Goal: Task Accomplishment & Management: Use online tool/utility

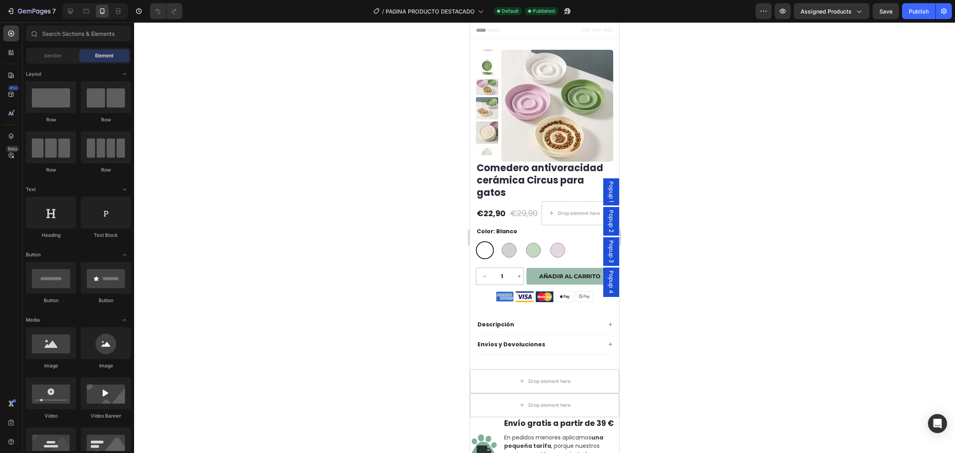
scroll to position [1634, 0]
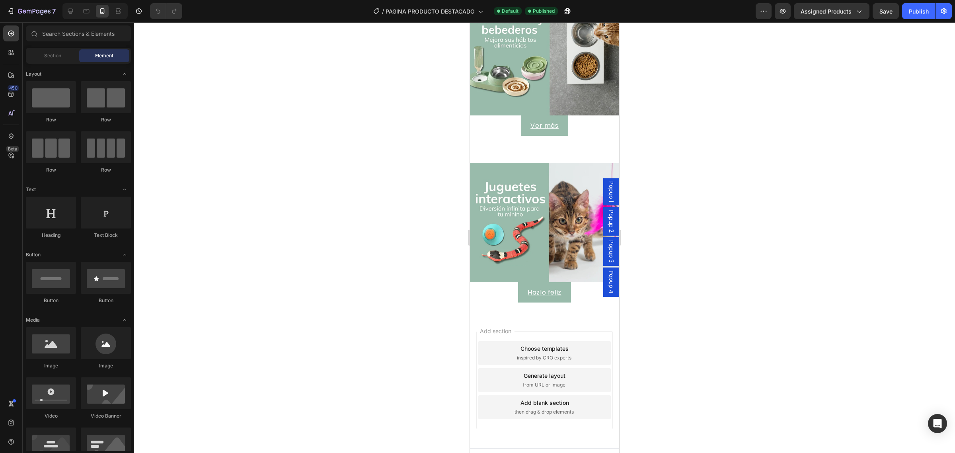
click at [508, 348] on div "Choose templates inspired by CRO experts" at bounding box center [545, 353] width 133 height 24
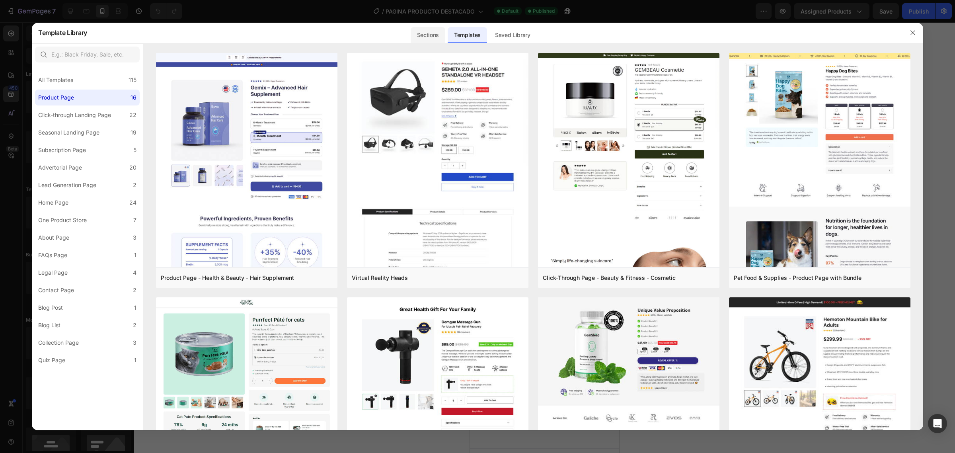
click at [435, 38] on div "Sections" at bounding box center [428, 35] width 35 height 16
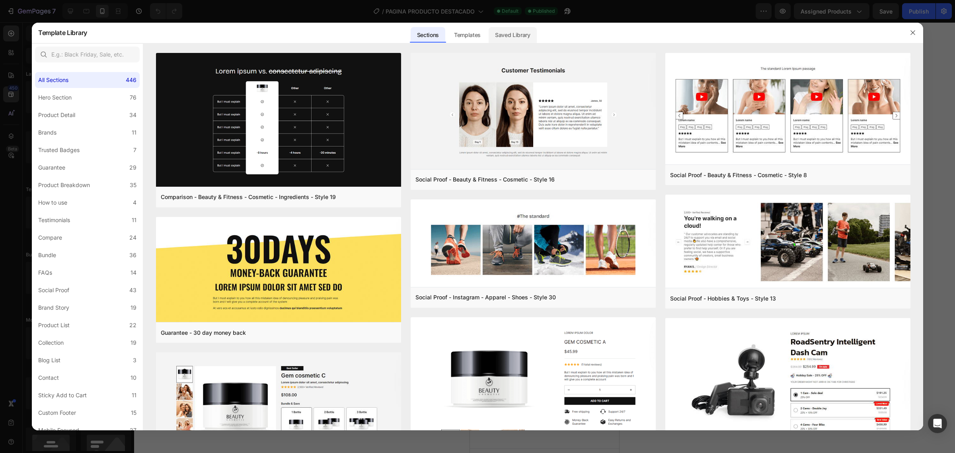
click at [523, 37] on div "Saved Library" at bounding box center [513, 35] width 48 height 16
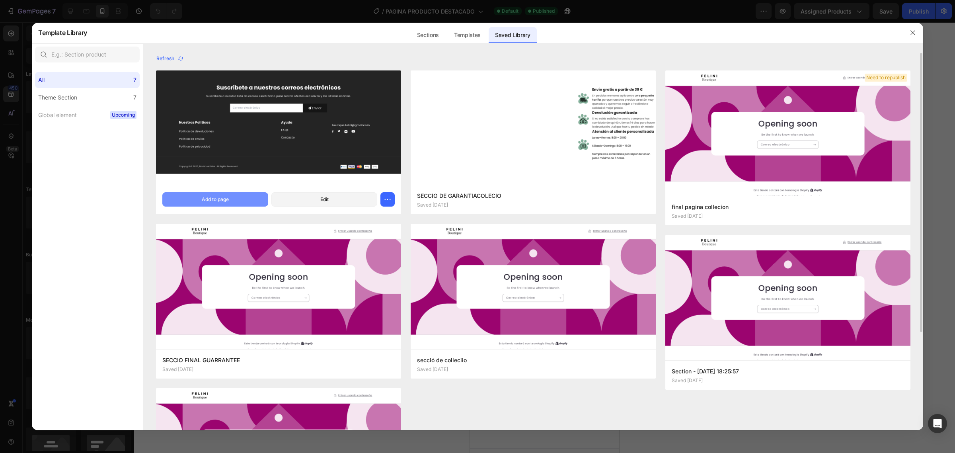
click at [216, 207] on button "Add to page" at bounding box center [215, 199] width 106 height 14
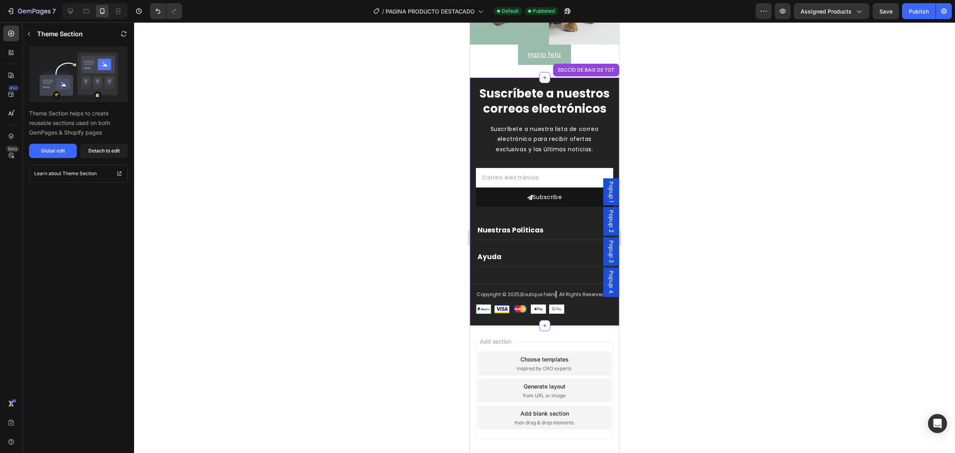
scroll to position [1898, 0]
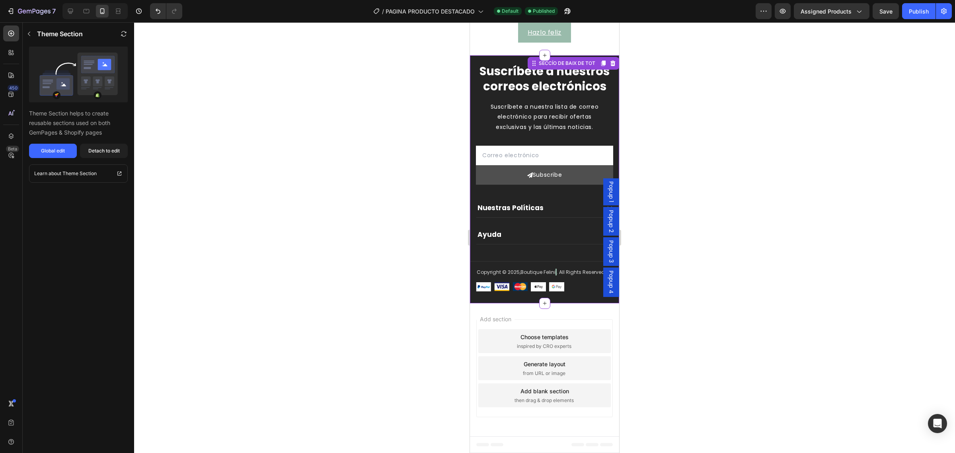
click at [549, 170] on div "Subscribe" at bounding box center [547, 175] width 29 height 10
click at [59, 152] on div "Global edit" at bounding box center [53, 150] width 24 height 7
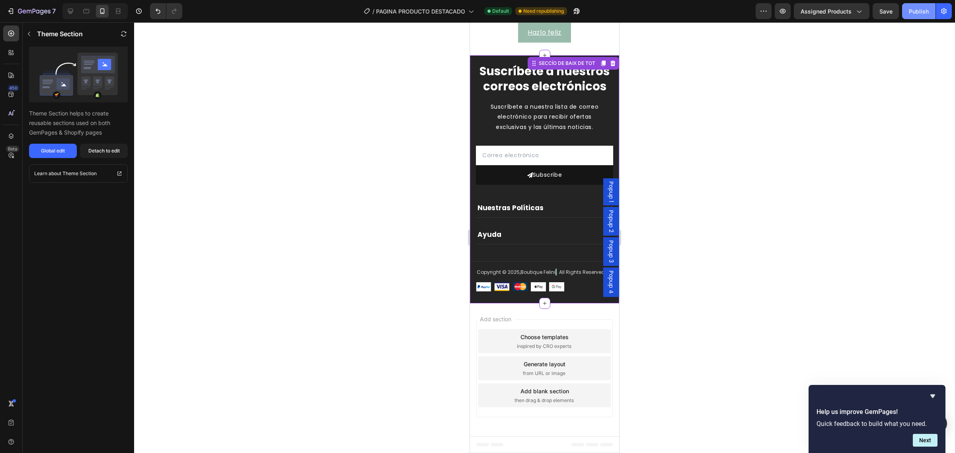
click at [920, 12] on div "Publish" at bounding box center [919, 11] width 20 height 8
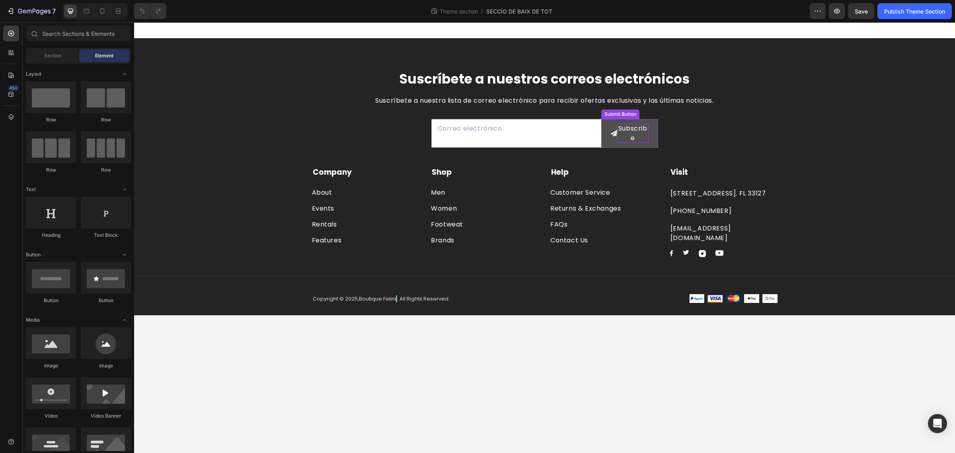
click at [641, 136] on div "Subscribe" at bounding box center [632, 133] width 31 height 19
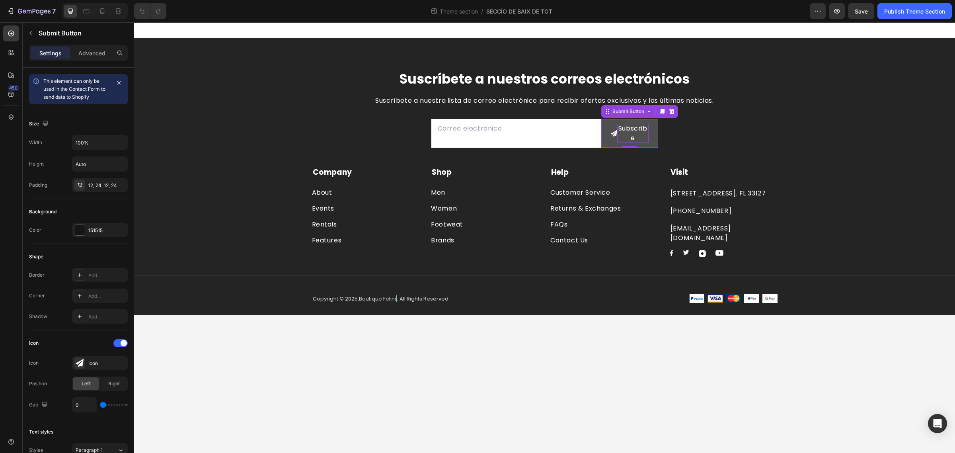
click at [637, 132] on div "Subscribe" at bounding box center [632, 133] width 31 height 19
click at [637, 139] on p "Subscribe" at bounding box center [632, 133] width 31 height 19
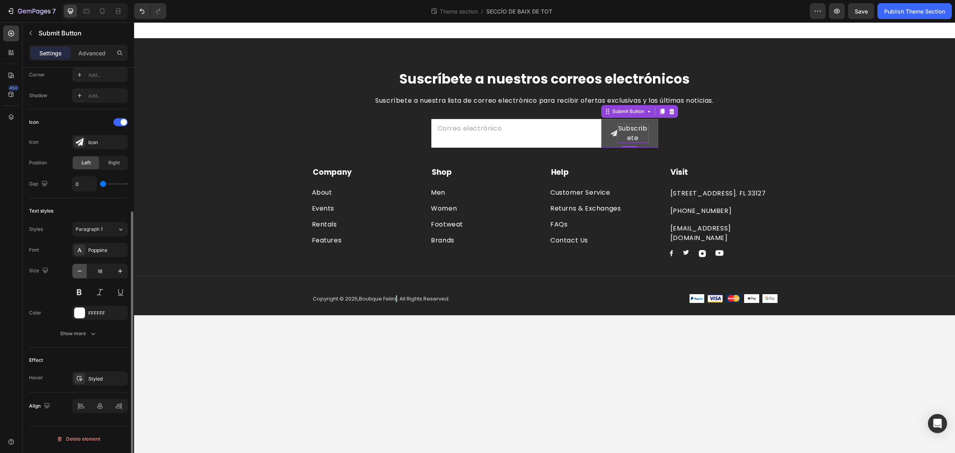
click at [77, 272] on icon "button" at bounding box center [80, 271] width 8 height 8
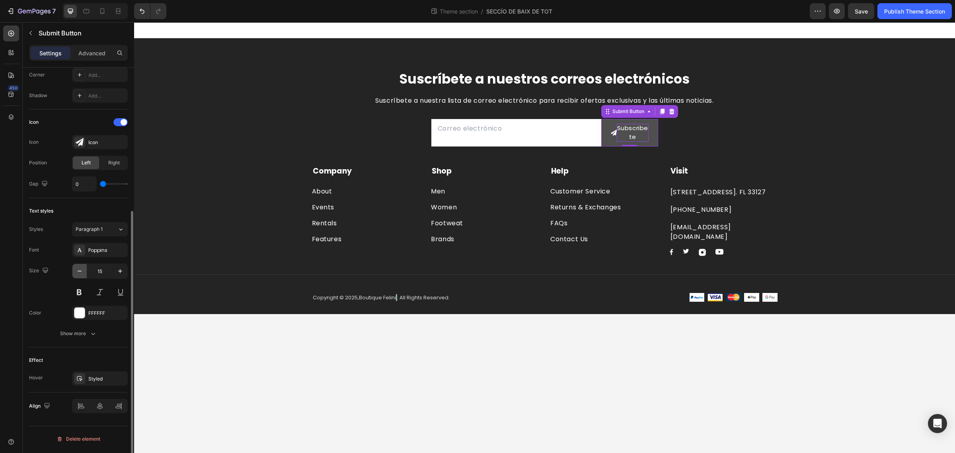
click at [77, 272] on icon "button" at bounding box center [80, 271] width 8 height 8
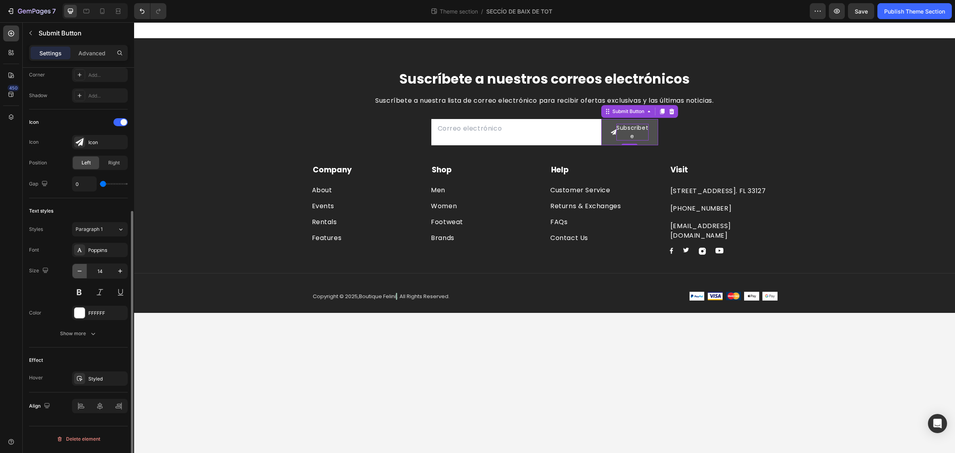
click at [78, 273] on icon "button" at bounding box center [80, 271] width 8 height 8
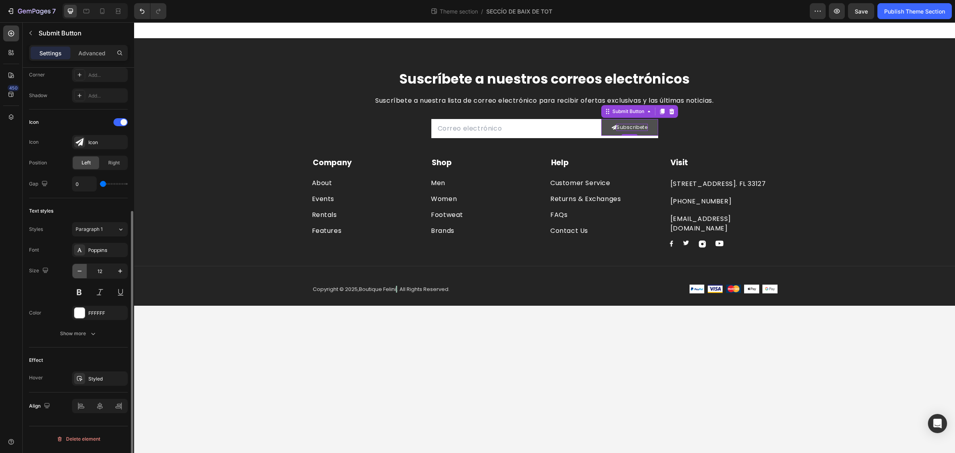
click at [78, 273] on icon "button" at bounding box center [80, 271] width 8 height 8
click at [119, 273] on icon "button" at bounding box center [120, 271] width 8 height 8
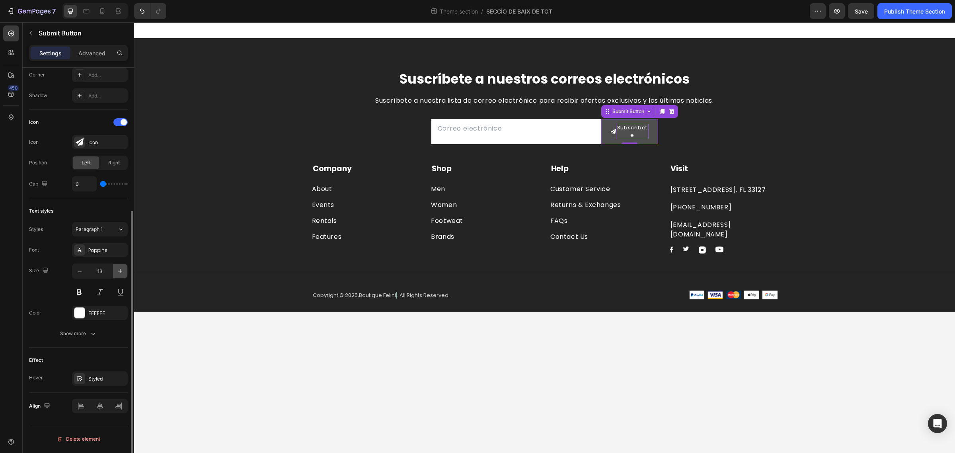
click at [119, 273] on icon "button" at bounding box center [120, 271] width 8 height 8
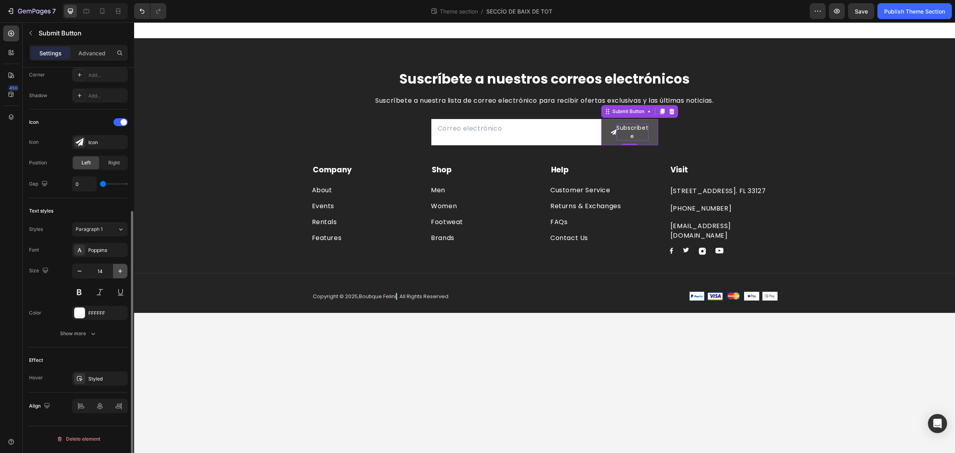
click at [119, 273] on icon "button" at bounding box center [120, 271] width 8 height 8
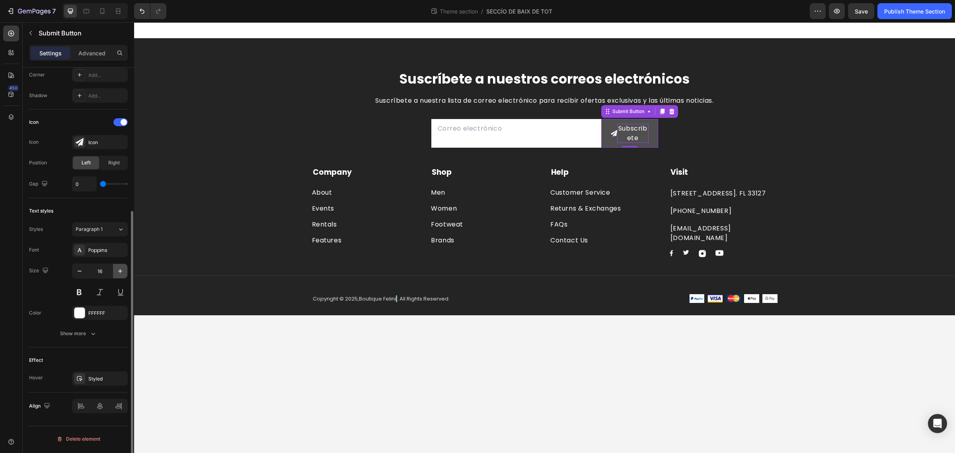
click at [119, 273] on icon "button" at bounding box center [120, 271] width 8 height 8
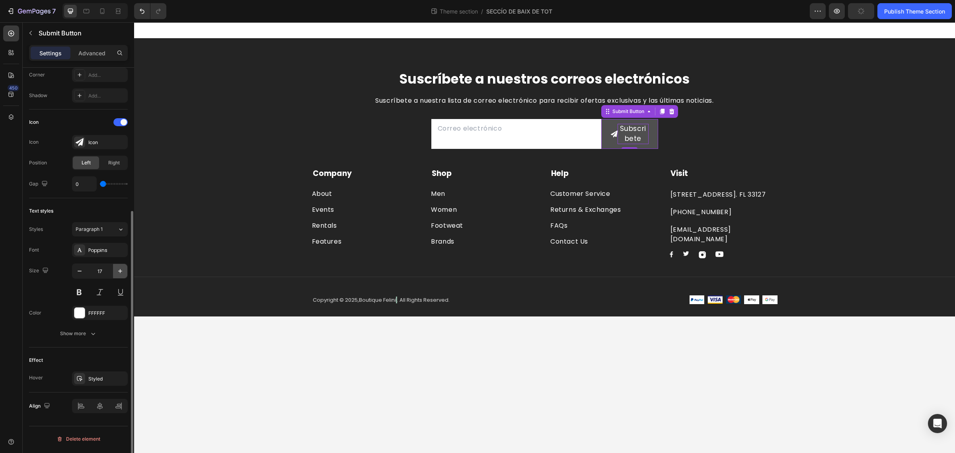
click at [119, 273] on icon "button" at bounding box center [120, 271] width 8 height 8
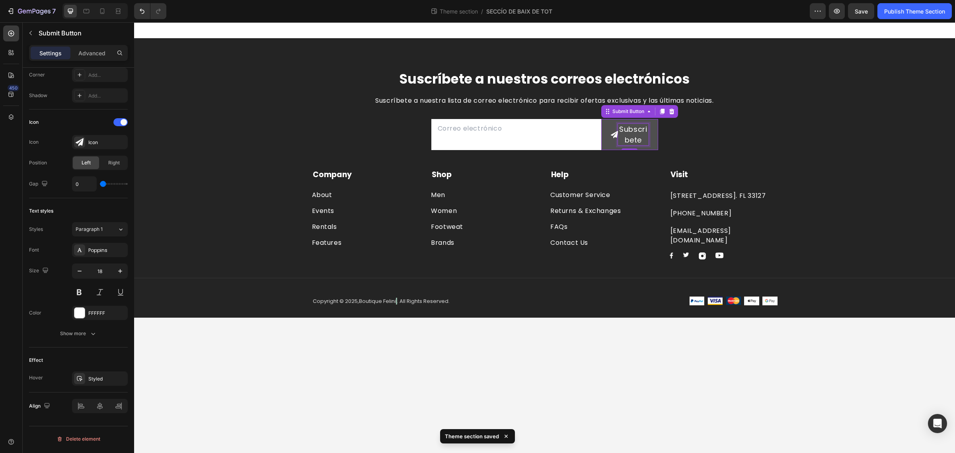
click at [638, 140] on p "Subscribete" at bounding box center [633, 134] width 31 height 21
click at [642, 139] on p "Subscribete" at bounding box center [633, 134] width 31 height 21
drag, startPoint x: 621, startPoint y: 126, endPoint x: 645, endPoint y: 145, distance: 30.3
click at [645, 145] on p "Subscribete" at bounding box center [633, 134] width 31 height 21
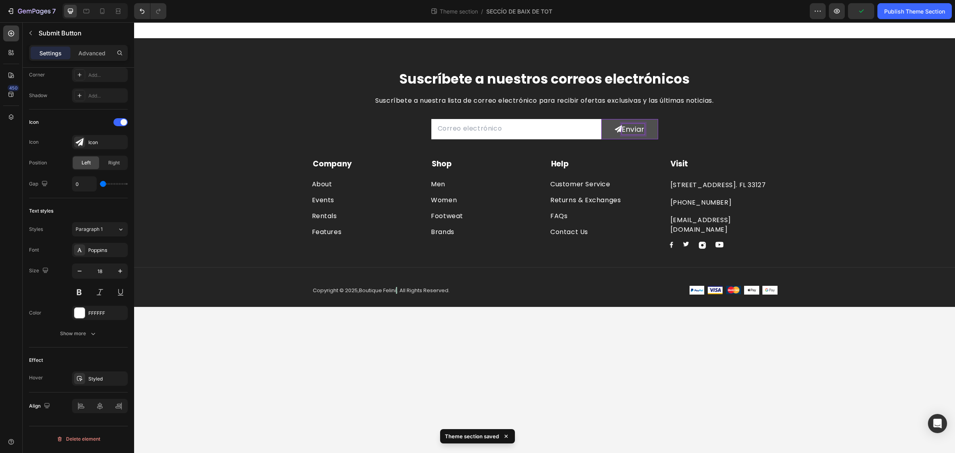
click at [623, 127] on p "Enviar" at bounding box center [633, 129] width 23 height 11
click at [602, 119] on button "Enviar" at bounding box center [630, 129] width 57 height 20
click at [99, 10] on icon at bounding box center [102, 11] width 8 height 8
type input "14"
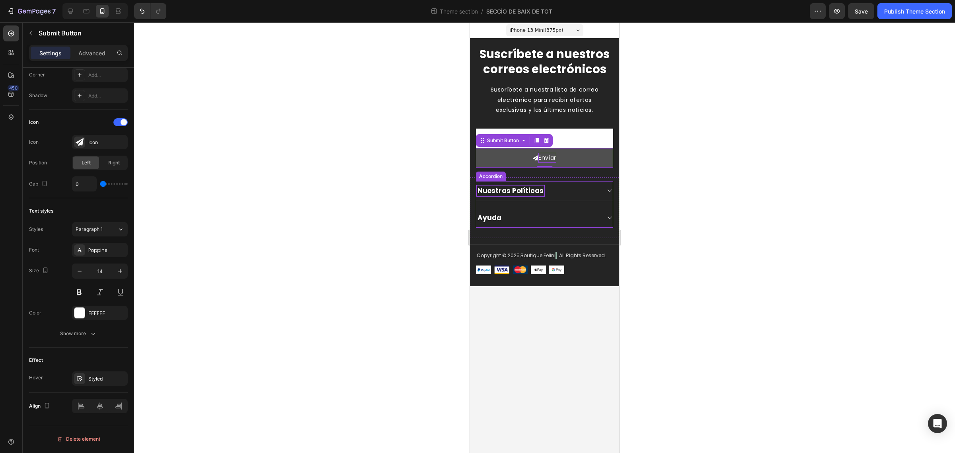
click at [494, 192] on p "Nuestras Políticas" at bounding box center [511, 190] width 66 height 9
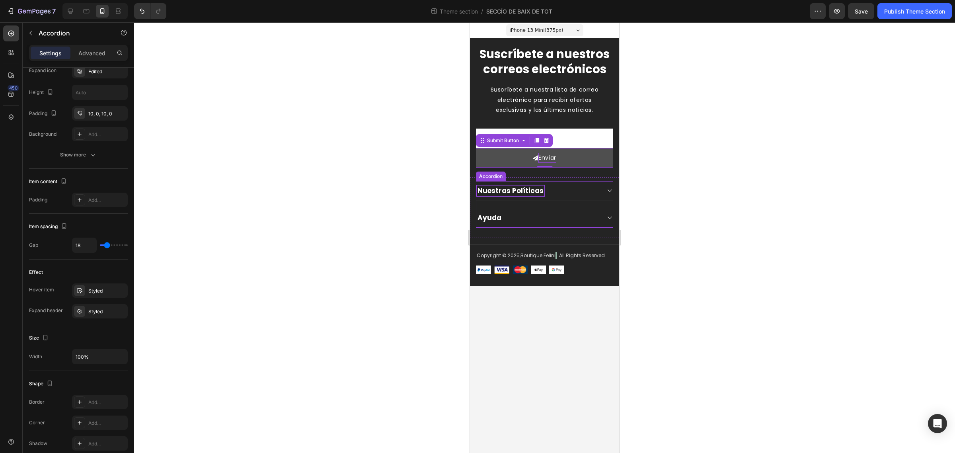
click at [494, 192] on p "Nuestras Políticas" at bounding box center [511, 190] width 66 height 9
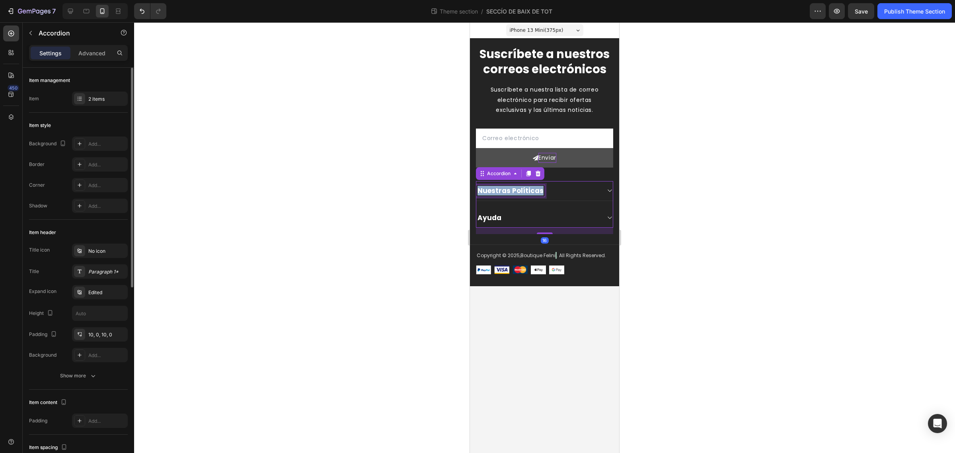
click at [494, 192] on p "Nuestras Políticas" at bounding box center [511, 190] width 66 height 9
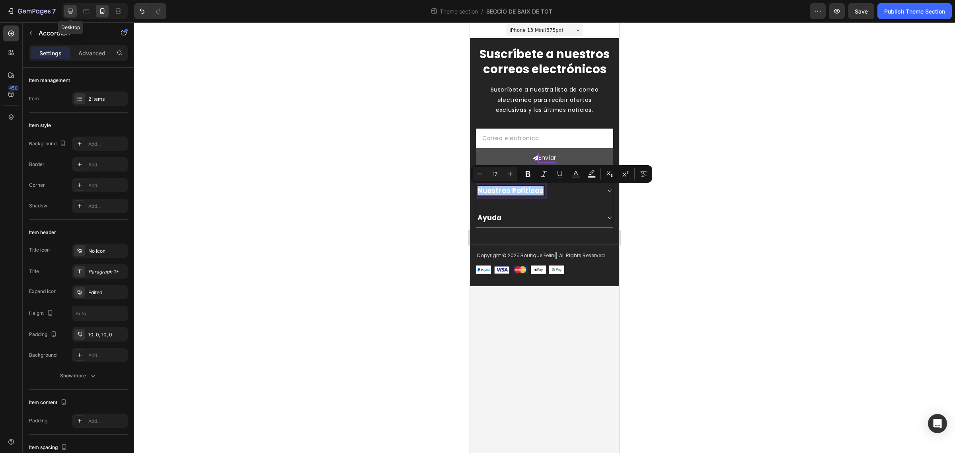
click at [72, 8] on icon at bounding box center [70, 11] width 8 height 8
type input "0"
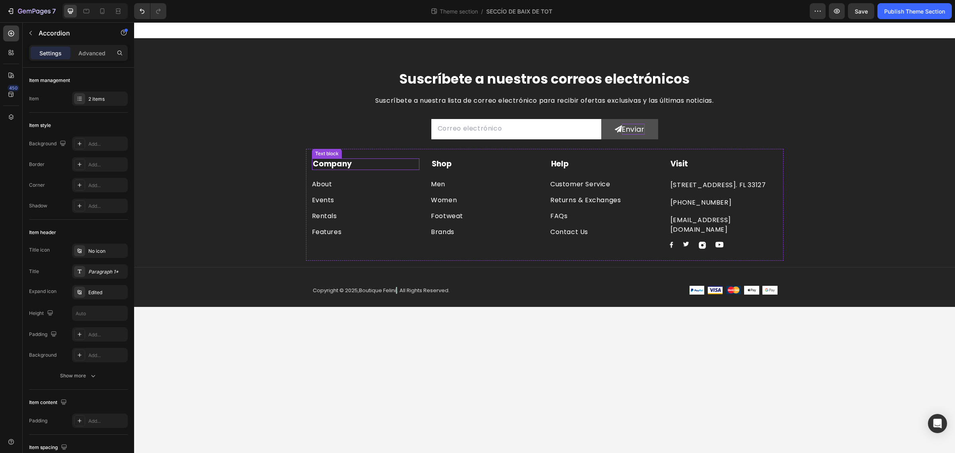
click at [328, 163] on strong "Company" at bounding box center [332, 163] width 39 height 11
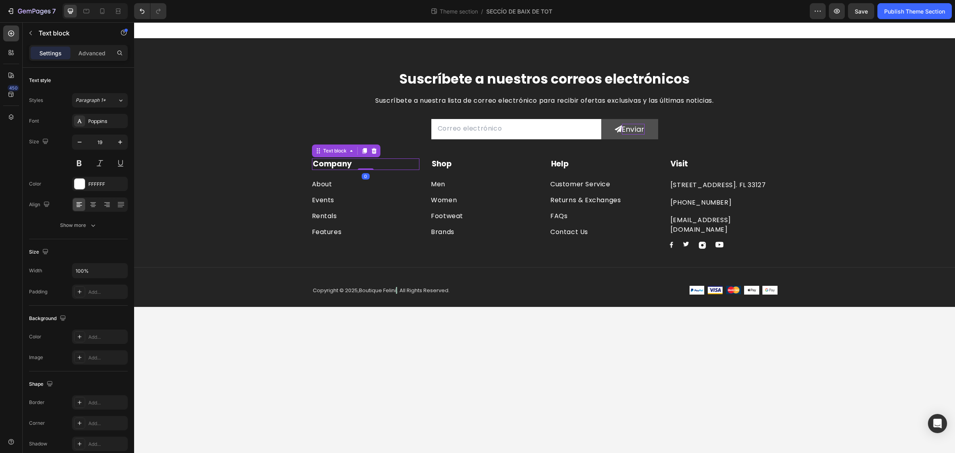
click at [328, 163] on strong "Company" at bounding box center [332, 163] width 39 height 11
click at [101, 8] on icon at bounding box center [102, 11] width 8 height 8
type input "14"
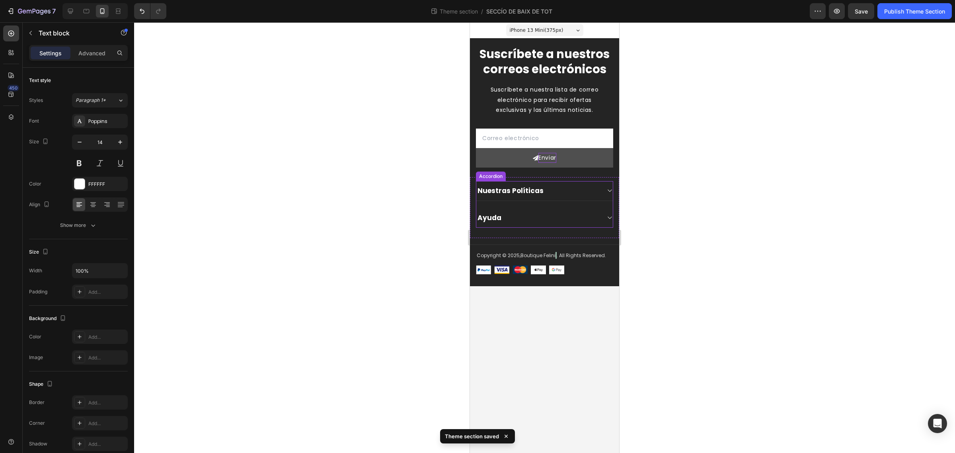
click at [607, 191] on icon at bounding box center [610, 191] width 6 height 6
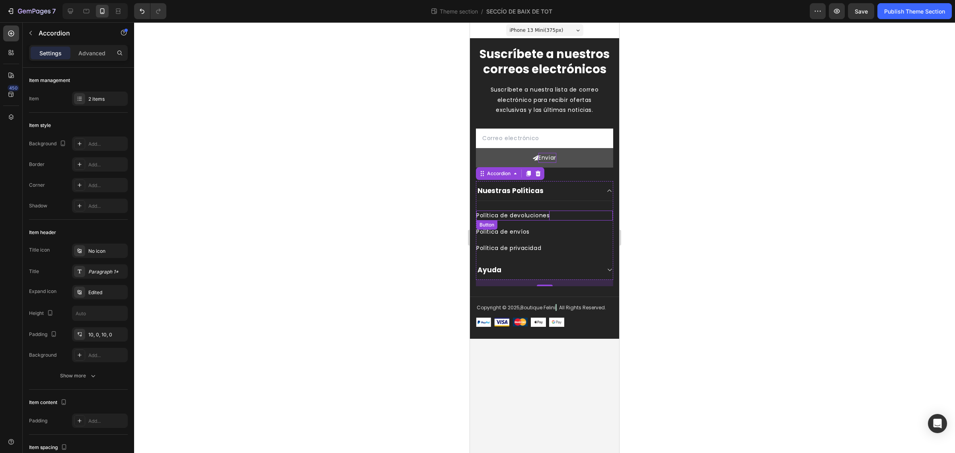
click at [498, 215] on p "Política de devoluciones" at bounding box center [513, 216] width 73 height 10
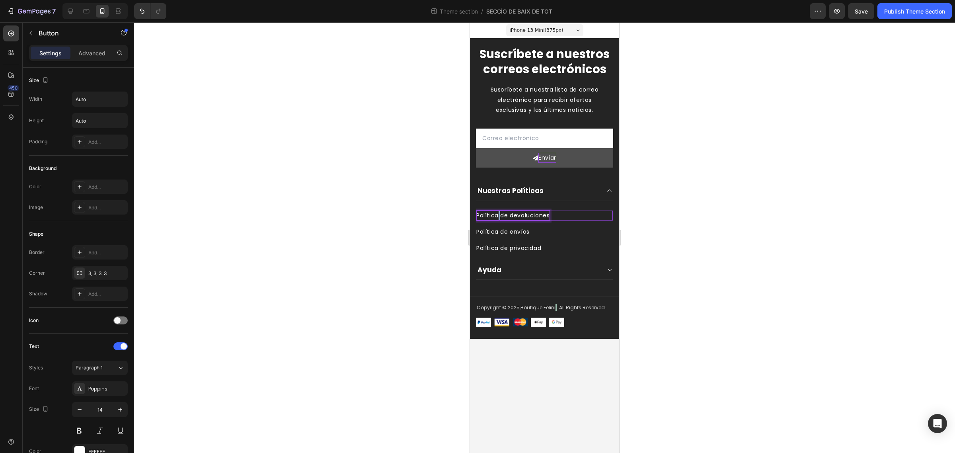
click at [498, 215] on p "Política de devoluciones" at bounding box center [513, 216] width 73 height 10
click at [68, 13] on icon at bounding box center [70, 11] width 8 height 8
type input "16"
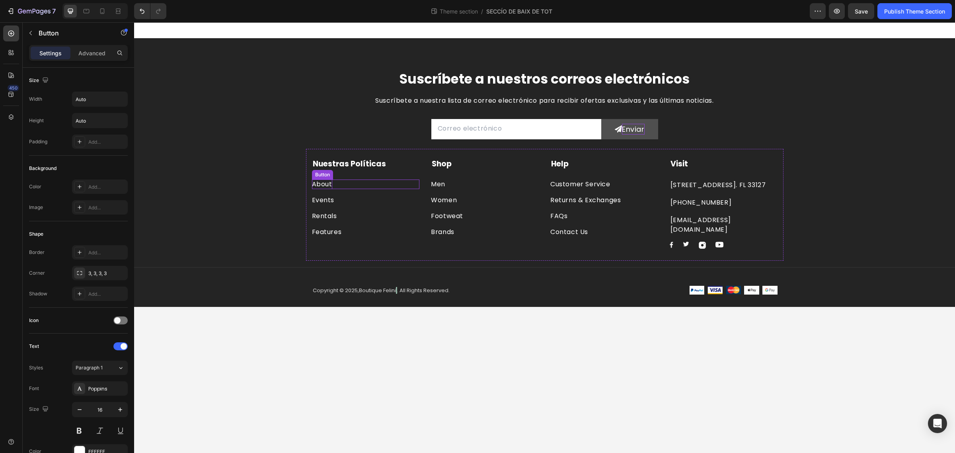
click at [329, 184] on div "About" at bounding box center [322, 185] width 20 height 10
click at [102, 10] on icon at bounding box center [102, 11] width 8 height 8
type input "14"
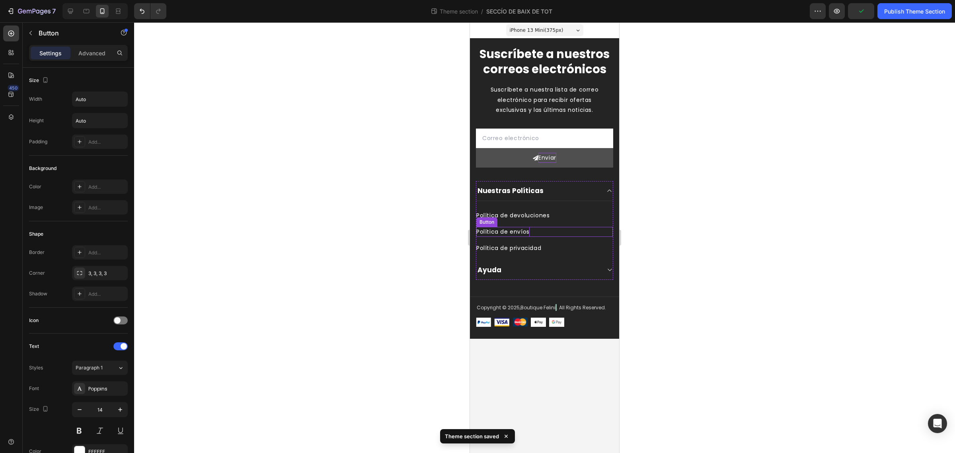
click at [512, 230] on p "Política de envíos" at bounding box center [503, 232] width 53 height 10
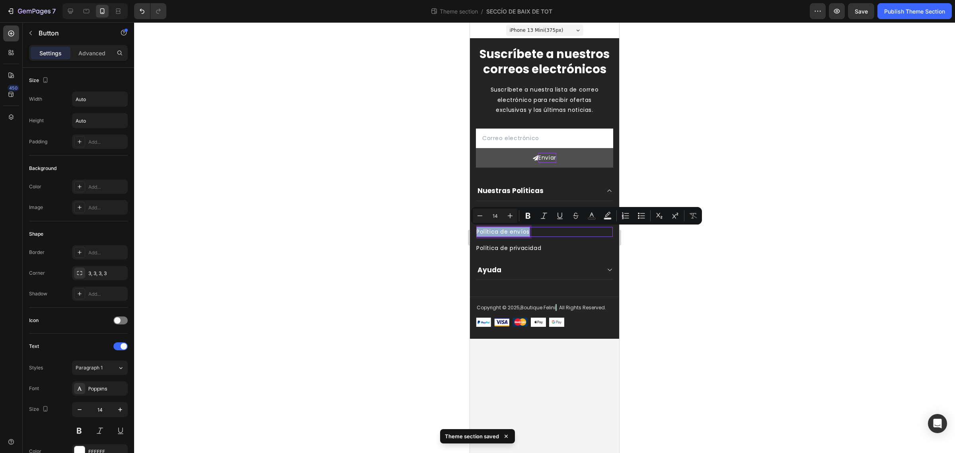
copy p "Política de envíos"
click at [70, 15] on div at bounding box center [70, 11] width 13 height 13
type input "16"
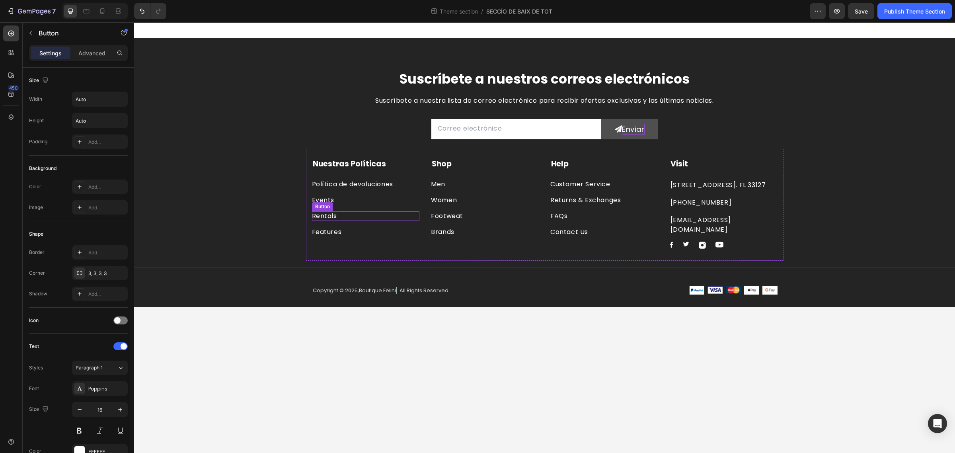
click at [324, 204] on div "Button" at bounding box center [323, 206] width 18 height 7
click at [322, 198] on div "Events" at bounding box center [323, 200] width 23 height 10
click at [105, 7] on icon at bounding box center [102, 11] width 8 height 8
type input "14"
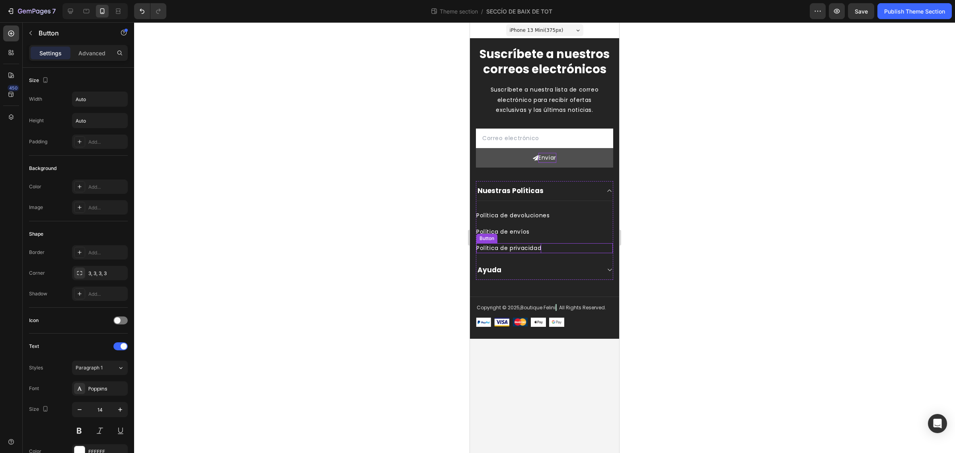
click at [510, 248] on p "Política de privacidad" at bounding box center [509, 248] width 65 height 10
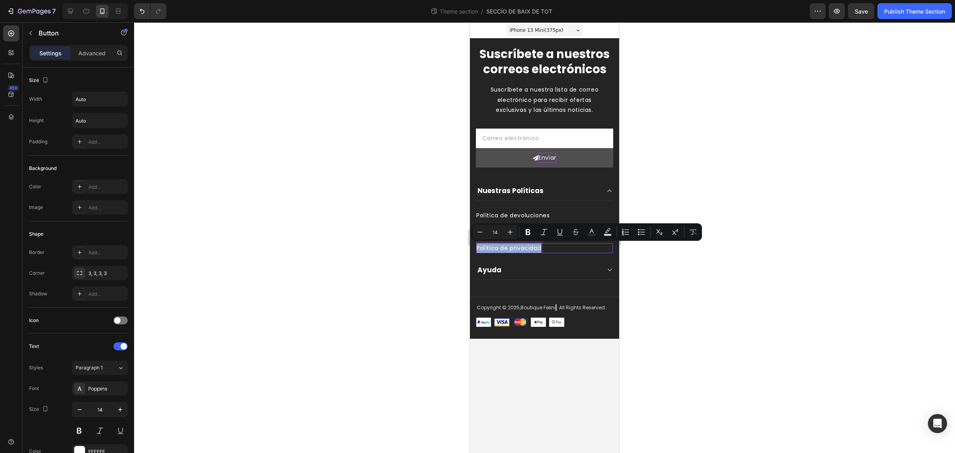
copy p "Política de privacidad"
click at [68, 9] on icon at bounding box center [70, 11] width 8 height 8
type input "16"
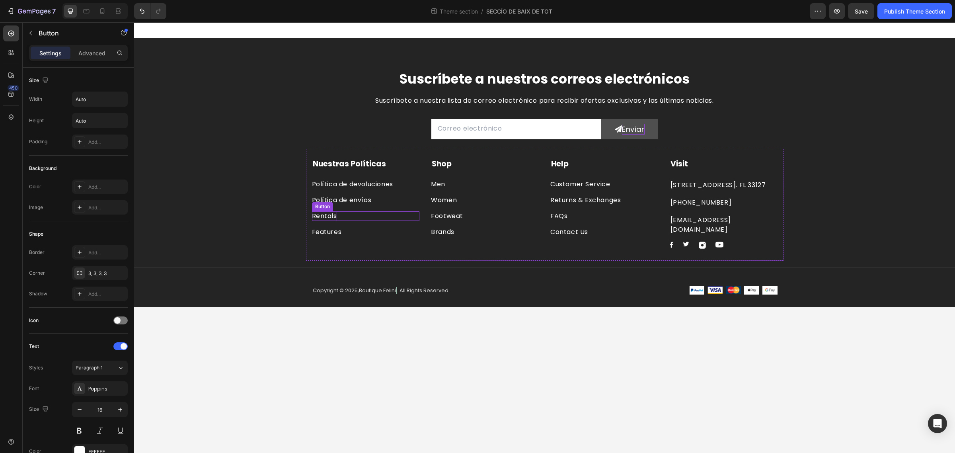
click at [333, 216] on p "Rentals" at bounding box center [324, 216] width 25 height 10
click at [327, 233] on div "Features" at bounding box center [327, 232] width 30 height 10
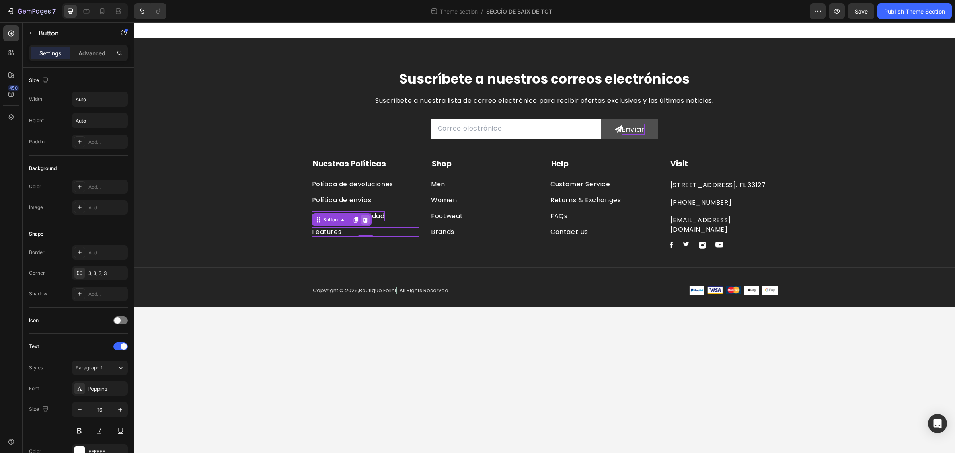
click at [365, 221] on icon at bounding box center [365, 220] width 5 height 6
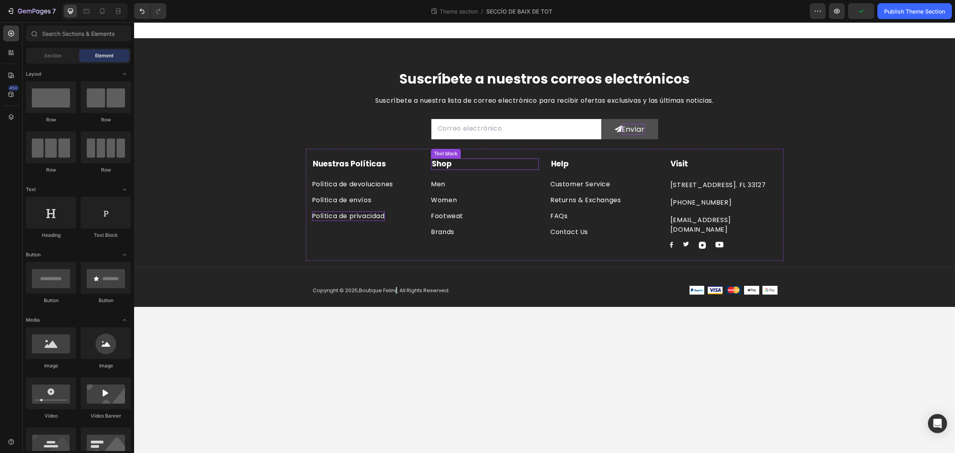
click at [450, 164] on strong "Shop" at bounding box center [442, 163] width 20 height 11
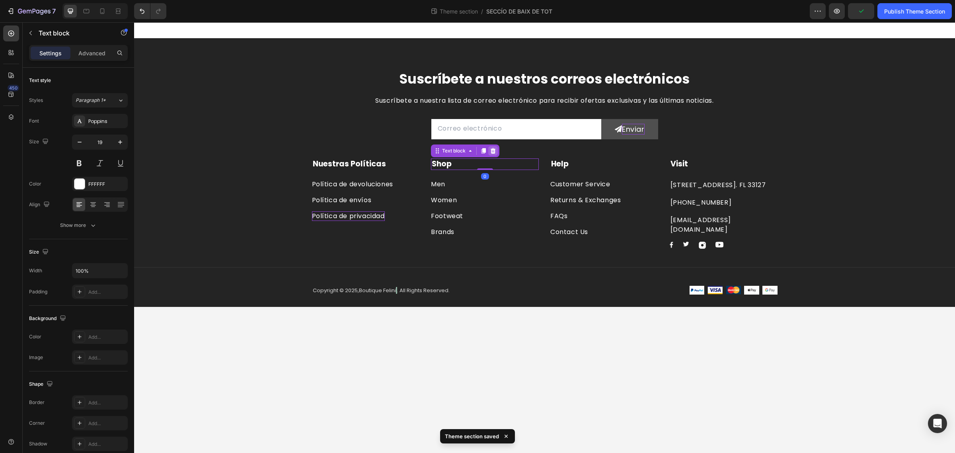
click at [490, 153] on icon at bounding box center [493, 151] width 6 height 6
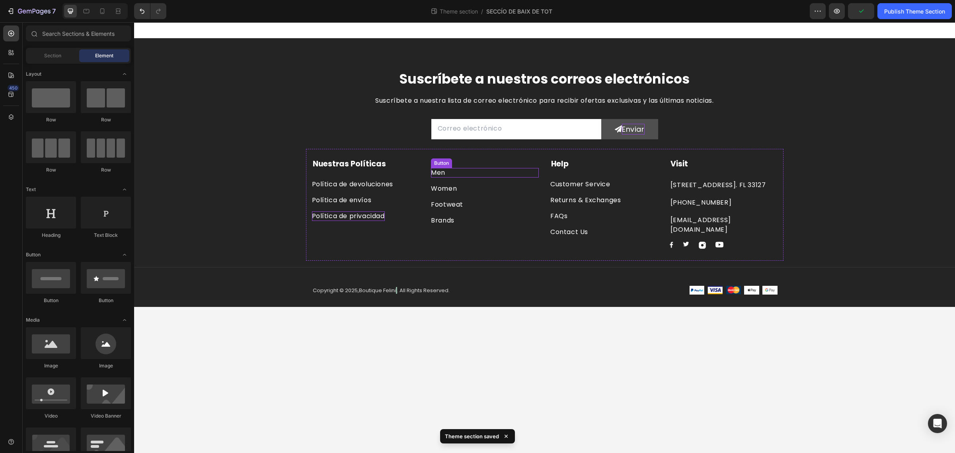
click at [465, 174] on div "Men Button" at bounding box center [485, 173] width 108 height 10
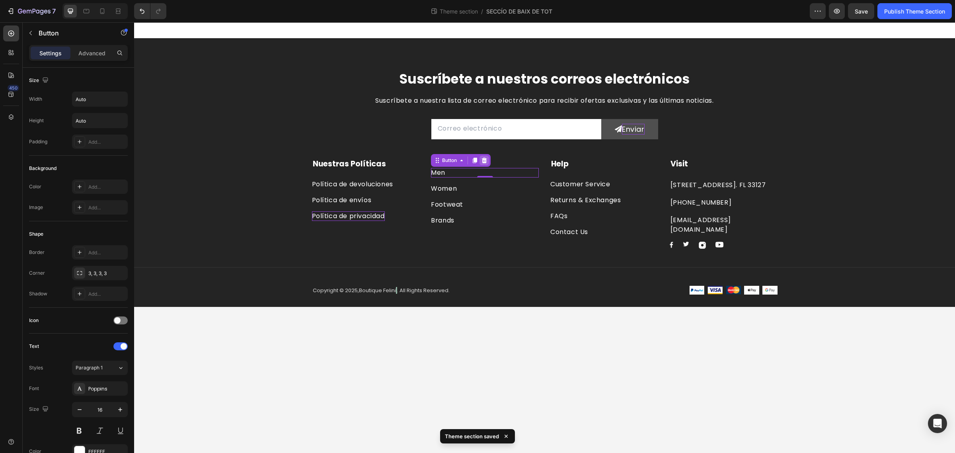
click at [486, 161] on icon at bounding box center [484, 161] width 5 height 6
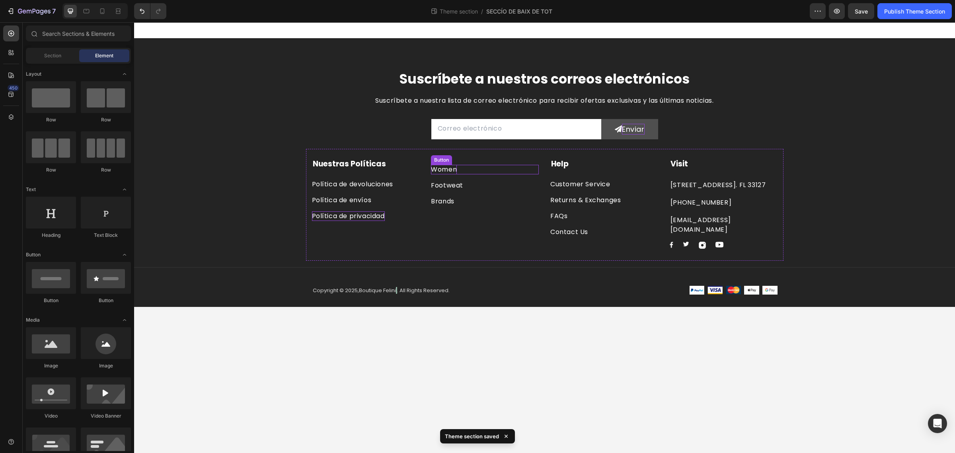
click at [441, 165] on div "Women" at bounding box center [444, 170] width 26 height 10
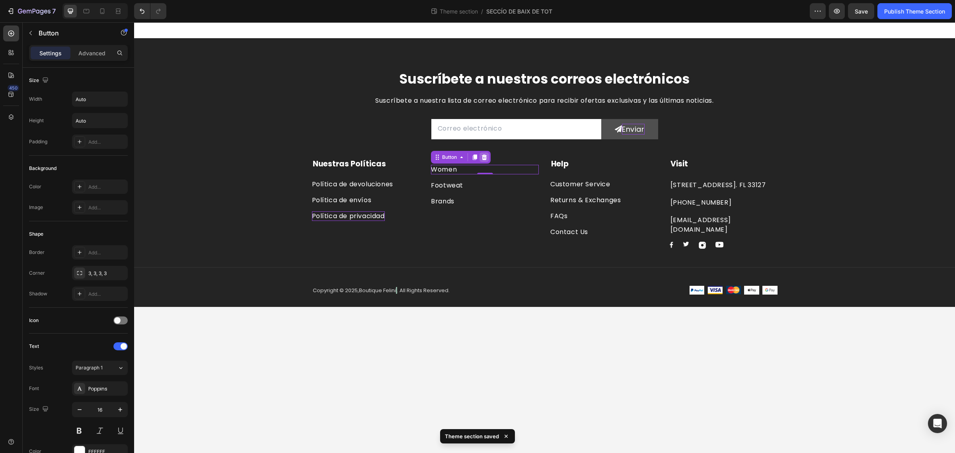
click at [486, 157] on icon at bounding box center [484, 157] width 5 height 6
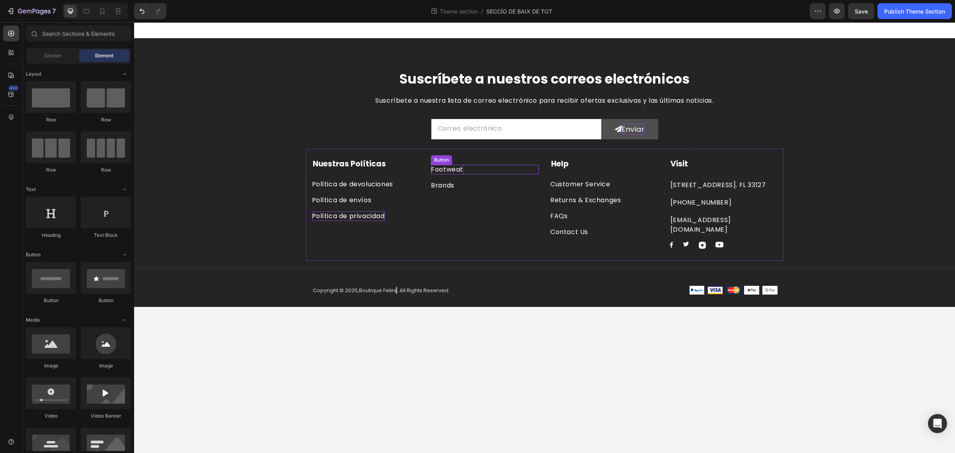
click at [446, 172] on div "Footweat" at bounding box center [447, 170] width 32 height 10
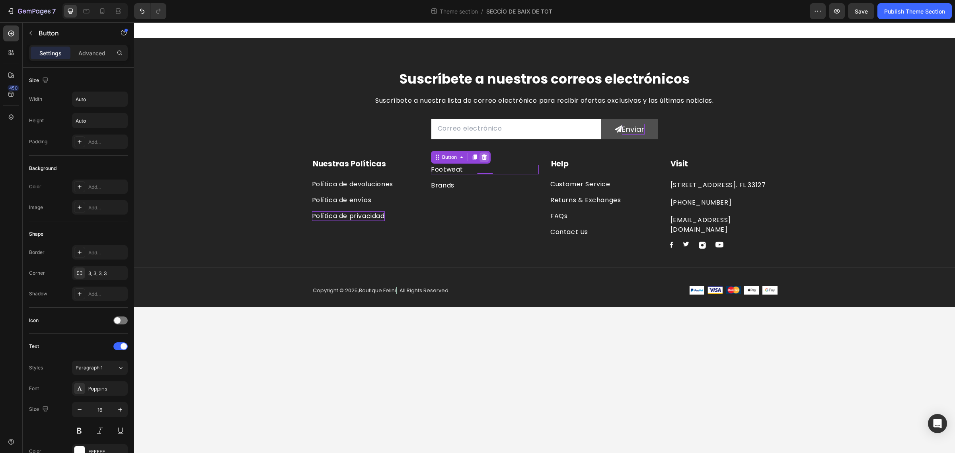
click at [488, 159] on icon at bounding box center [484, 157] width 6 height 6
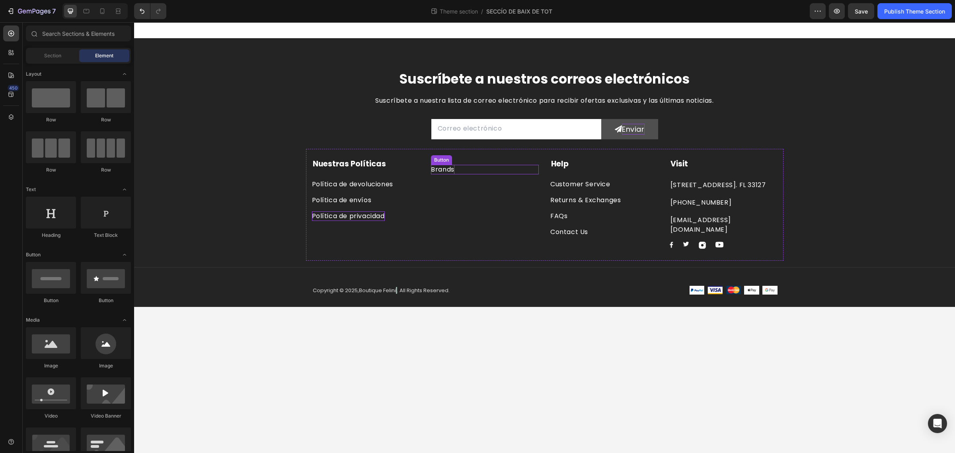
click at [445, 172] on div "Brands" at bounding box center [442, 170] width 23 height 10
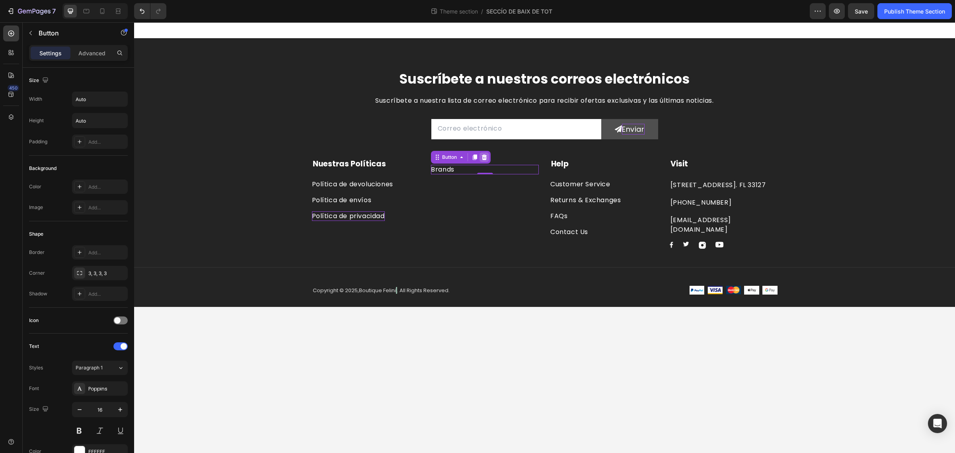
click at [484, 160] on div at bounding box center [485, 157] width 10 height 10
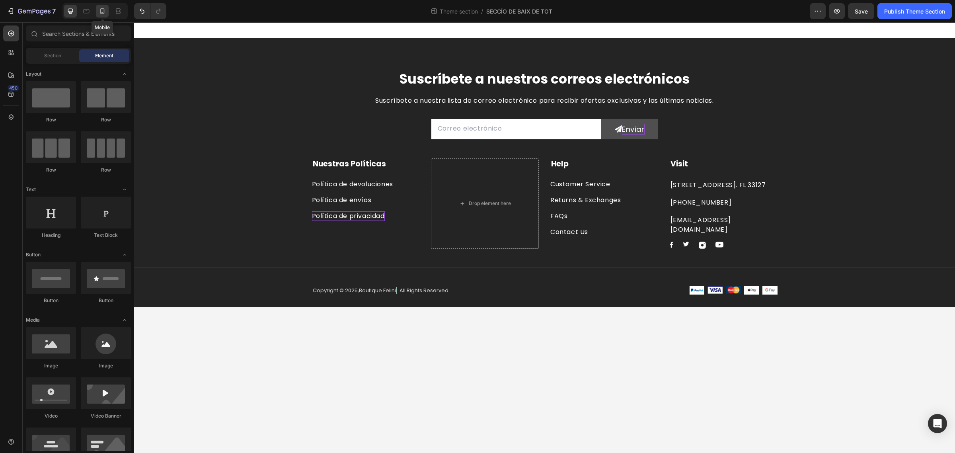
click at [103, 15] on div at bounding box center [102, 11] width 13 height 13
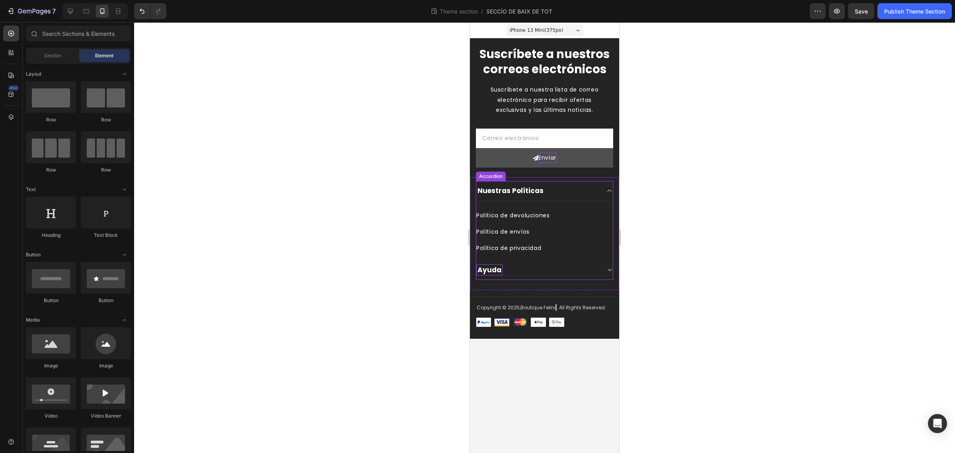
click at [488, 271] on p "Ayuda" at bounding box center [490, 270] width 24 height 9
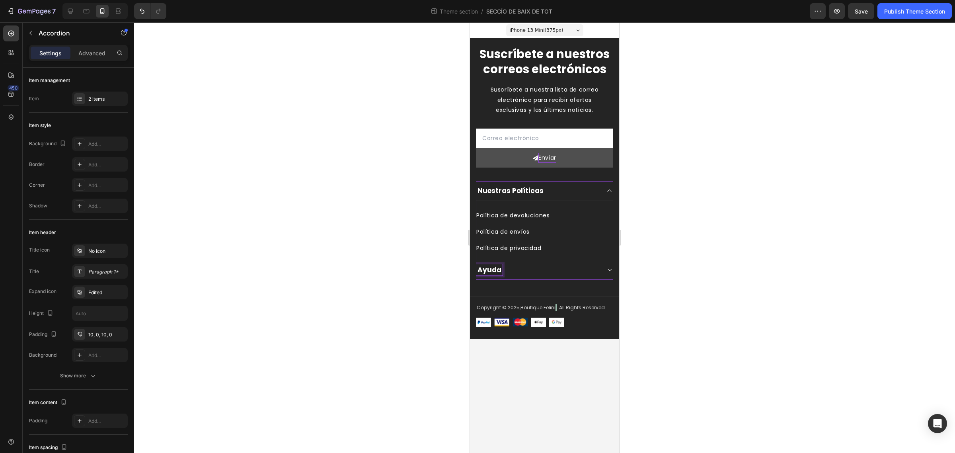
click at [488, 271] on p "Ayuda" at bounding box center [490, 270] width 24 height 9
copy p "Ayuda"
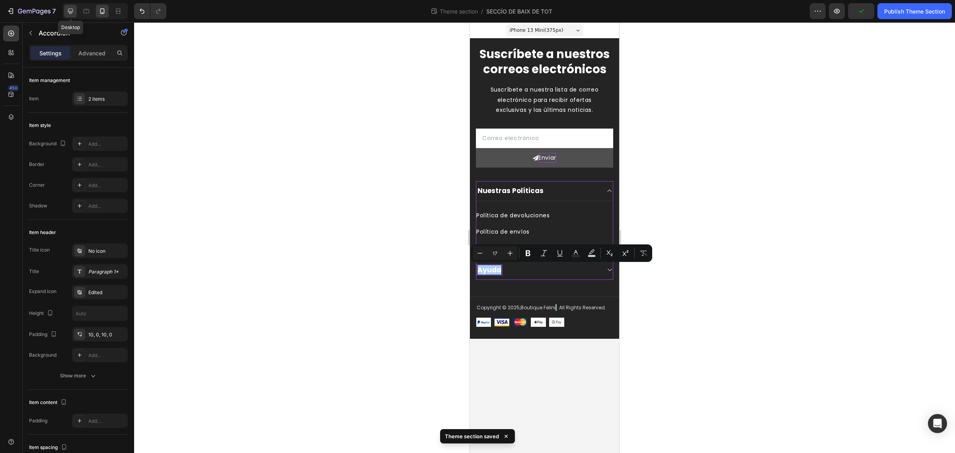
click at [68, 9] on icon at bounding box center [70, 11] width 5 height 5
type input "0"
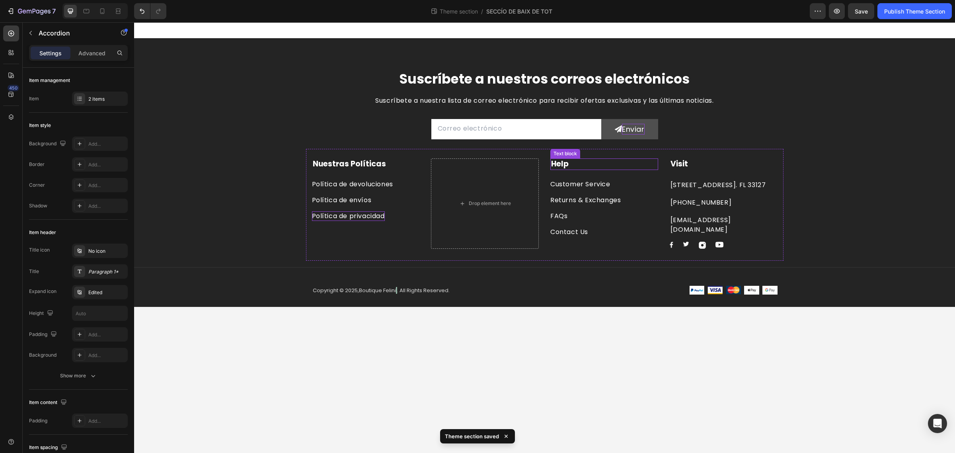
click at [560, 164] on strong "Help" at bounding box center [560, 163] width 18 height 11
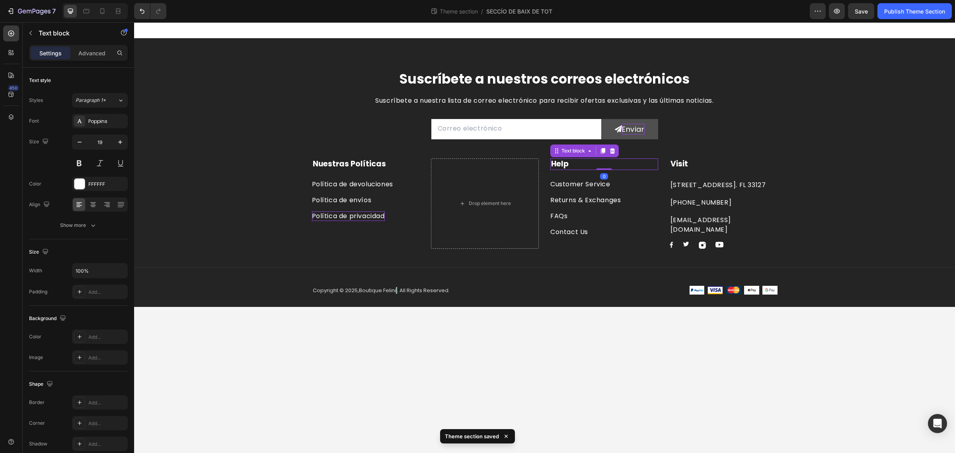
click at [560, 164] on strong "Help" at bounding box center [560, 163] width 18 height 11
click at [397, 293] on span at bounding box center [396, 290] width 1 height 7
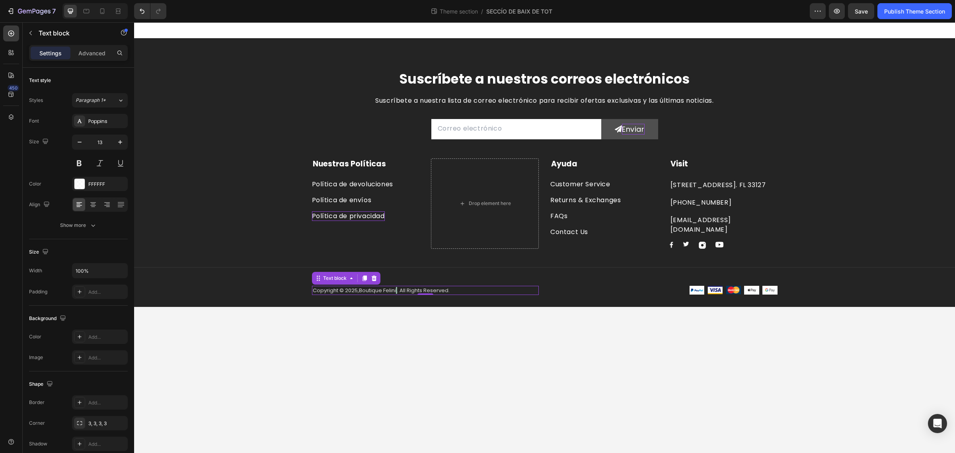
click at [398, 291] on p "Copyright © 2025, Boutique Felini . All Rights Reserved." at bounding box center [425, 291] width 225 height 8
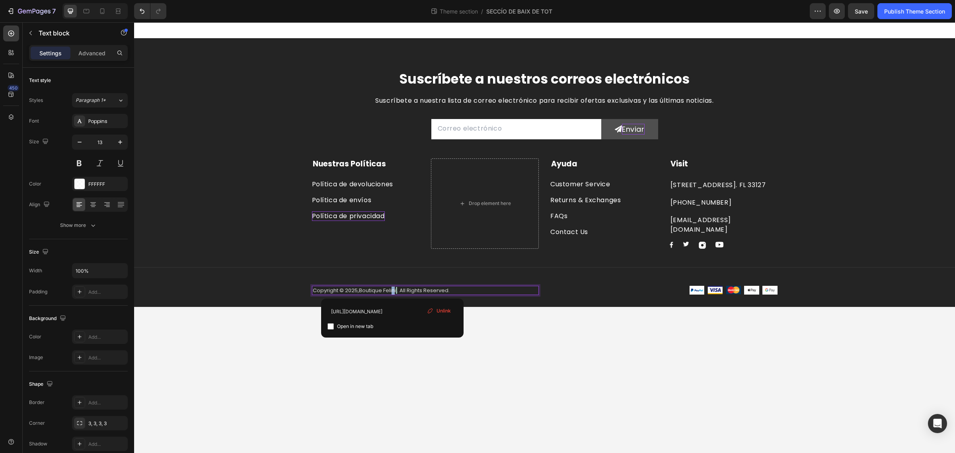
click at [396, 289] on link "Boutique Felini" at bounding box center [377, 291] width 37 height 8
click at [397, 289] on p "Copyright © 2025, Boutique Felini . All Rights Reserved." at bounding box center [425, 291] width 225 height 8
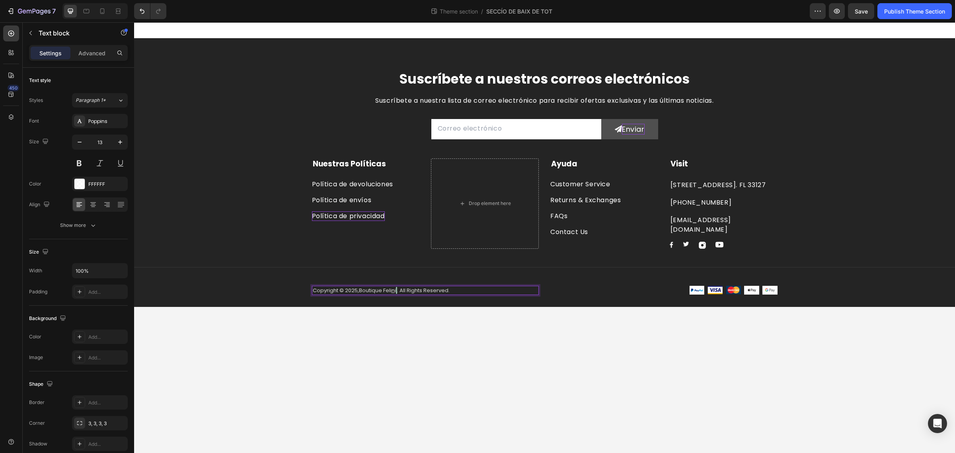
click at [398, 290] on p "Copyright © 2025, Boutique Feli n i . All Rights Reserved." at bounding box center [425, 291] width 225 height 8
click at [496, 322] on body "Suscríbete a nuestros correos electrónicos Heading Suscríbete a nuestra lista d…" at bounding box center [544, 237] width 821 height 431
click at [397, 292] on span "Rich Text Editor. Editing area: main" at bounding box center [396, 290] width 1 height 7
click at [574, 229] on div "Contact Us" at bounding box center [570, 232] width 38 height 10
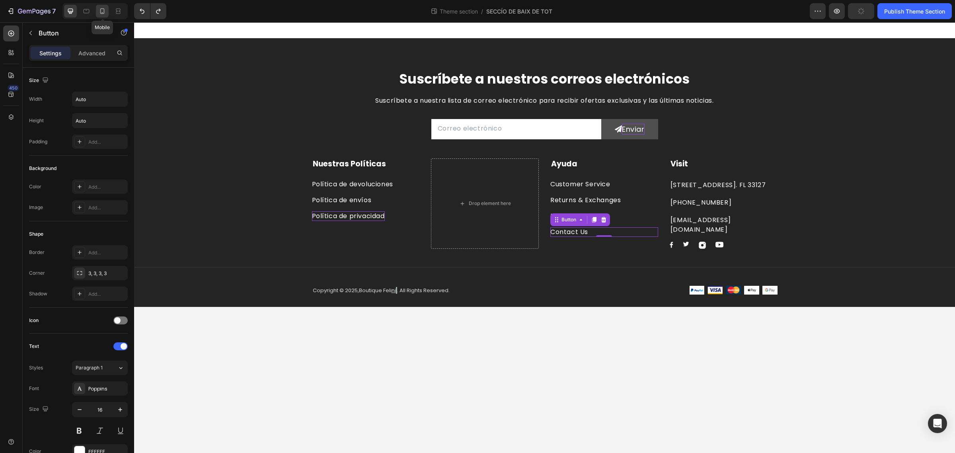
click at [97, 9] on div at bounding box center [102, 11] width 13 height 13
type input "14"
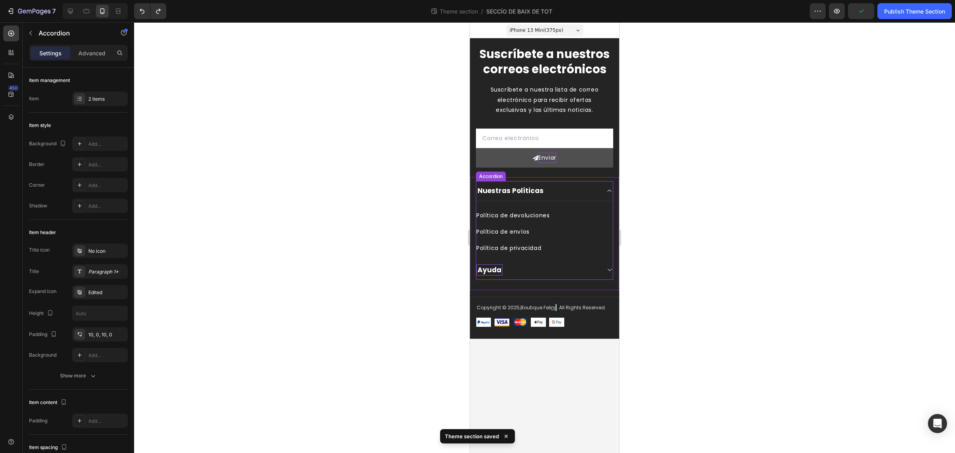
click at [518, 270] on div "Ayuda" at bounding box center [539, 269] width 124 height 11
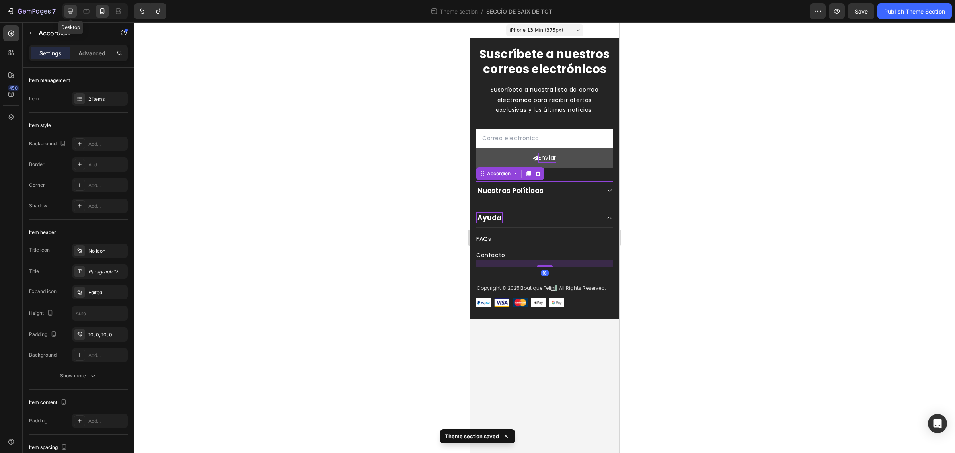
click at [68, 9] on icon at bounding box center [70, 11] width 5 height 5
type input "0"
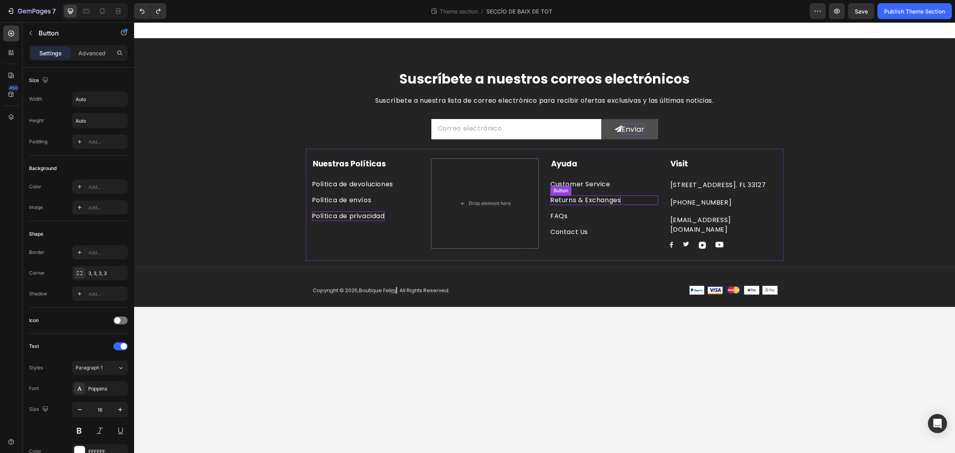
click at [584, 200] on div "Returns & Exchanges" at bounding box center [586, 200] width 70 height 10
click at [584, 200] on p "Returns & Exchanges" at bounding box center [586, 200] width 70 height 10
click at [629, 232] on div "Contact Us Button" at bounding box center [605, 232] width 108 height 10
click at [703, 184] on p "261 NW 26th Street Miami. FL 33127" at bounding box center [724, 185] width 106 height 10
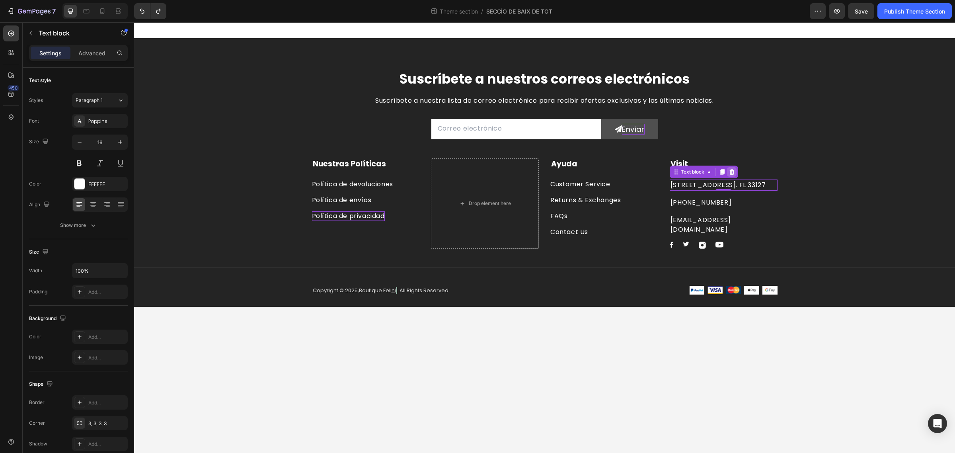
click at [734, 172] on icon at bounding box center [732, 172] width 6 height 6
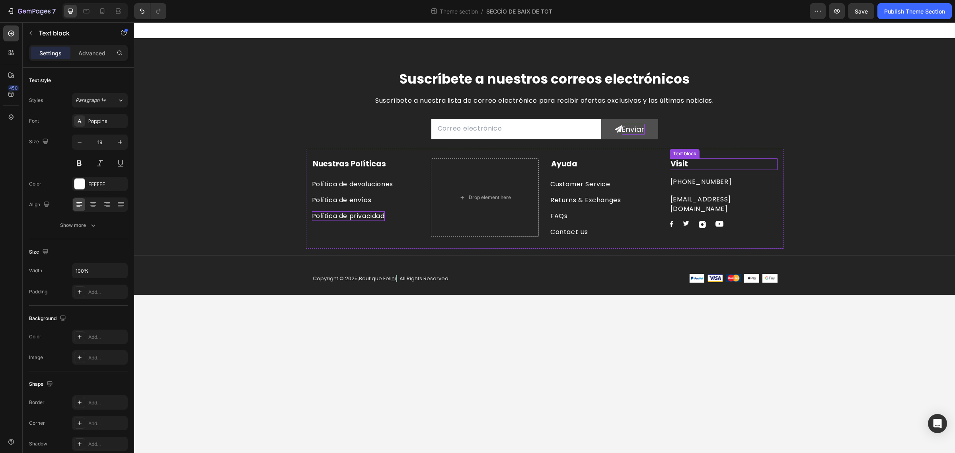
click at [689, 166] on p "Visit" at bounding box center [724, 164] width 106 height 10
click at [731, 150] on icon at bounding box center [731, 151] width 5 height 6
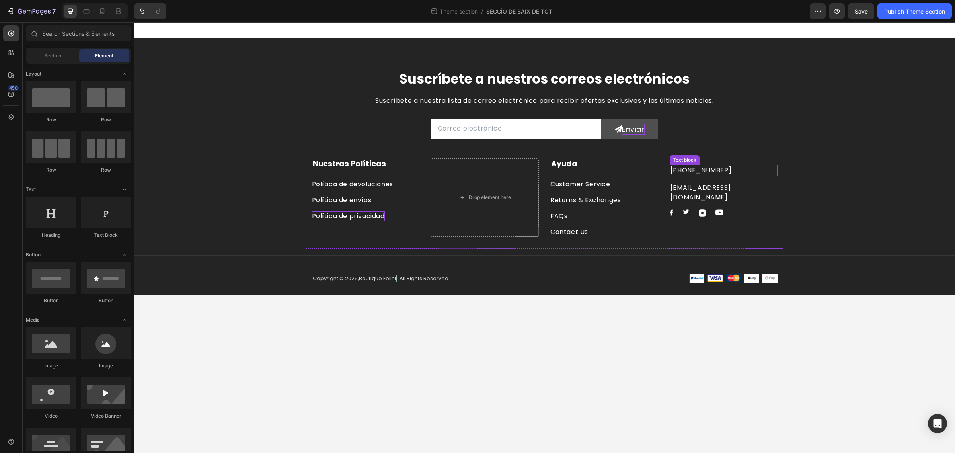
click at [715, 168] on p "999-999-999" at bounding box center [724, 171] width 106 height 10
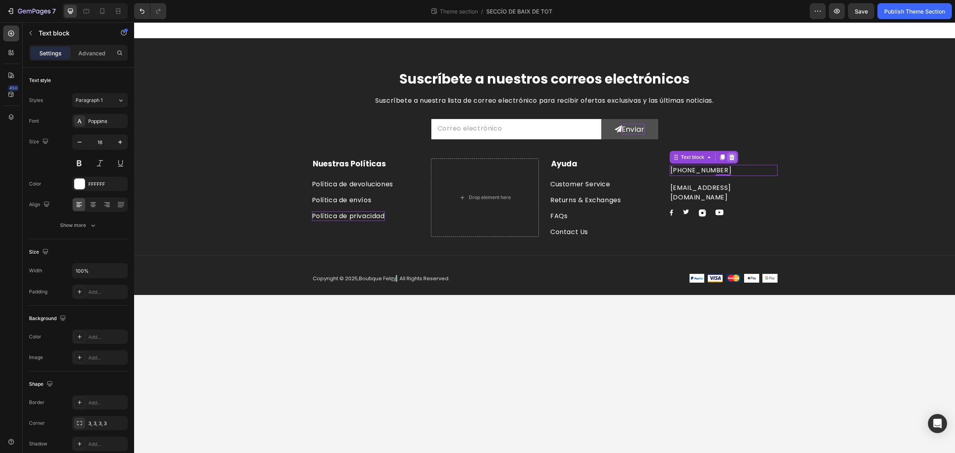
click at [731, 159] on icon at bounding box center [731, 157] width 5 height 6
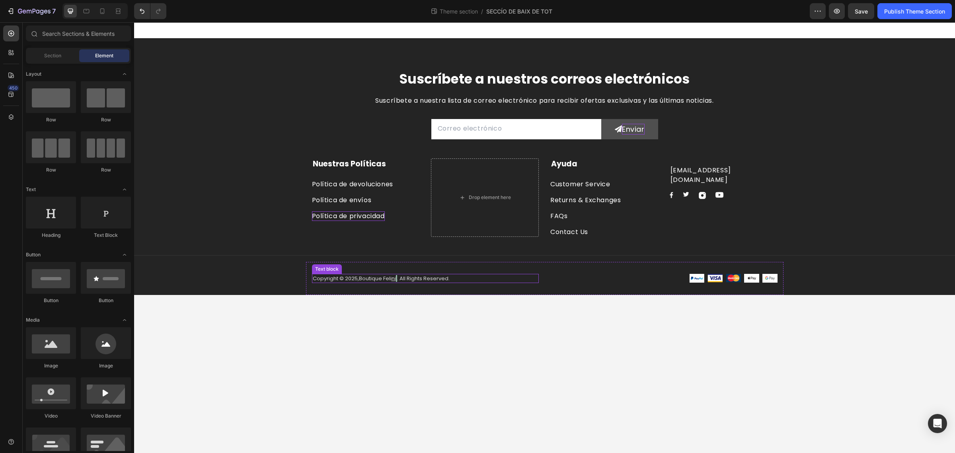
click at [396, 277] on u "ni" at bounding box center [394, 279] width 4 height 8
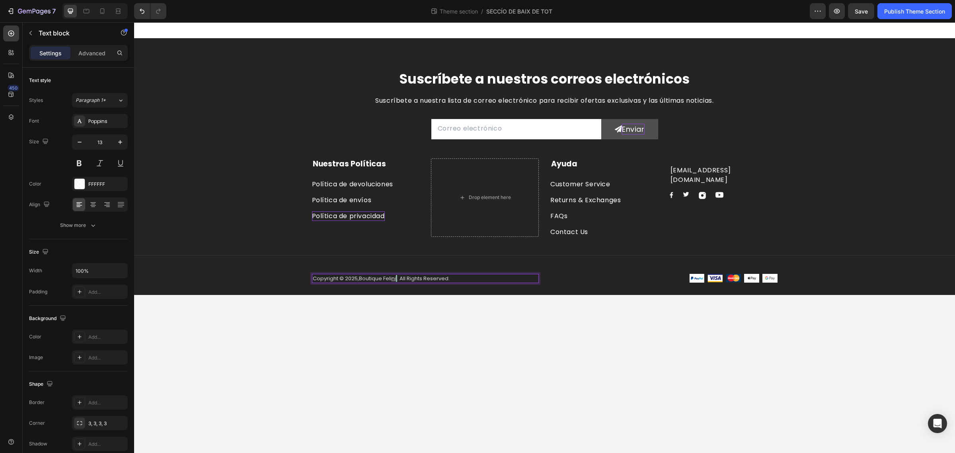
click at [398, 279] on p "Copyright © 2025, Boutique Feli ni . All Rights Reserved." at bounding box center [425, 279] width 225 height 8
click at [397, 278] on span "Rich Text Editor. Editing area: main" at bounding box center [396, 278] width 1 height 7
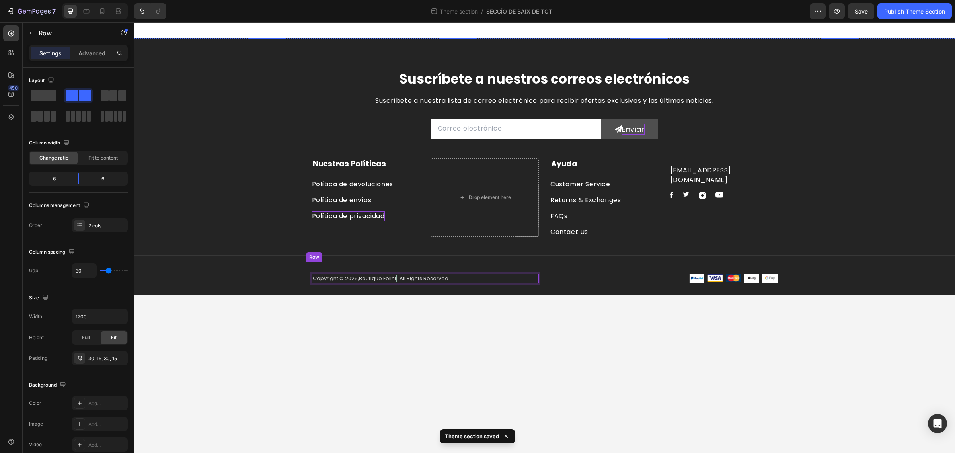
click at [568, 287] on div "Copyright © 2025, Boutique Feli ni ⁠⁠⁠⁠⁠⁠⁠ . All Rights Reserved. Text block 0 …" at bounding box center [545, 278] width 478 height 33
click at [396, 277] on u "ni" at bounding box center [394, 279] width 4 height 8
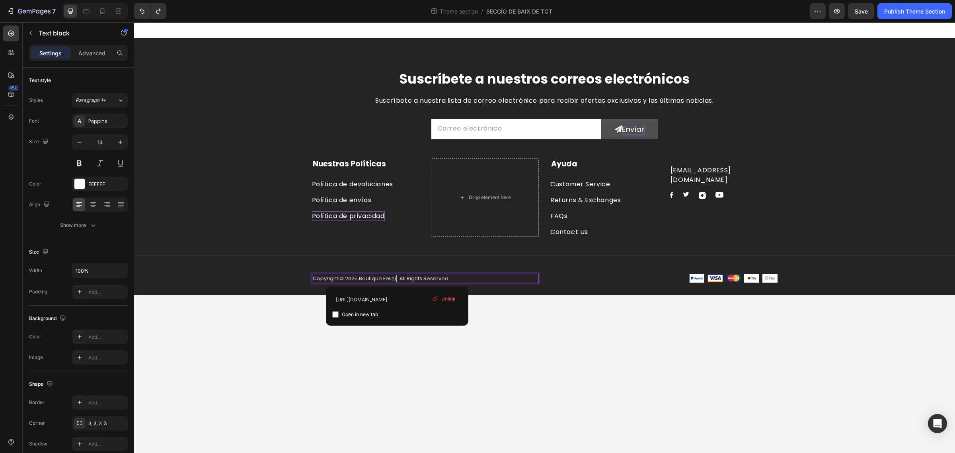
click at [397, 279] on span "Rich Text Editor. Editing area: main" at bounding box center [396, 278] width 1 height 7
click at [443, 299] on span "Unlink" at bounding box center [448, 298] width 14 height 7
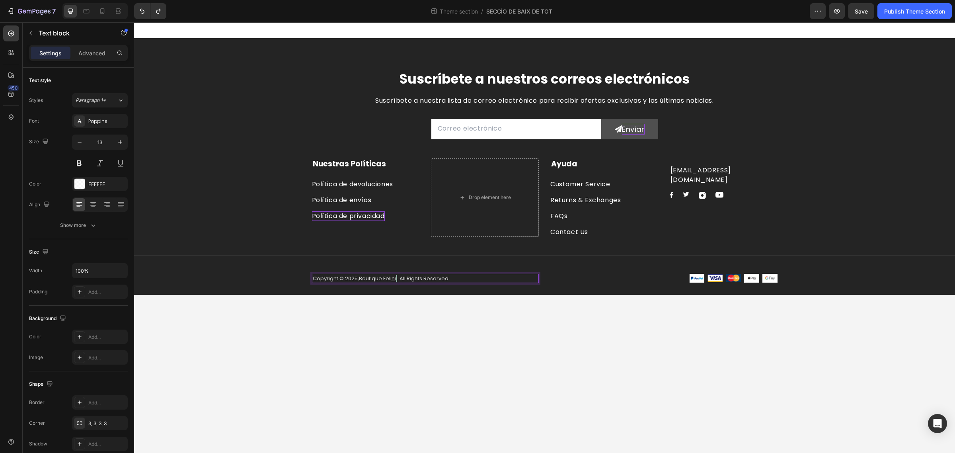
click at [400, 277] on p "Copyright © 2025, Boutique Feli ni ⁠⁠⁠⁠⁠⁠⁠ . All Rights Reserved." at bounding box center [425, 279] width 225 height 8
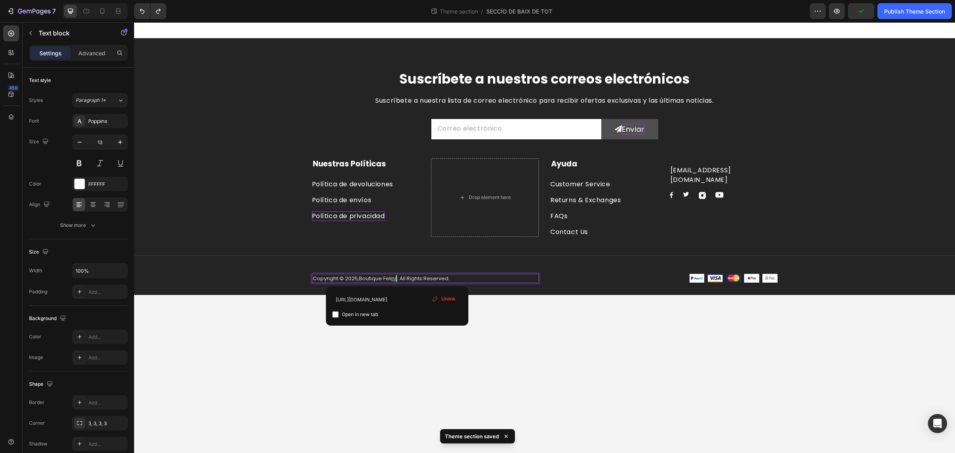
click at [397, 279] on span "Rich Text Editor. Editing area: main" at bounding box center [396, 278] width 1 height 7
click at [436, 296] on icon at bounding box center [435, 299] width 6 height 6
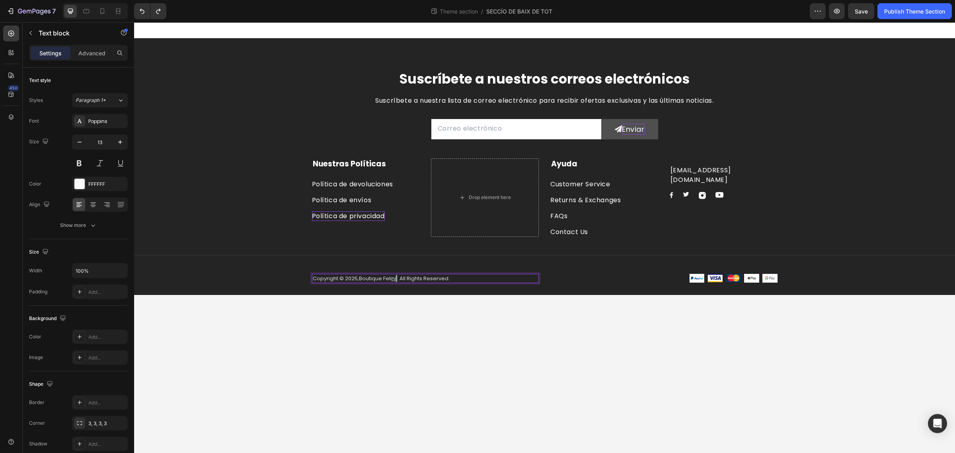
click at [398, 275] on p "Copyright © 2025, Boutique Feli ni ⁠⁠⁠⁠⁠⁠⁠ . All Rights Reserved." at bounding box center [425, 279] width 225 height 8
click at [398, 277] on p "Copyright © 2025, Boutique Feli ni . All Rights Reserved." at bounding box center [425, 279] width 225 height 8
drag, startPoint x: 399, startPoint y: 277, endPoint x: 400, endPoint y: 283, distance: 6.9
click at [399, 281] on p "Copyright © 2025, Boutique Feli ni . All Rights Reserved." at bounding box center [425, 279] width 225 height 8
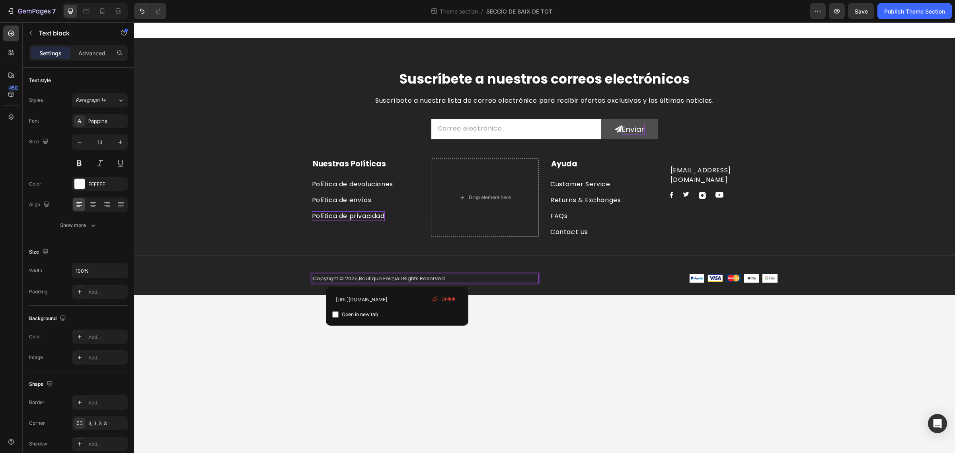
click at [441, 299] on span "Unlink" at bounding box center [448, 298] width 14 height 7
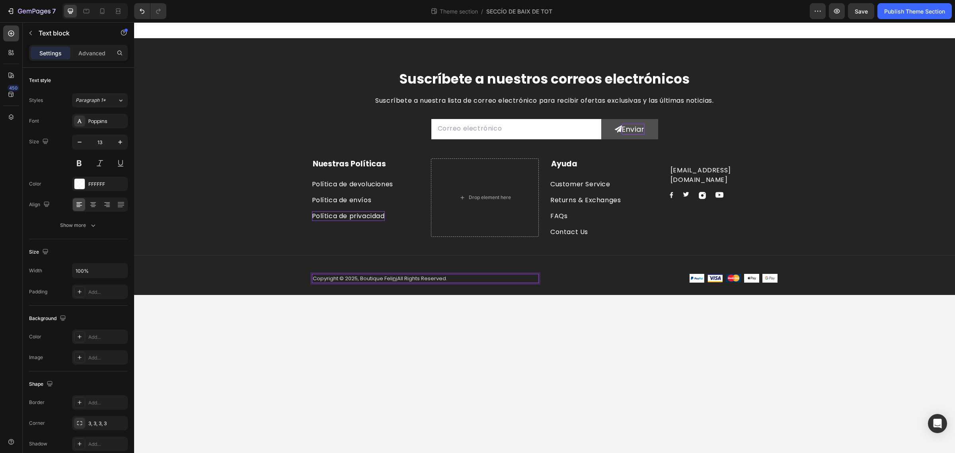
click at [384, 277] on p "Copyright © 2025, Boutique Feli ni All Rights Reserved." at bounding box center [425, 279] width 225 height 8
click at [405, 279] on p "Copyright © 2025, Boutique Felini Feli ni All Rights Reserved." at bounding box center [425, 279] width 225 height 8
click at [400, 277] on p "Copyright © 2025, Boutique Felini . All Rights Reserved." at bounding box center [425, 279] width 225 height 8
click at [398, 280] on p "Copyright © 2025, Boutique Felini . All Rights Reserved." at bounding box center [425, 279] width 225 height 8
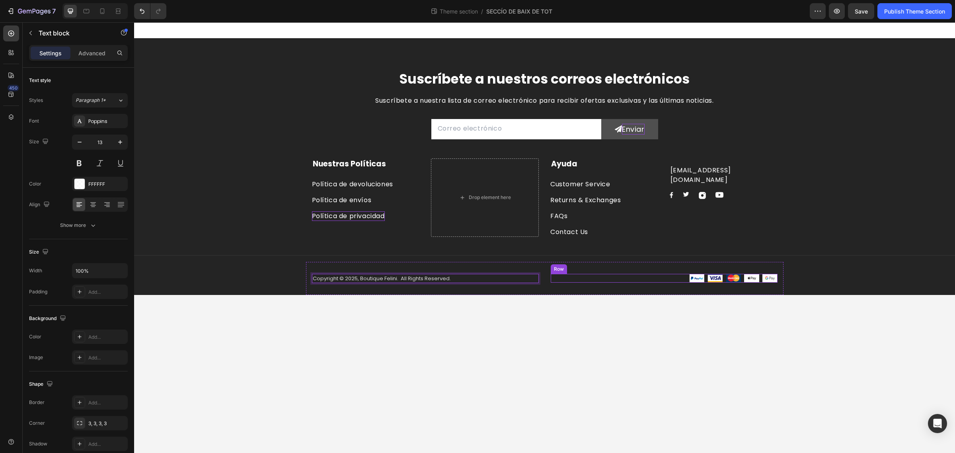
click at [558, 271] on div "Row" at bounding box center [559, 269] width 16 height 10
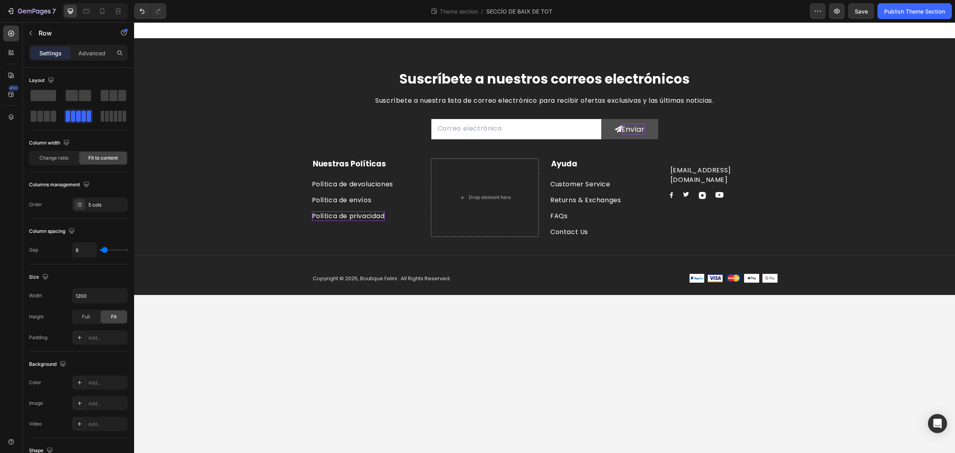
click at [583, 339] on body "Suscríbete a nuestros correos electrónicos Heading Suscríbete a nuestra lista d…" at bounding box center [544, 237] width 821 height 431
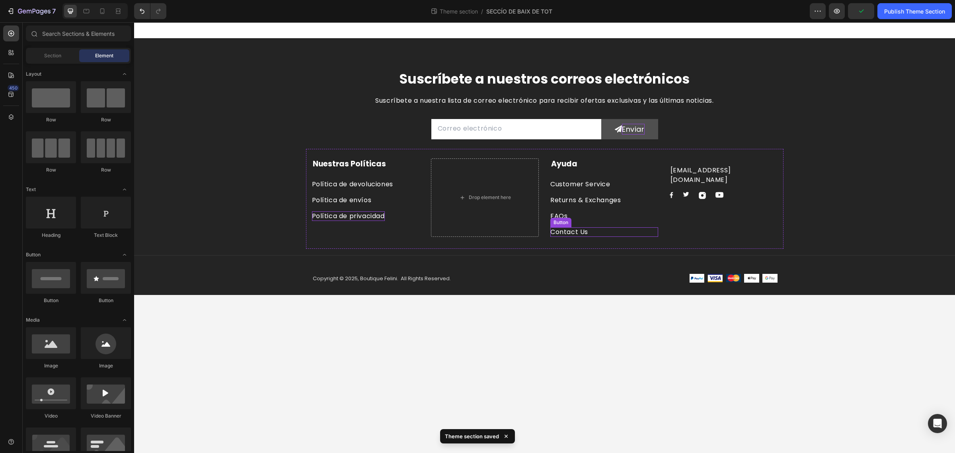
click at [600, 234] on div "Contact Us Button" at bounding box center [605, 232] width 108 height 10
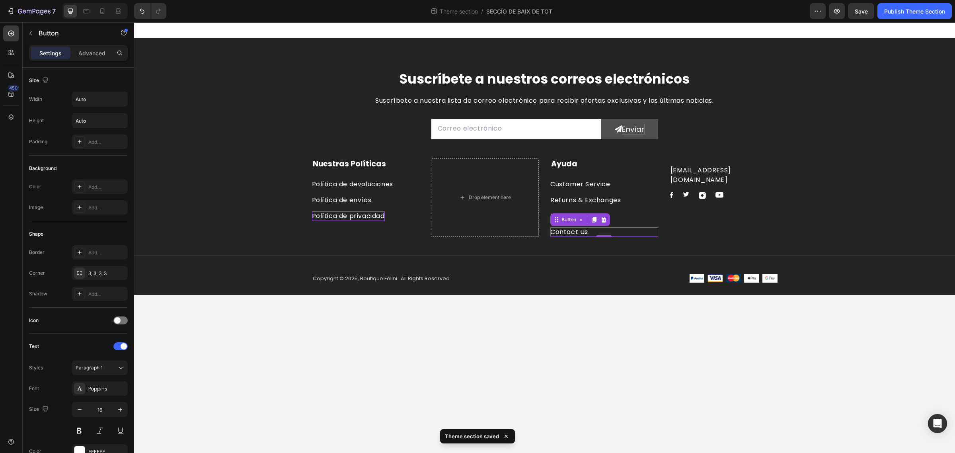
click at [580, 232] on div "Contact Us" at bounding box center [570, 232] width 38 height 10
click at [580, 231] on p "Contact Us" at bounding box center [570, 232] width 38 height 10
click at [582, 196] on p "Returns & Exchanges" at bounding box center [586, 200] width 70 height 10
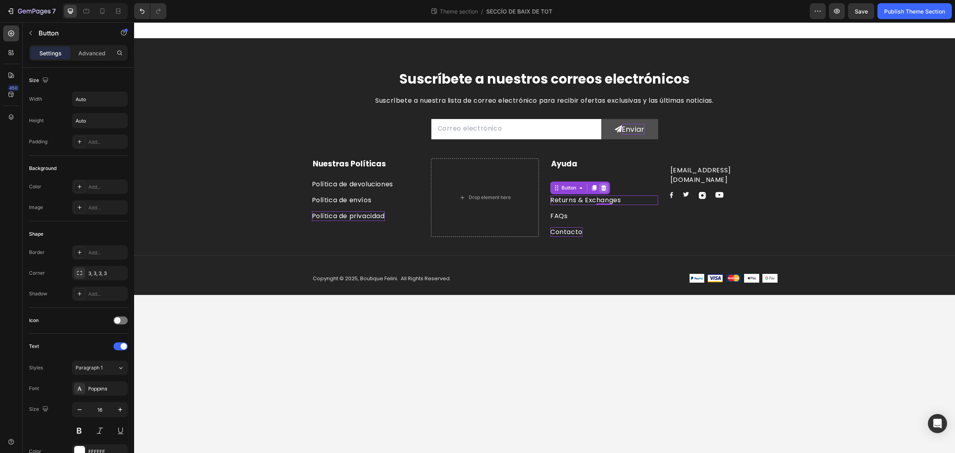
click at [604, 186] on icon at bounding box center [604, 188] width 6 height 6
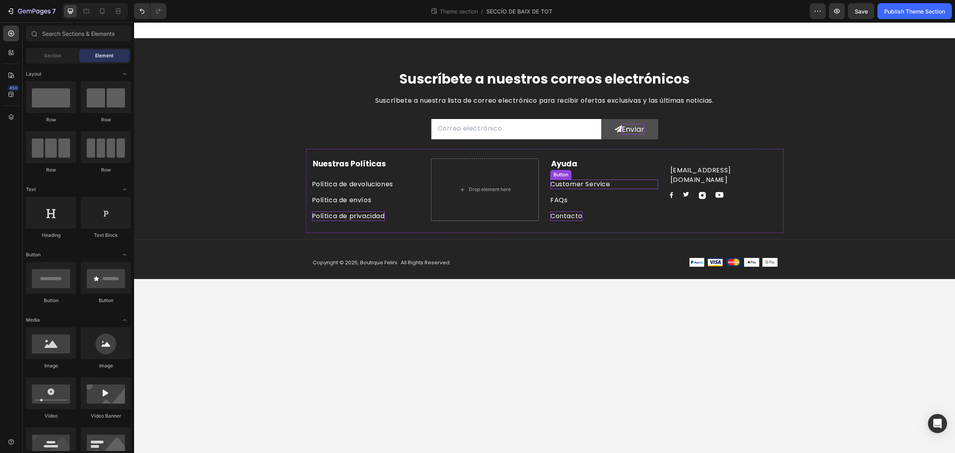
click at [616, 184] on div "Customer Service Button" at bounding box center [605, 185] width 108 height 10
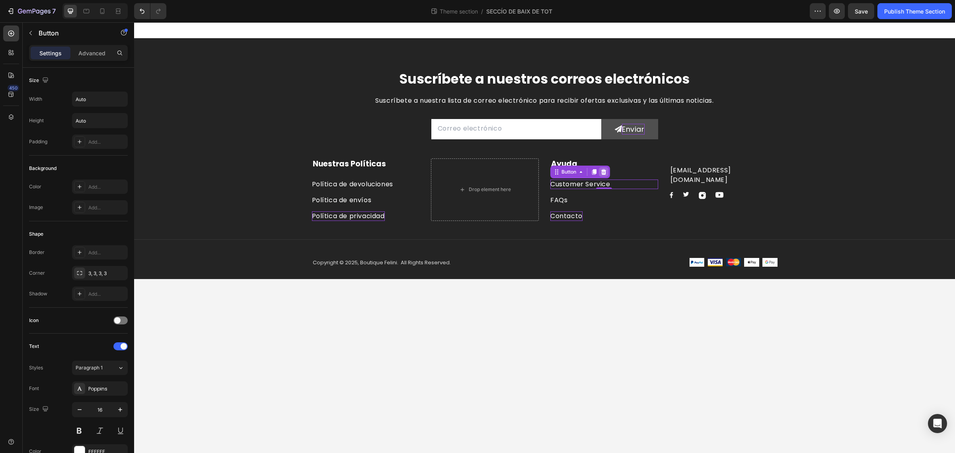
click at [604, 172] on icon at bounding box center [604, 172] width 5 height 6
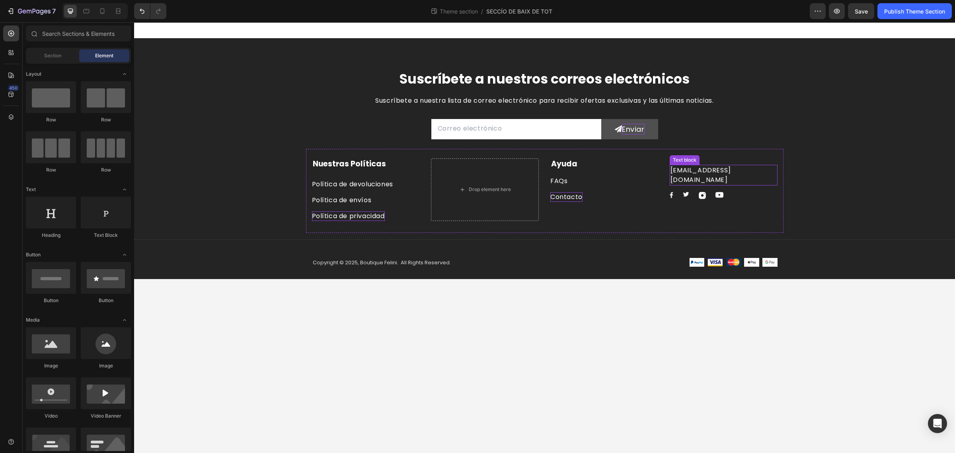
click at [704, 168] on p "support@gmail.com" at bounding box center [724, 175] width 106 height 19
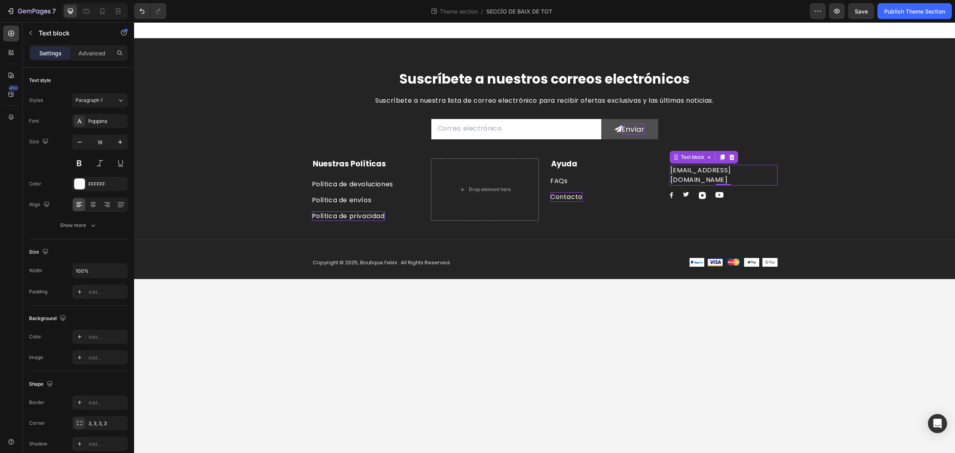
click at [672, 169] on p "support@gmail.com" at bounding box center [724, 175] width 106 height 19
click at [679, 172] on p "support@gmail.com" at bounding box center [724, 175] width 106 height 19
click at [564, 345] on body "Suscríbete a nuestros correos electrónicos Heading Suscríbete a nuestra lista d…" at bounding box center [544, 237] width 821 height 431
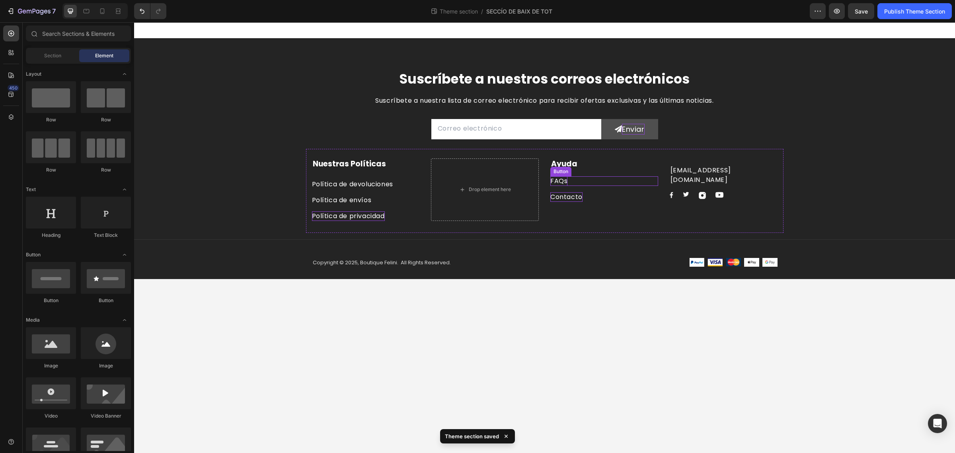
click at [558, 184] on div "FAQs" at bounding box center [559, 181] width 17 height 10
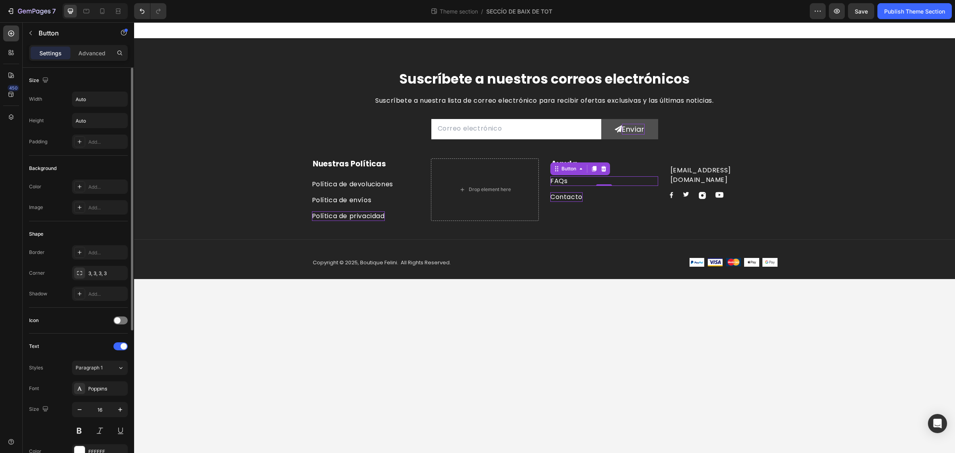
scroll to position [205, 0]
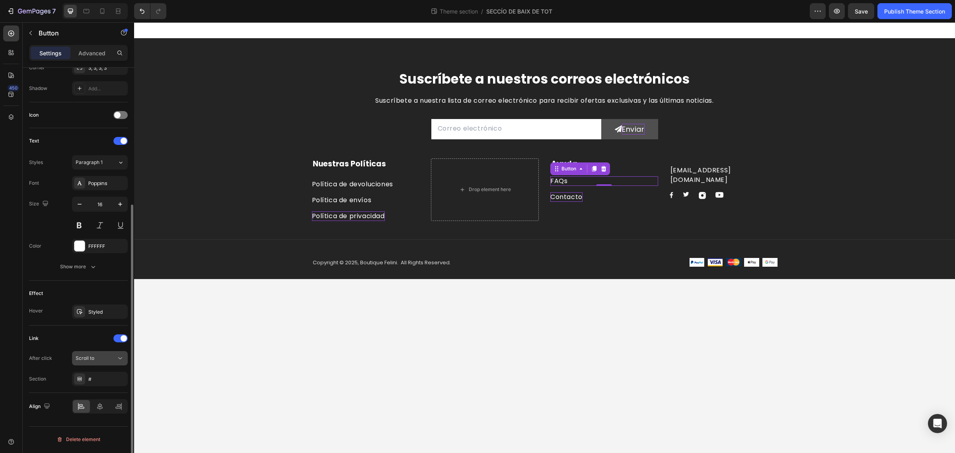
click at [93, 359] on span "Scroll to" at bounding box center [85, 358] width 19 height 6
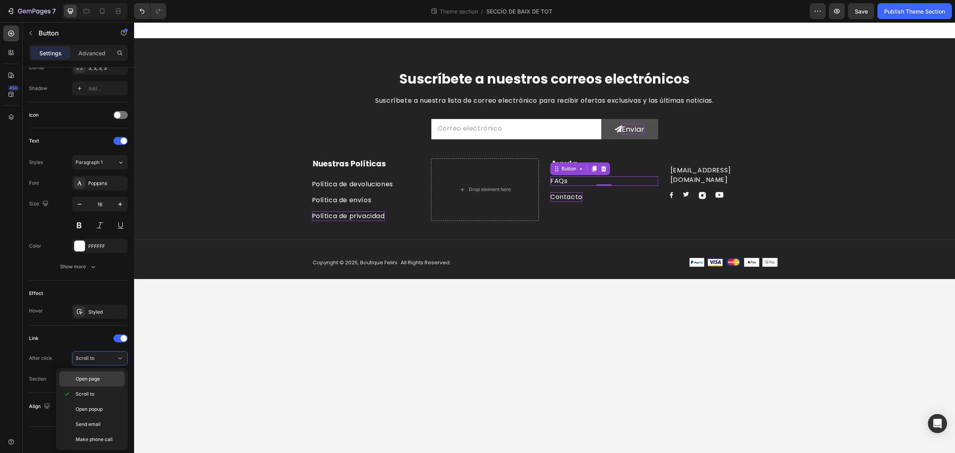
click at [95, 383] on div "Open page" at bounding box center [91, 378] width 65 height 15
click at [95, 383] on div "Add..." at bounding box center [106, 379] width 37 height 7
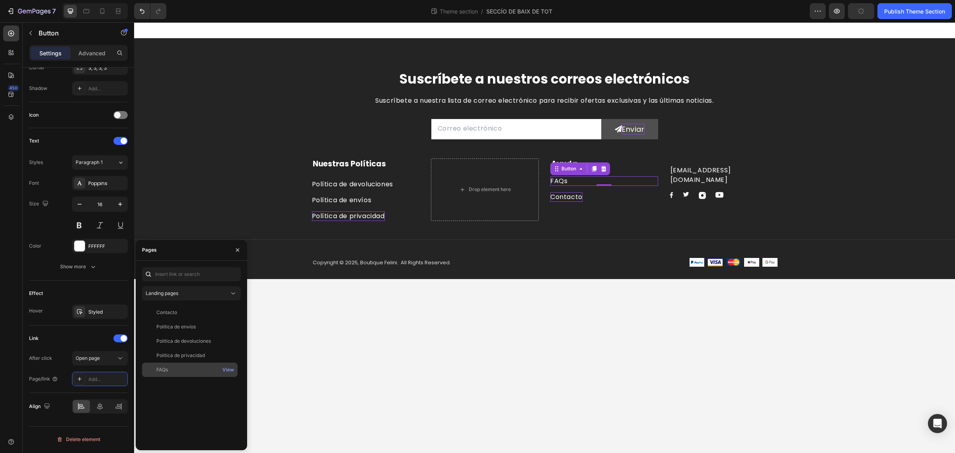
click at [157, 371] on div "FAQs" at bounding box center [162, 369] width 12 height 7
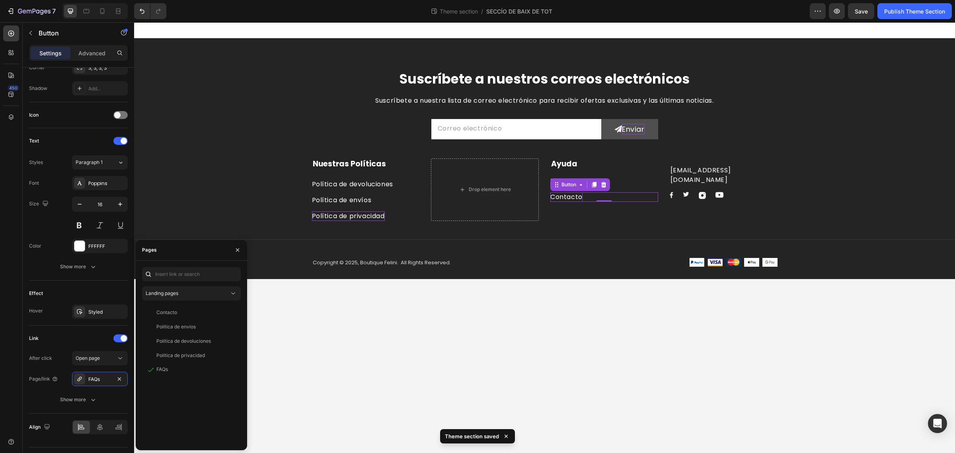
click at [560, 199] on p "Contacto" at bounding box center [567, 197] width 32 height 10
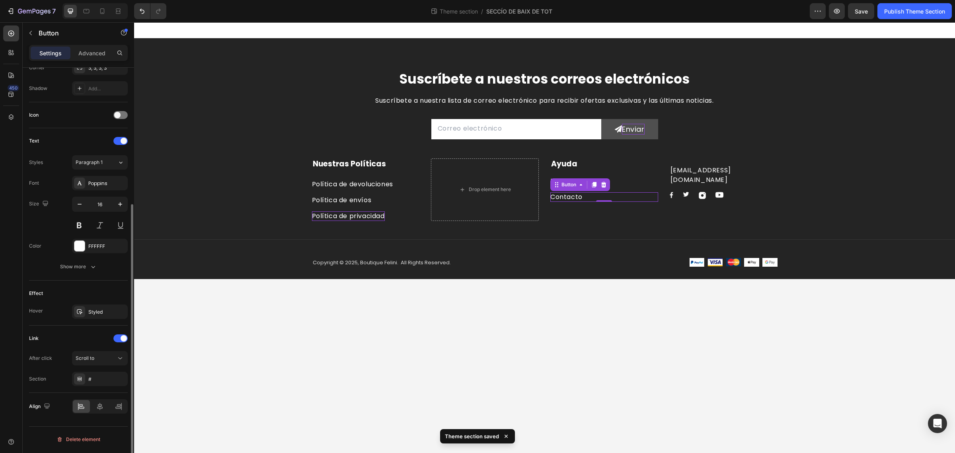
click at [100, 351] on div "Link After click Scroll to Section #" at bounding box center [78, 359] width 99 height 54
click at [100, 357] on div "Scroll to" at bounding box center [96, 358] width 41 height 7
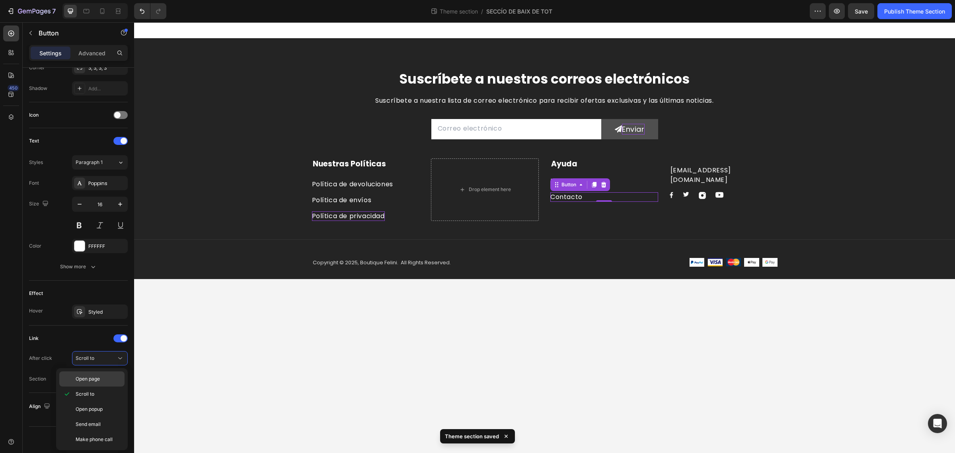
click at [103, 379] on p "Open page" at bounding box center [98, 378] width 45 height 7
click at [104, 379] on div "Add..." at bounding box center [106, 379] width 37 height 7
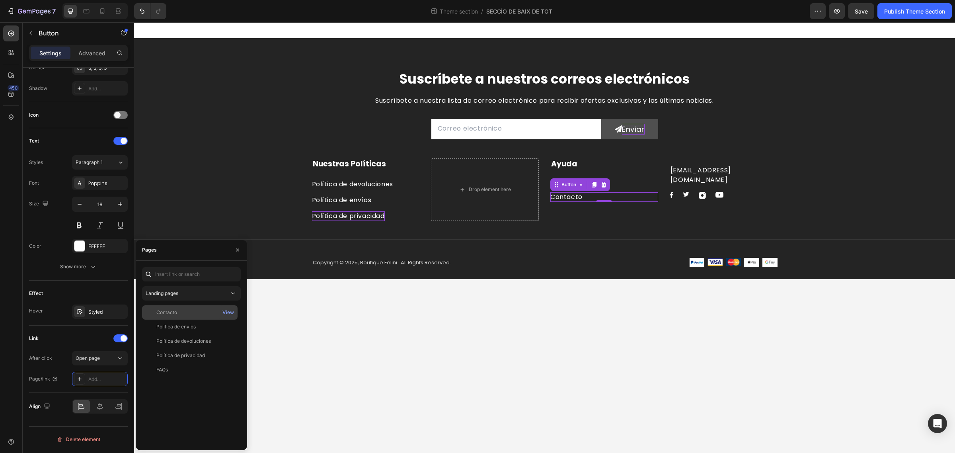
click at [176, 313] on div "Contacto" at bounding box center [166, 312] width 21 height 7
click at [375, 185] on p "Política de devoluciones" at bounding box center [352, 185] width 81 height 10
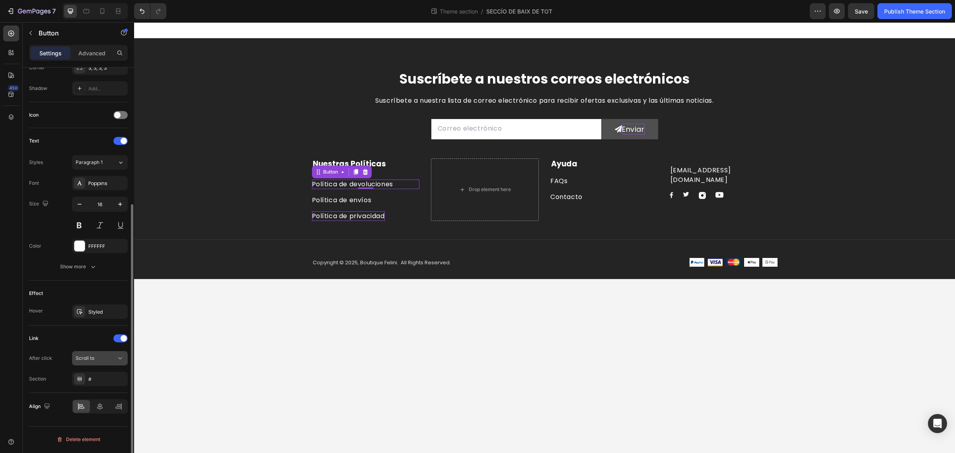
click at [104, 359] on div "Scroll to" at bounding box center [96, 358] width 41 height 7
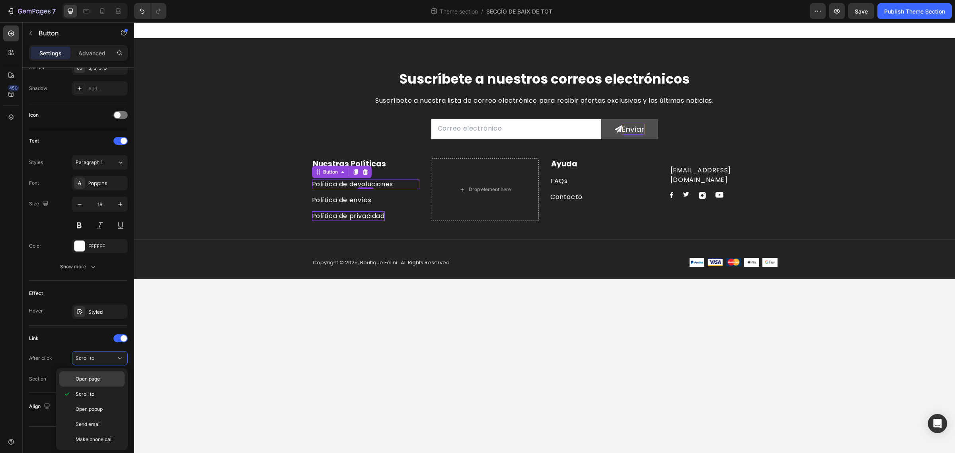
click at [105, 379] on p "Open page" at bounding box center [98, 378] width 45 height 7
click at [104, 376] on div "Add..." at bounding box center [100, 379] width 56 height 14
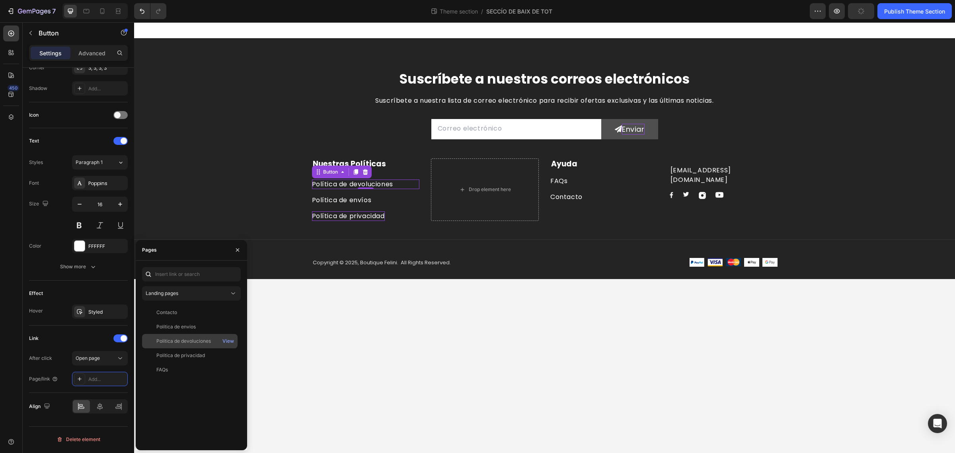
click at [174, 338] on div "Política de devoluciones" at bounding box center [183, 341] width 55 height 7
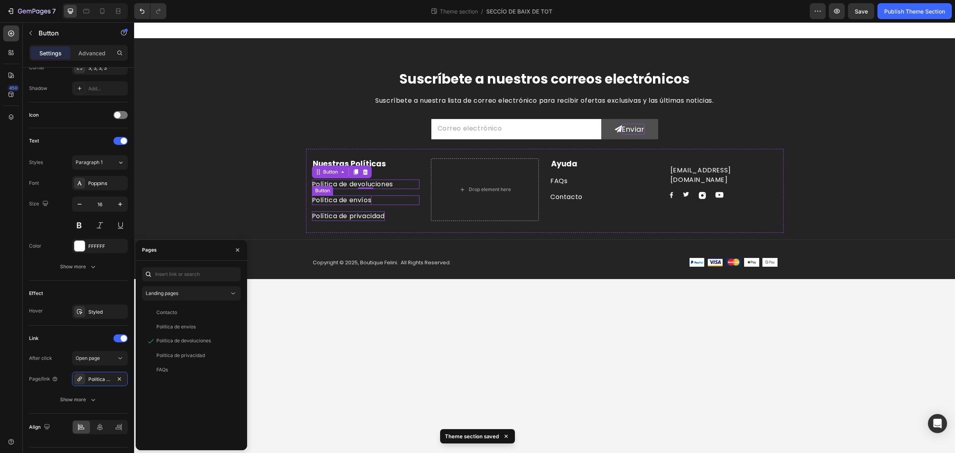
click at [343, 203] on p "Política de envíos" at bounding box center [342, 200] width 60 height 10
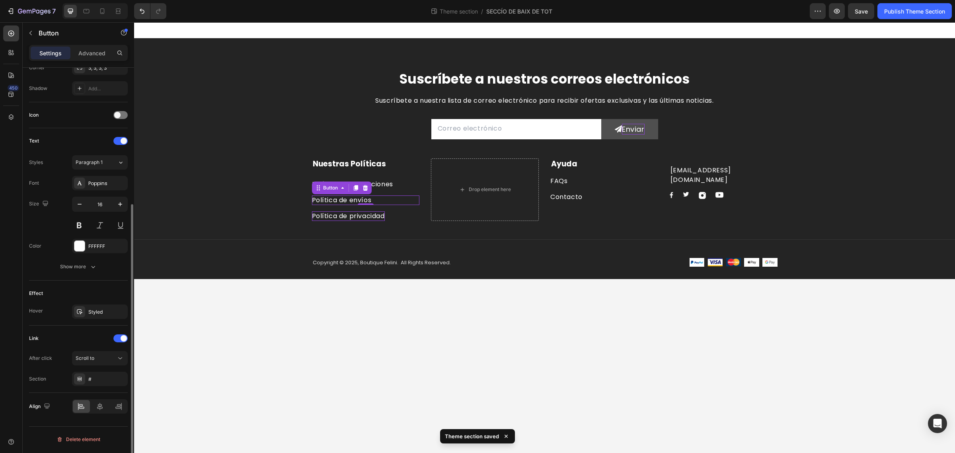
click at [110, 351] on div "Link After click Scroll to Section #" at bounding box center [78, 359] width 99 height 54
click at [110, 354] on button "Scroll to" at bounding box center [100, 358] width 56 height 14
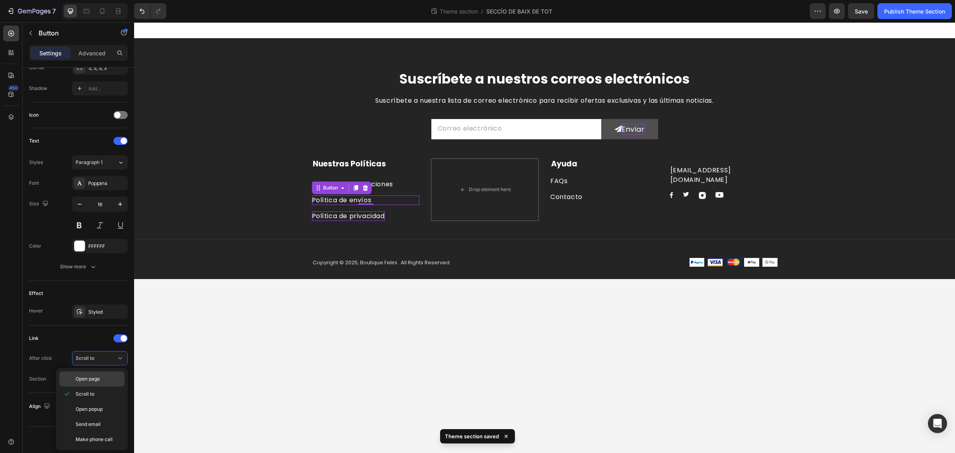
click at [107, 383] on div "Open page" at bounding box center [91, 378] width 65 height 15
click at [101, 377] on div "Add..." at bounding box center [106, 379] width 37 height 7
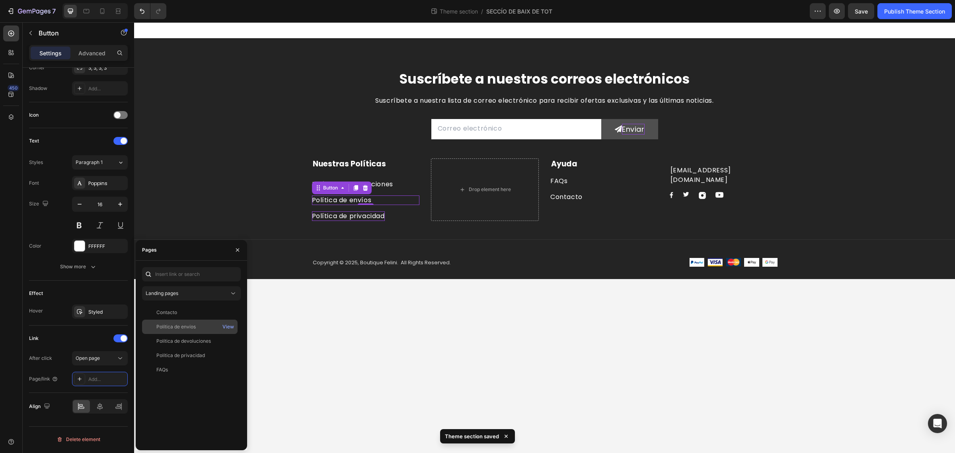
click at [179, 325] on div "Política de envíos" at bounding box center [175, 326] width 39 height 7
click at [357, 222] on div "Nuestras Políticas Text block Política de devoluciones Button Política de envío…" at bounding box center [545, 191] width 478 height 84
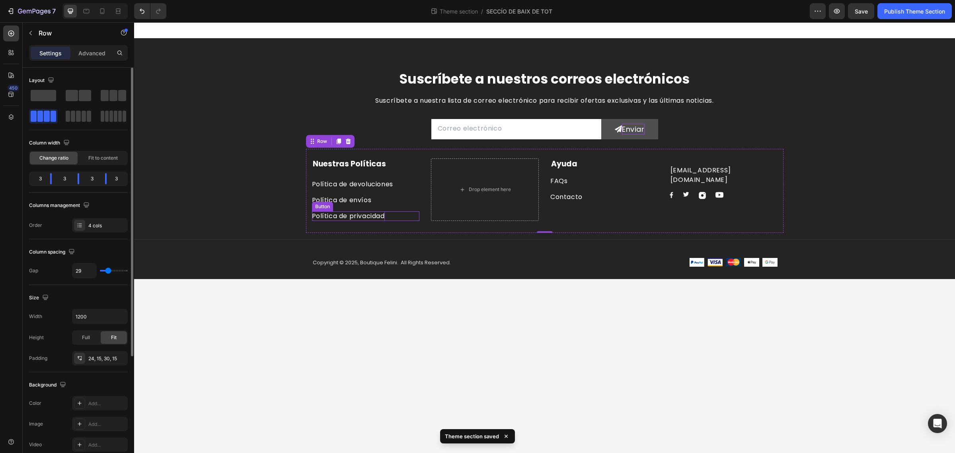
scroll to position [0, 0]
click at [357, 218] on p "Política de privacidad" at bounding box center [348, 216] width 73 height 10
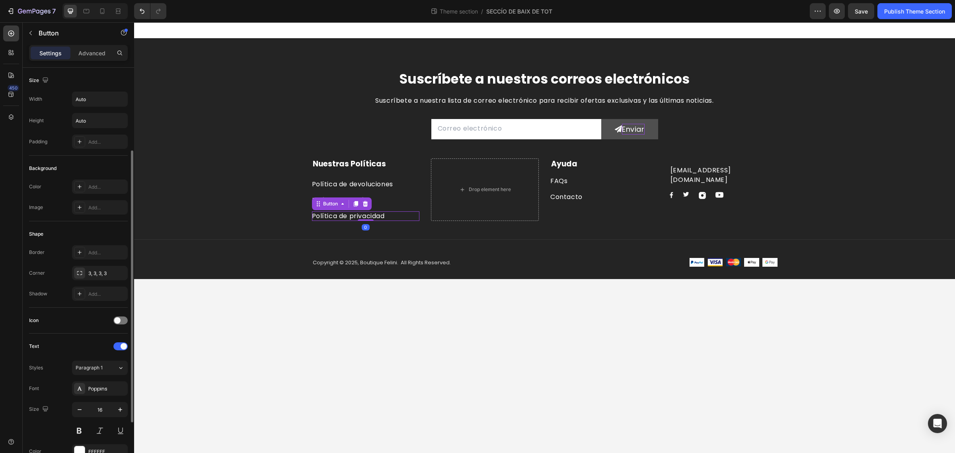
scroll to position [100, 0]
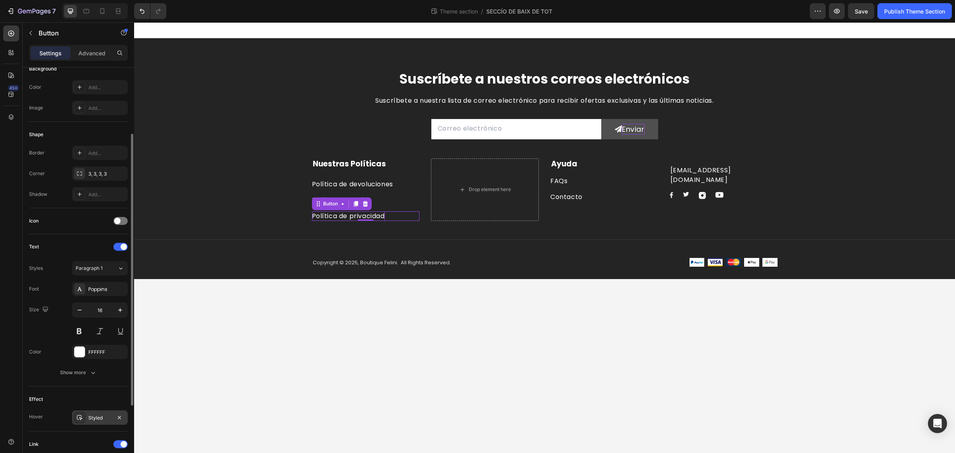
click at [91, 419] on div "Styled" at bounding box center [99, 417] width 23 height 7
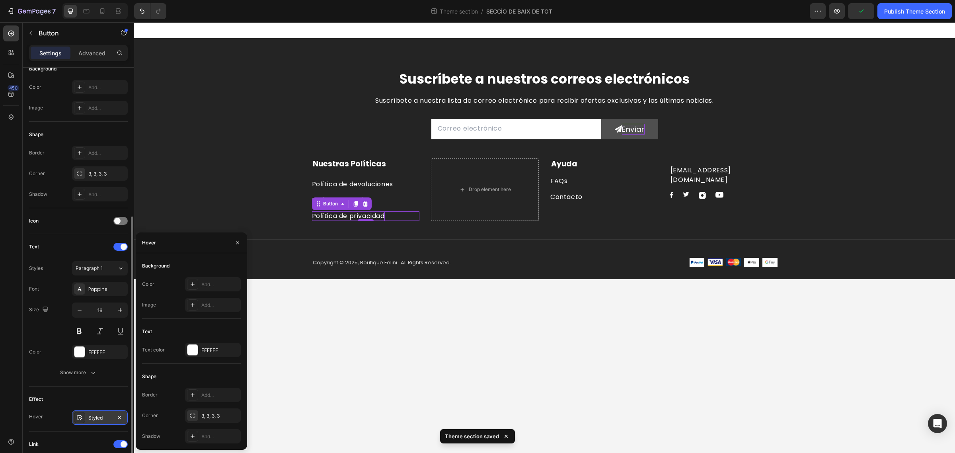
scroll to position [205, 0]
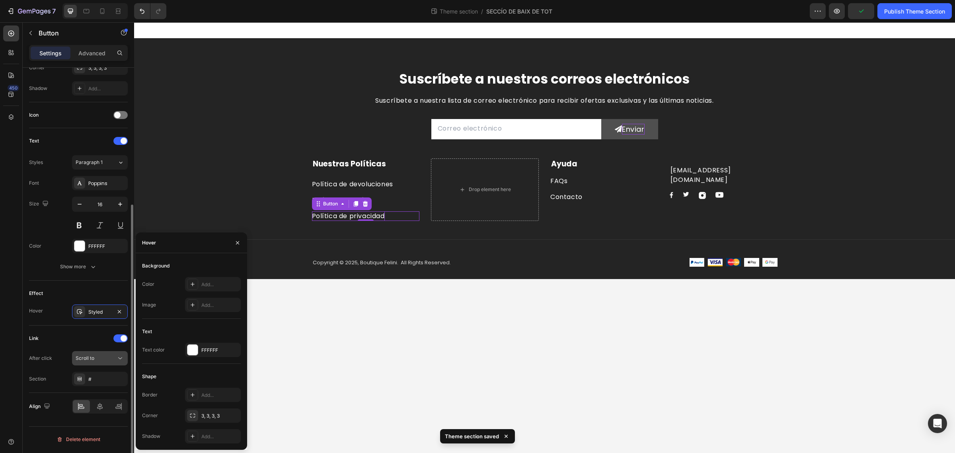
click at [94, 361] on div "Scroll to" at bounding box center [96, 358] width 41 height 7
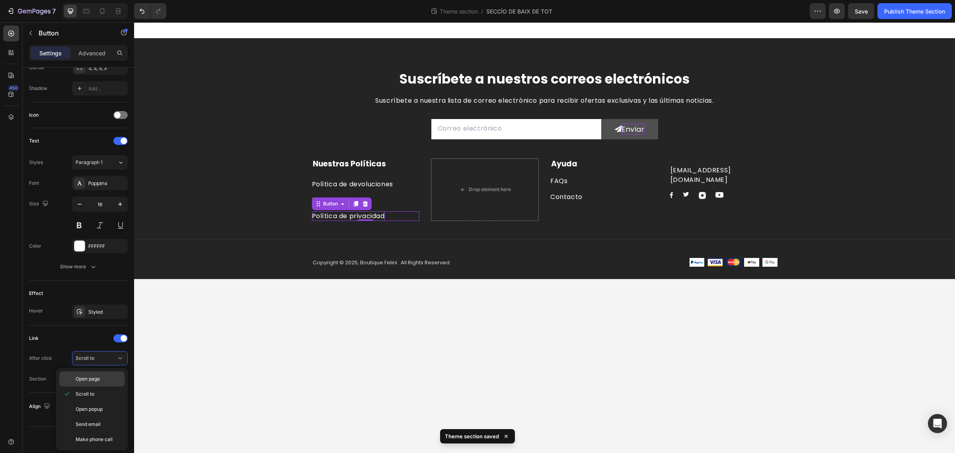
click at [85, 373] on div "Open page" at bounding box center [91, 378] width 65 height 15
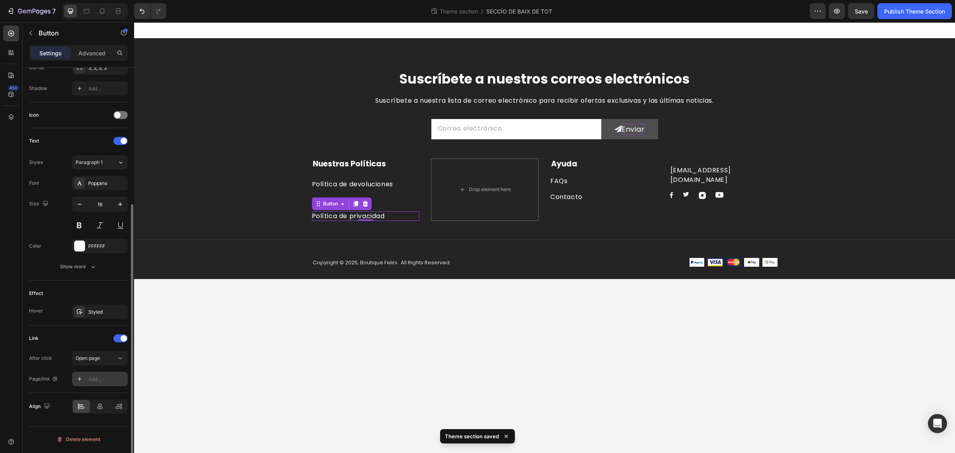
click at [112, 383] on div "Add..." at bounding box center [106, 379] width 37 height 7
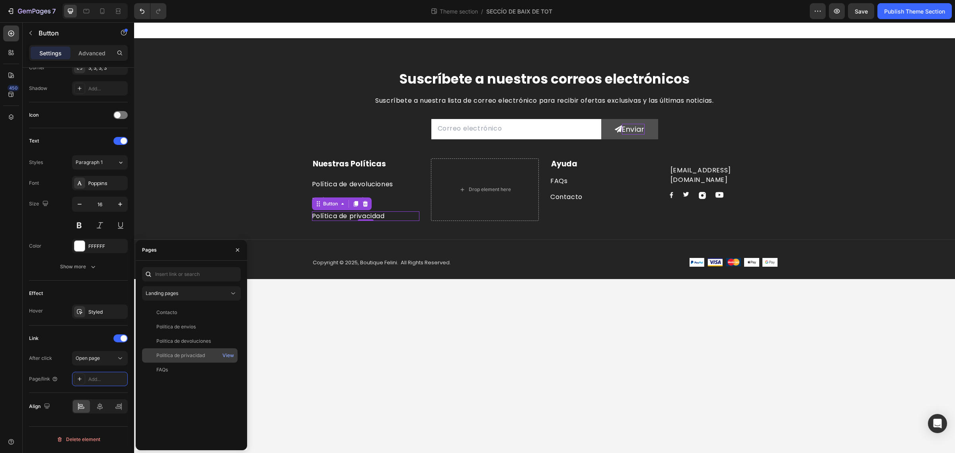
click at [186, 353] on div "Política de privacidad" at bounding box center [180, 355] width 49 height 7
click at [432, 313] on body "Suscríbete a nuestros correos electrónicos Heading Suscríbete a nuestra lista d…" at bounding box center [544, 237] width 821 height 431
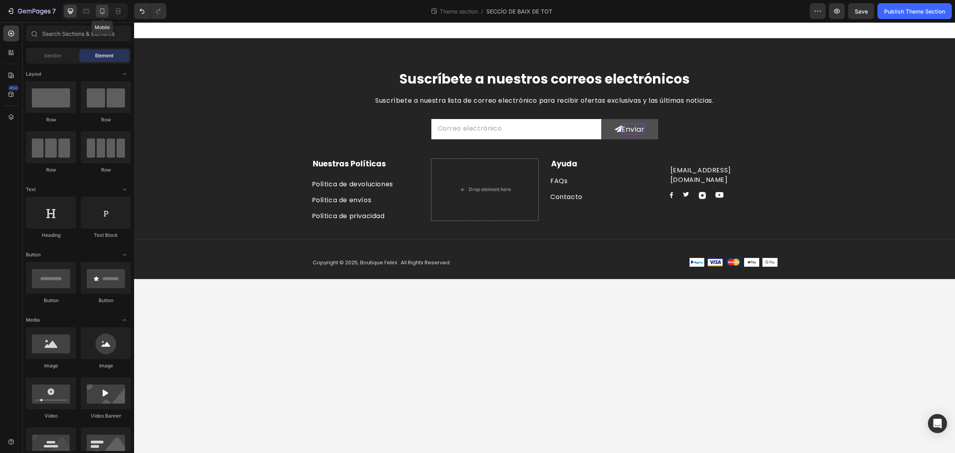
click at [103, 11] on icon at bounding box center [102, 11] width 8 height 8
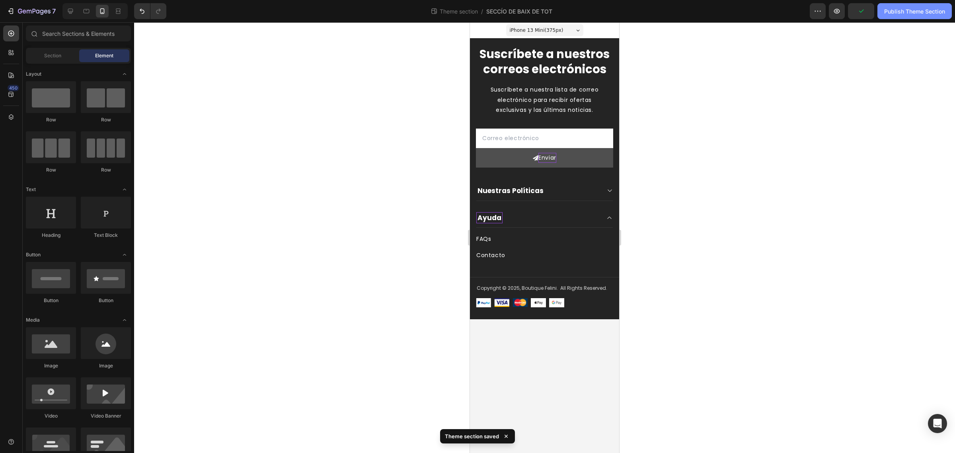
click at [908, 9] on div "Publish Theme Section" at bounding box center [915, 11] width 61 height 8
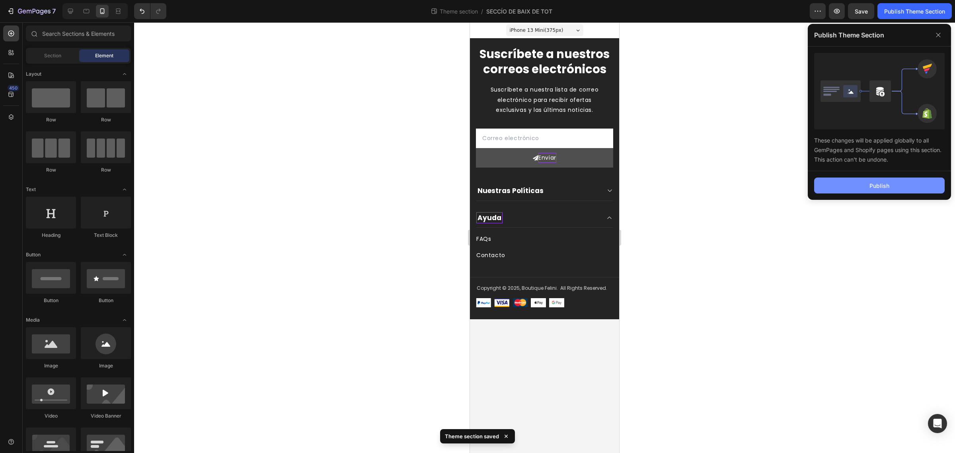
click at [846, 188] on button "Publish" at bounding box center [879, 186] width 131 height 16
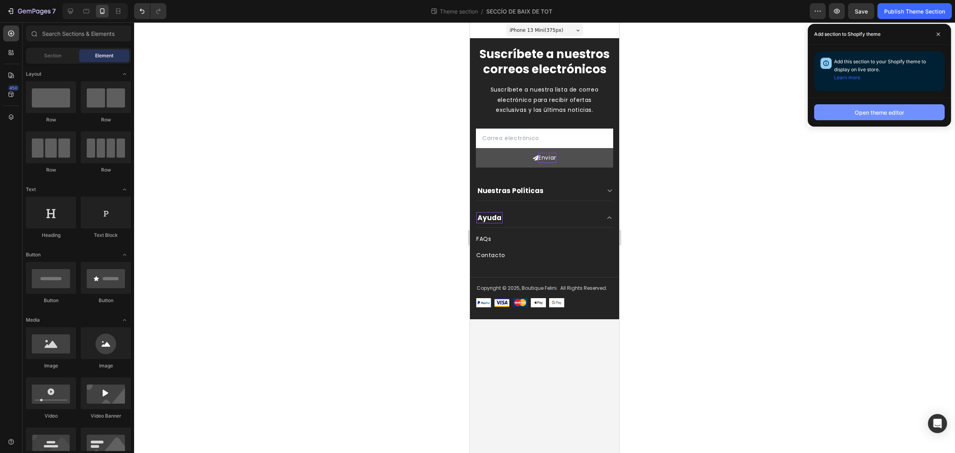
click at [893, 111] on div "Open theme editor" at bounding box center [879, 112] width 49 height 8
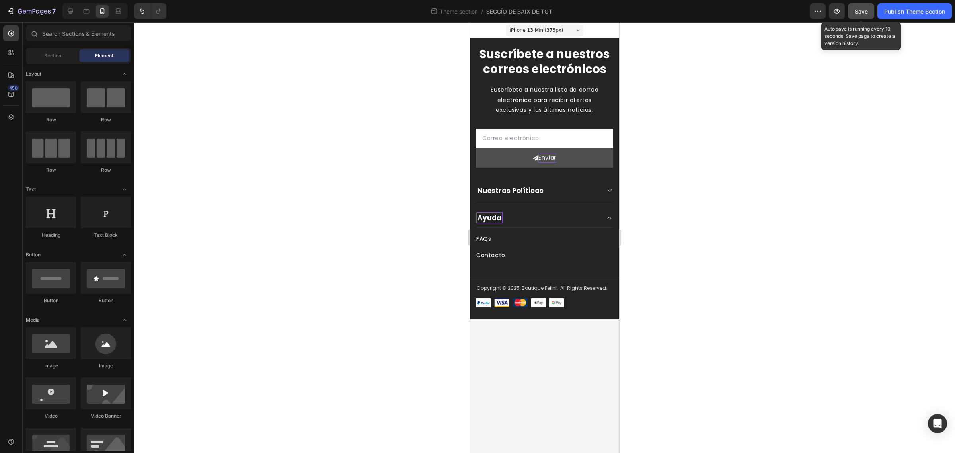
click at [865, 17] on button "Save" at bounding box center [861, 11] width 26 height 16
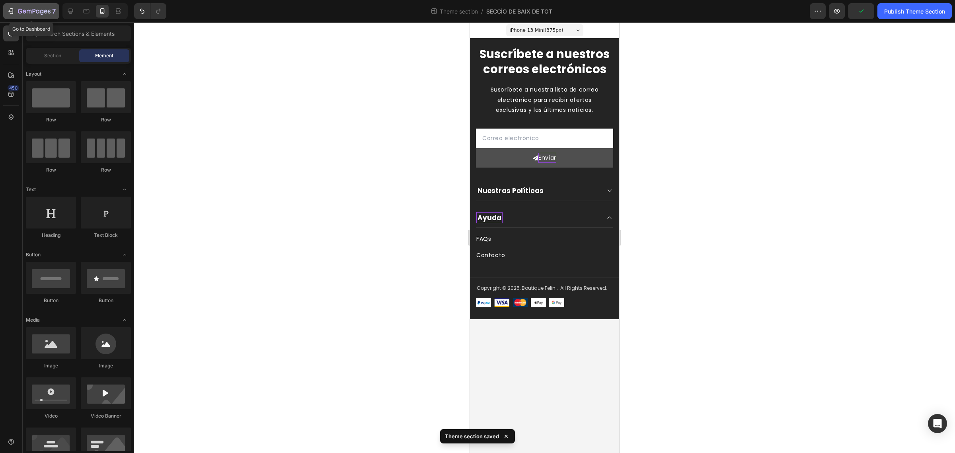
click at [41, 9] on icon "button" at bounding box center [34, 11] width 33 height 7
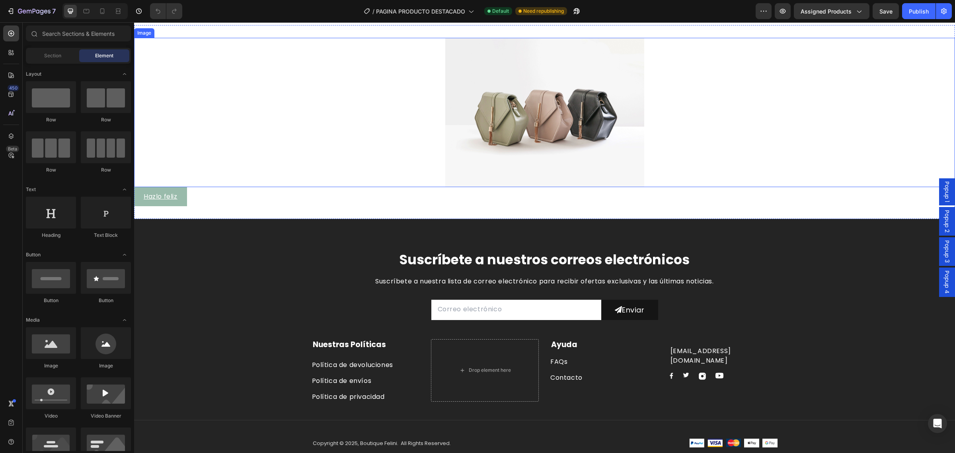
scroll to position [1795, 0]
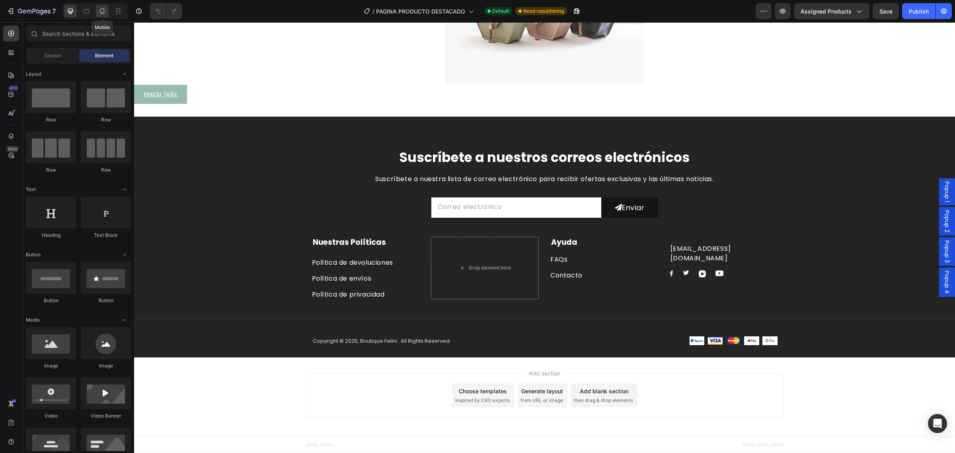
click at [102, 8] on icon at bounding box center [102, 11] width 4 height 6
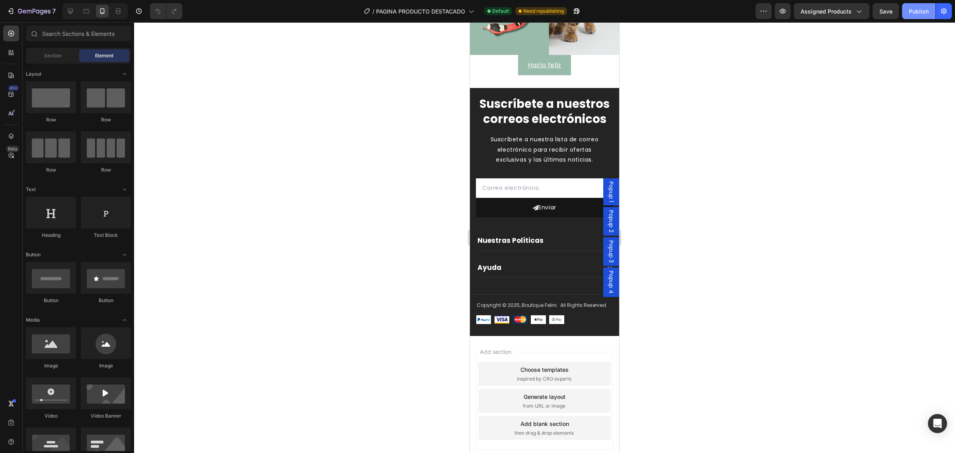
click at [922, 13] on div "Publish" at bounding box center [919, 11] width 20 height 8
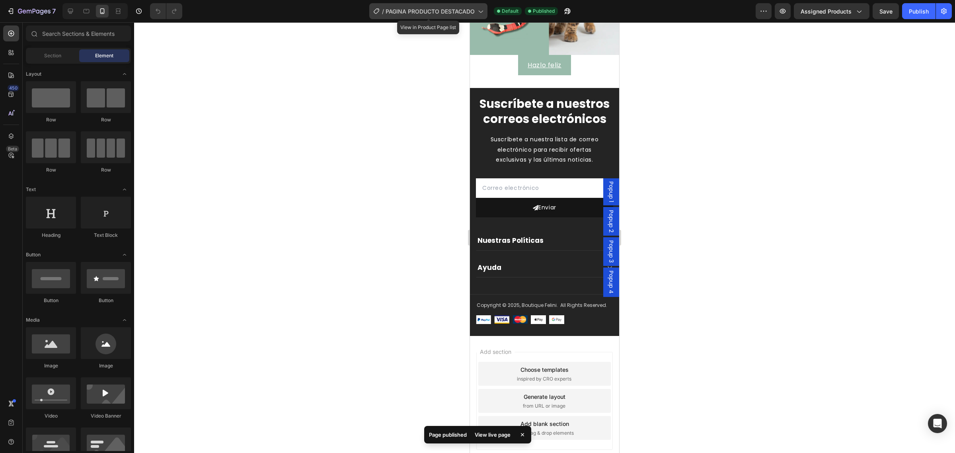
click at [449, 14] on span "PAGINA PRODUCTO DESTACADO" at bounding box center [430, 11] width 89 height 8
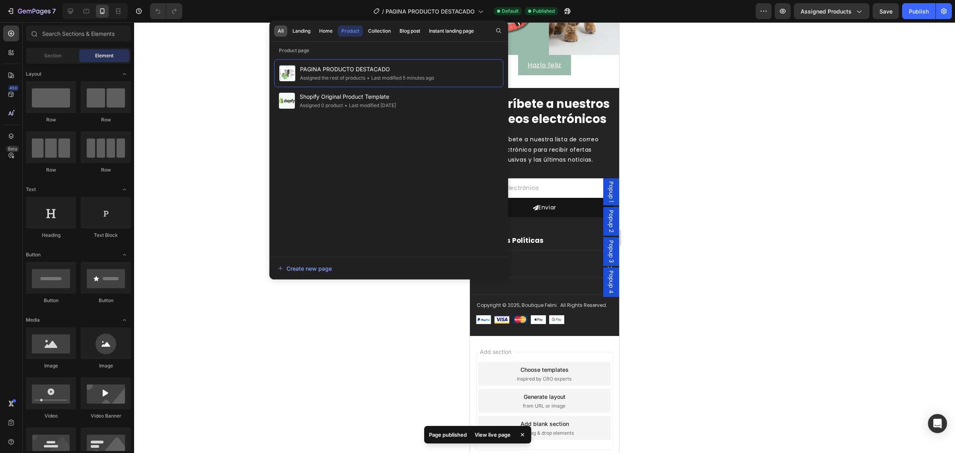
click at [284, 31] on button "All" at bounding box center [280, 30] width 13 height 11
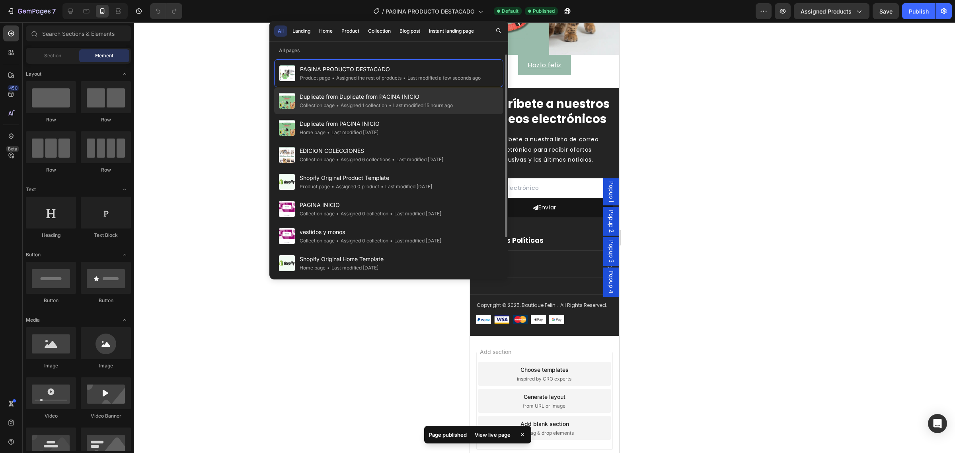
click at [337, 98] on span "Duplicate from Duplicate from PAGINA INICIO" at bounding box center [376, 97] width 153 height 10
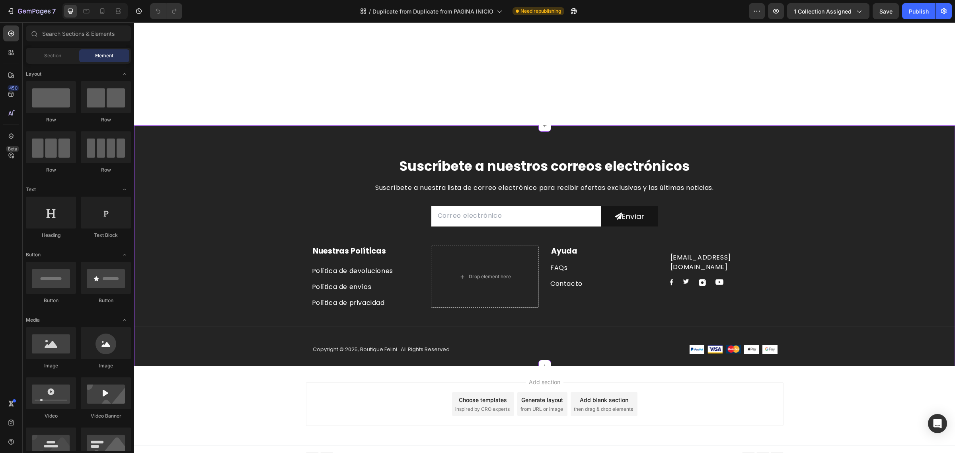
scroll to position [1941, 0]
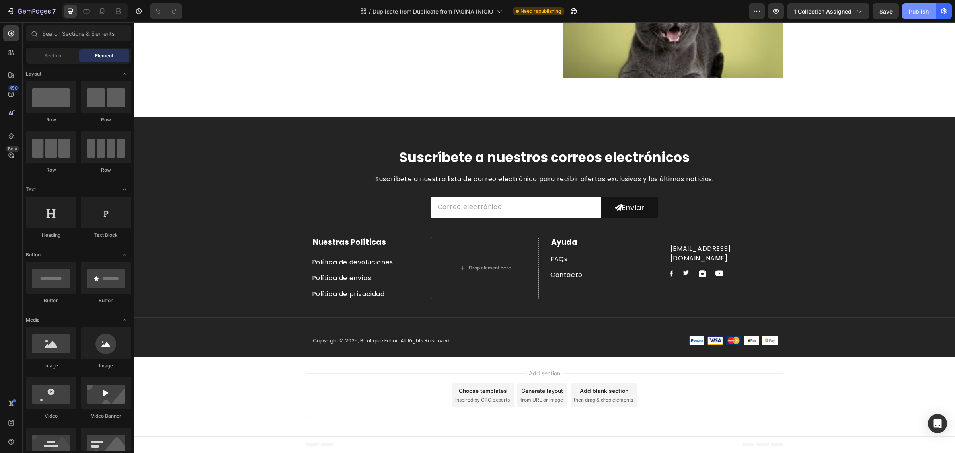
click at [918, 10] on div "Publish" at bounding box center [919, 11] width 20 height 8
click at [105, 7] on icon at bounding box center [102, 11] width 8 height 8
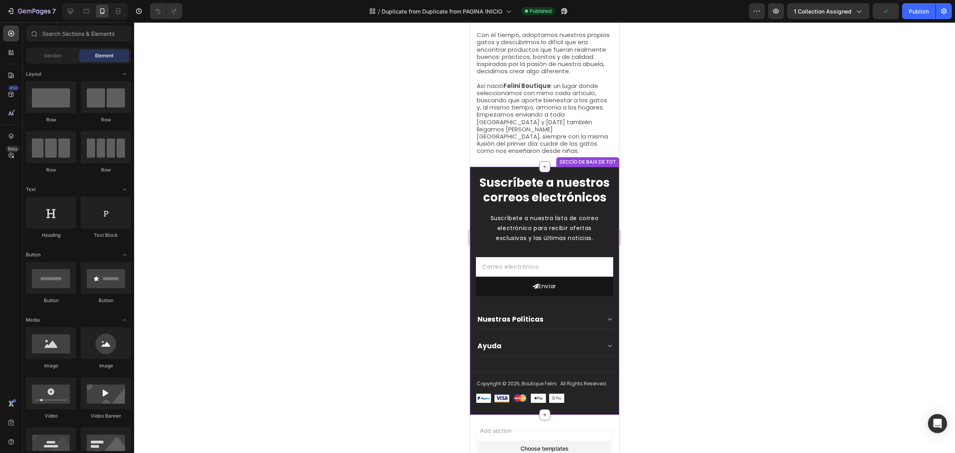
scroll to position [2182, 0]
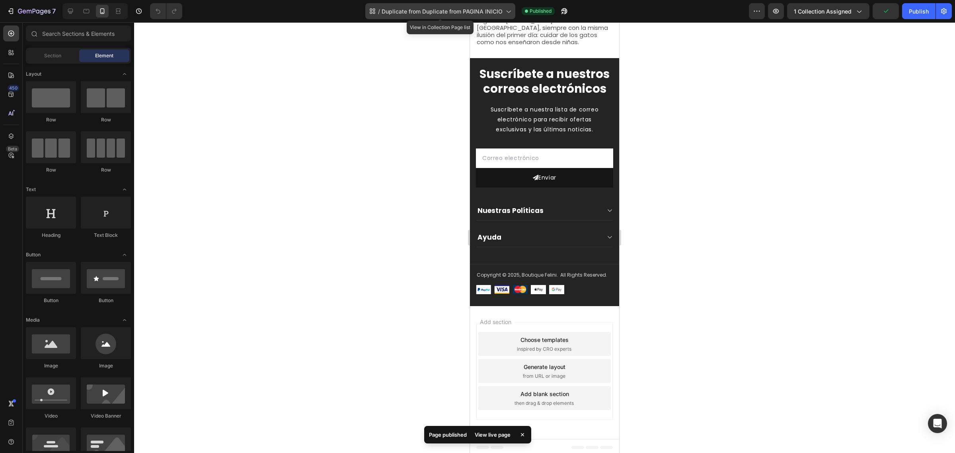
click at [461, 13] on span "Duplicate from Duplicate from PAGINA INICIO" at bounding box center [442, 11] width 121 height 8
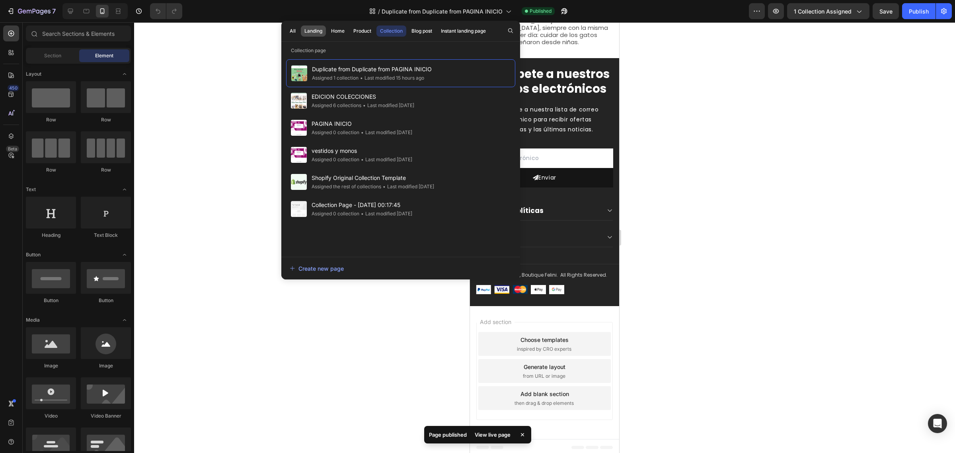
click at [306, 28] on div "Landing" at bounding box center [314, 30] width 18 height 7
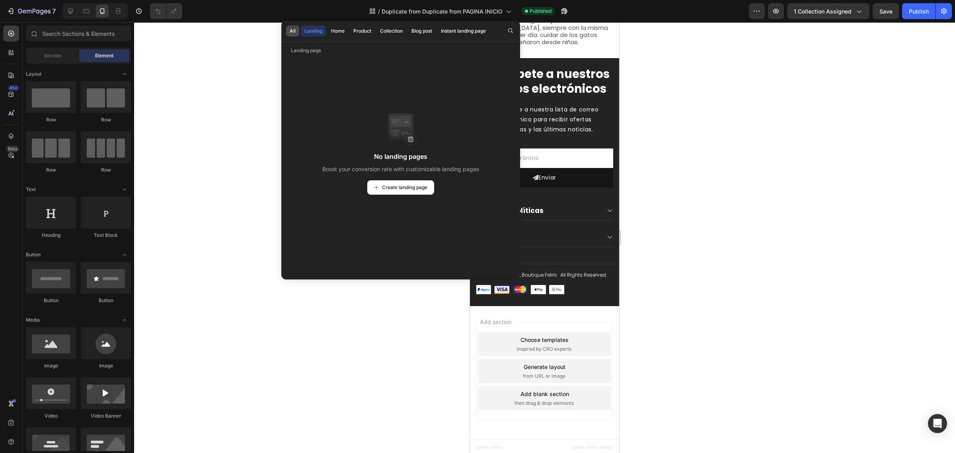
click at [293, 35] on button "All" at bounding box center [292, 30] width 13 height 11
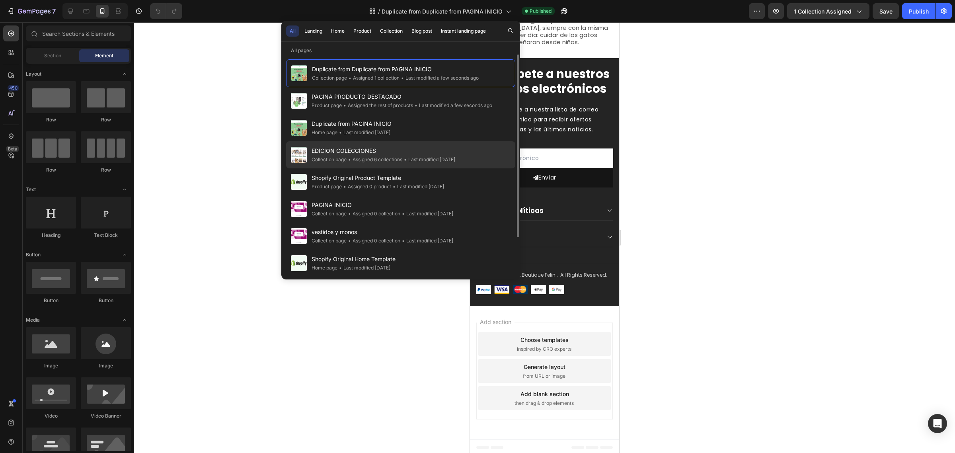
click at [346, 152] on span "EDICION COLECCIONES" at bounding box center [384, 151] width 144 height 10
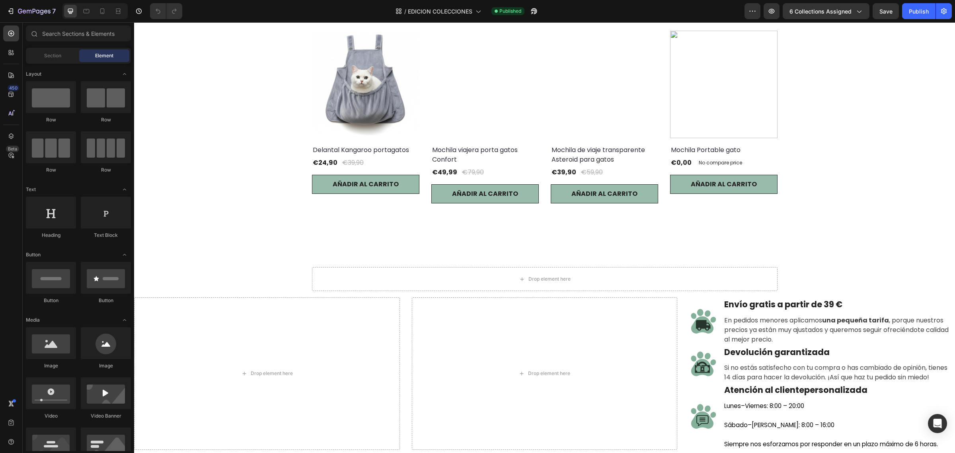
scroll to position [749, 0]
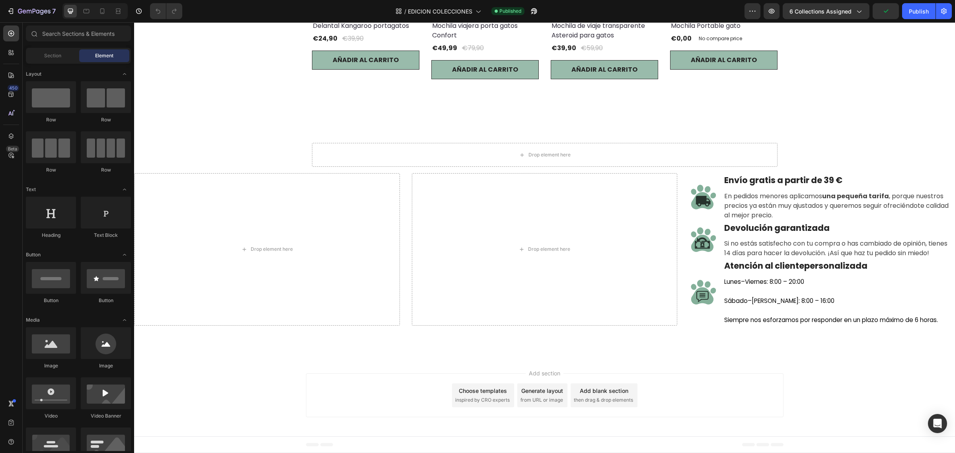
click at [470, 391] on div "Choose templates" at bounding box center [483, 391] width 48 height 8
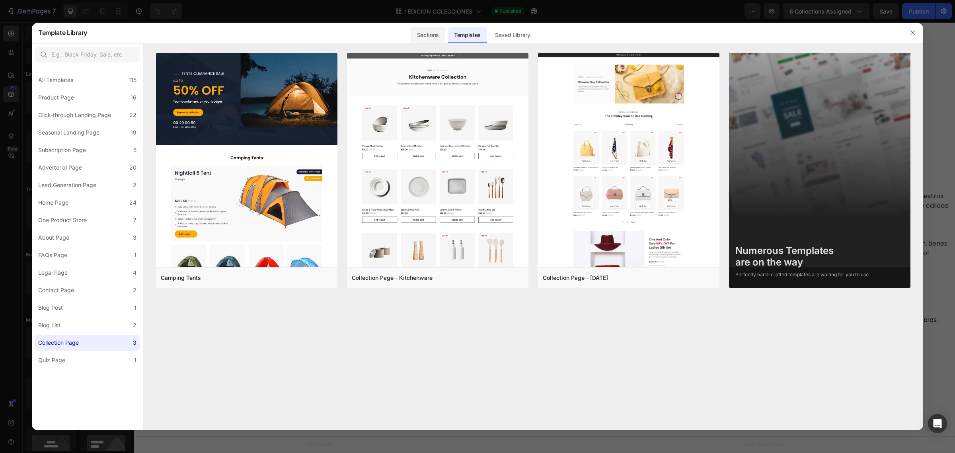
click at [440, 32] on div "Sections" at bounding box center [428, 35] width 35 height 16
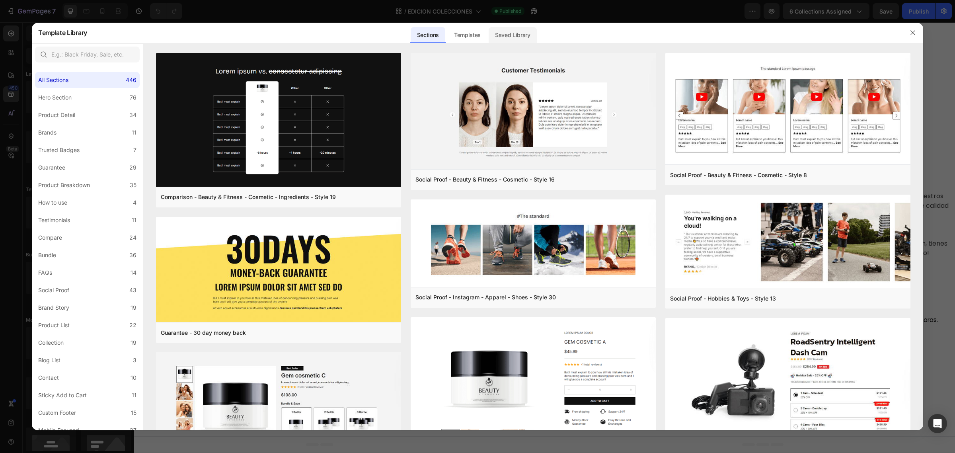
click at [517, 33] on div "Saved Library" at bounding box center [513, 35] width 48 height 16
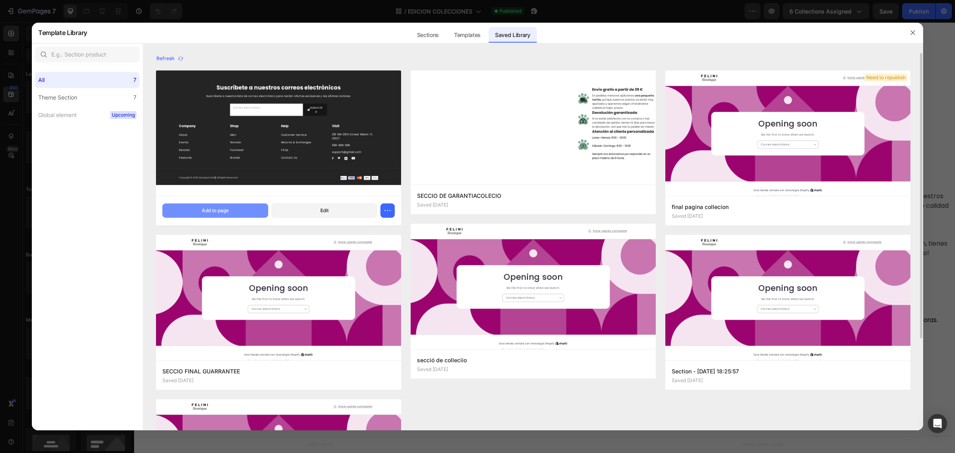
click at [237, 203] on button "Add to page" at bounding box center [215, 210] width 106 height 14
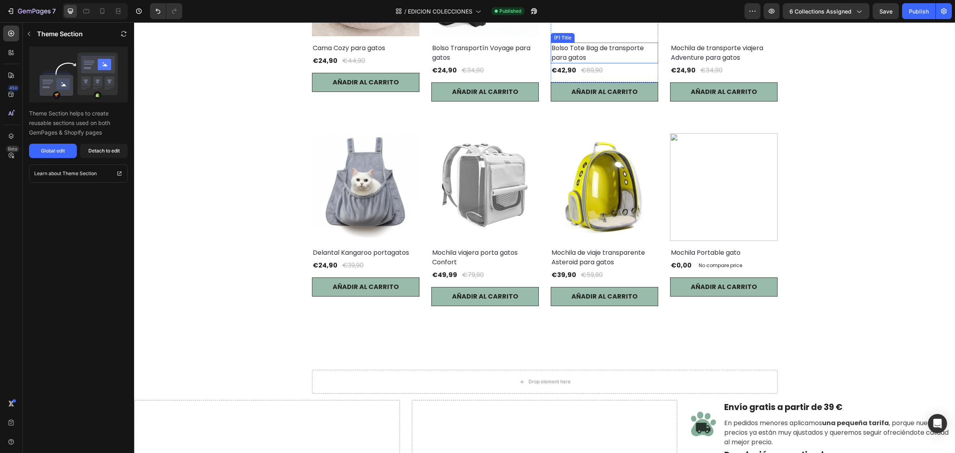
scroll to position [647, 0]
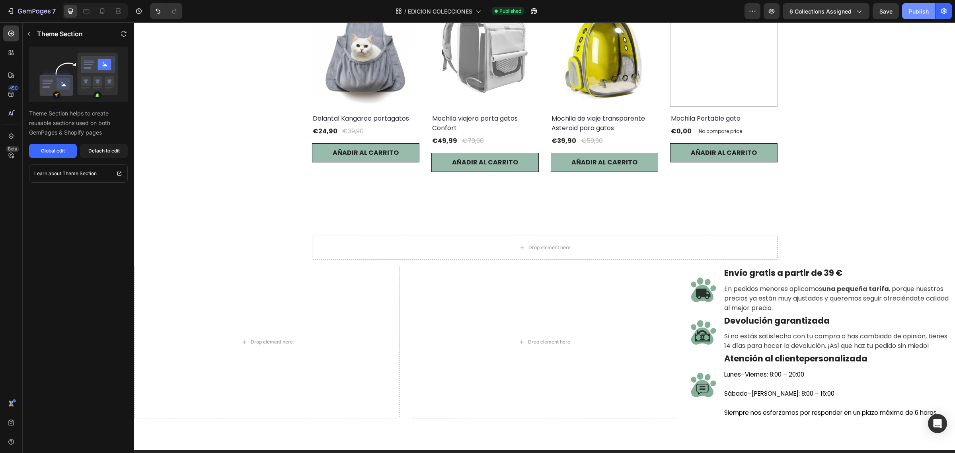
click at [922, 5] on button "Publish" at bounding box center [918, 11] width 33 height 16
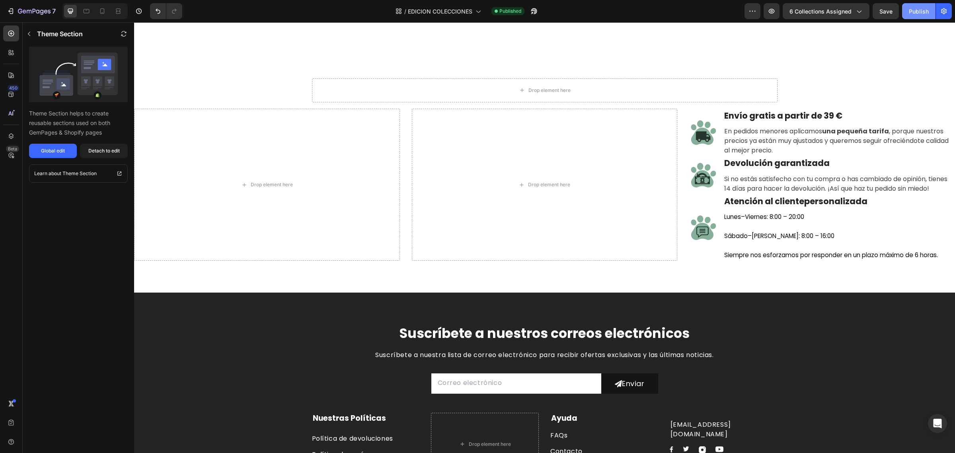
scroll to position [691, 0]
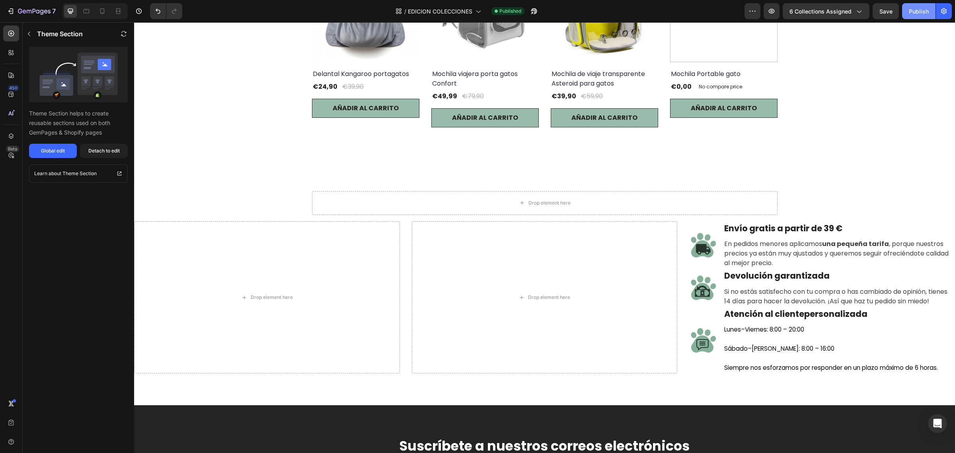
click at [914, 9] on div "Publish" at bounding box center [919, 11] width 20 height 8
click at [824, 10] on span "6 collections assigned" at bounding box center [821, 11] width 62 height 8
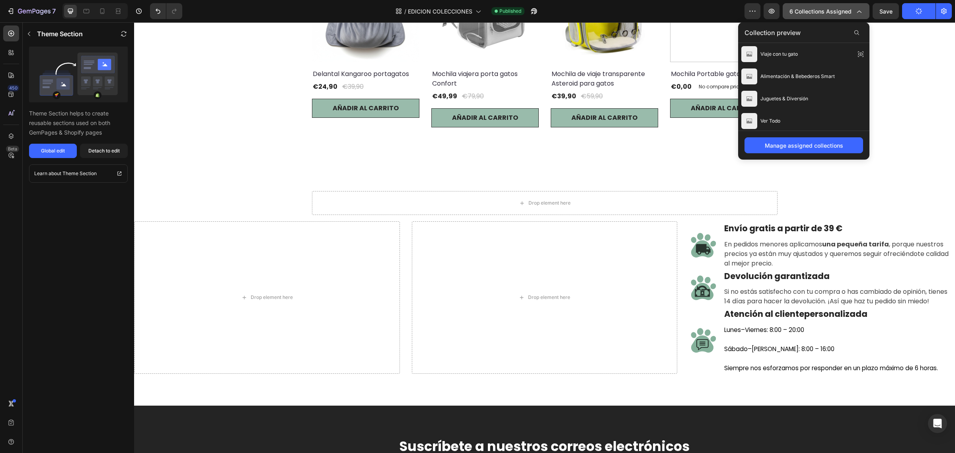
click at [824, 10] on span "6 collections assigned" at bounding box center [821, 11] width 62 height 8
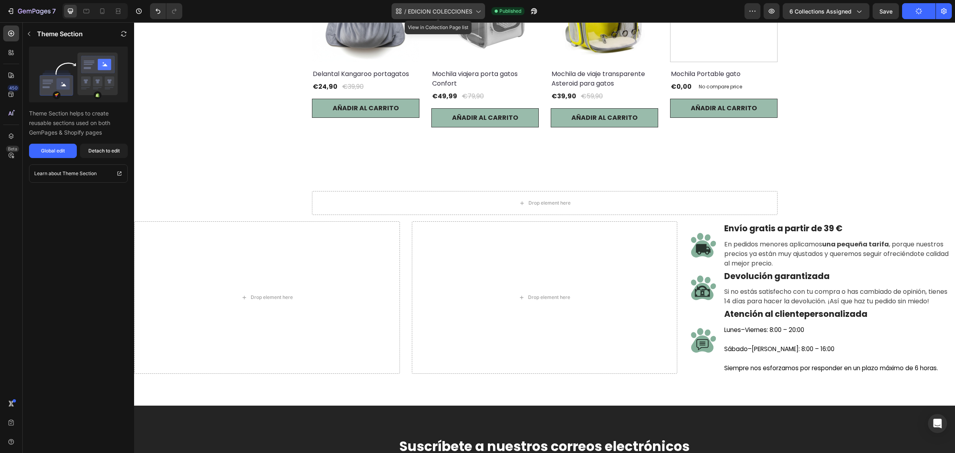
click at [436, 14] on span "EDICION COLECCIONES" at bounding box center [440, 11] width 64 height 8
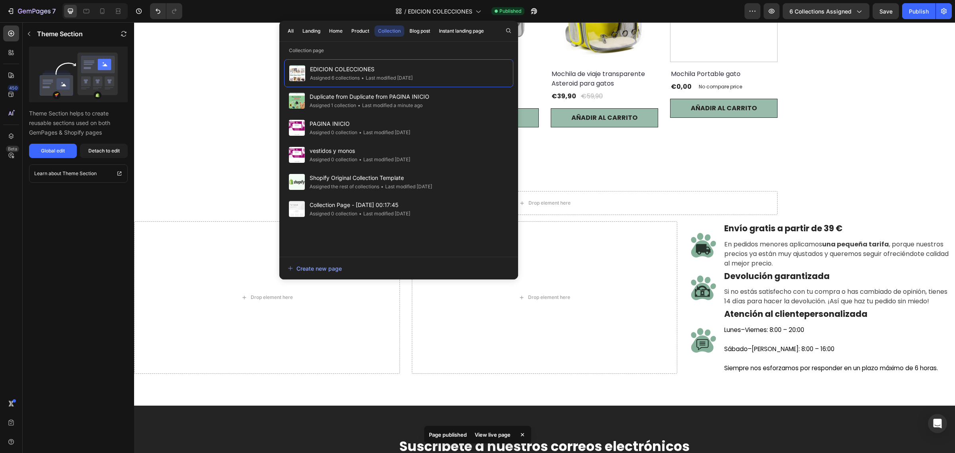
click at [475, 25] on div "All Landing Home Product Collection Blog post Instant landing page" at bounding box center [385, 31] width 213 height 21
click at [472, 32] on div "Instant landing page" at bounding box center [461, 30] width 45 height 7
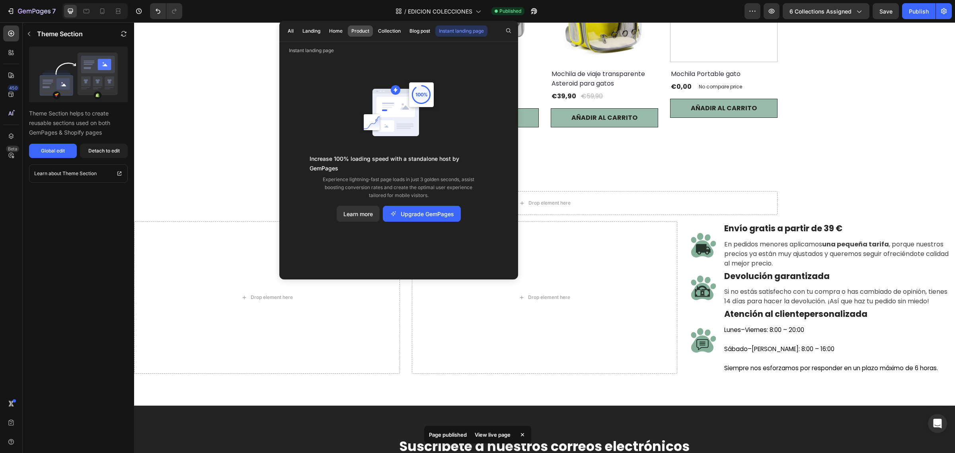
click at [355, 35] on button "Product" at bounding box center [360, 30] width 25 height 11
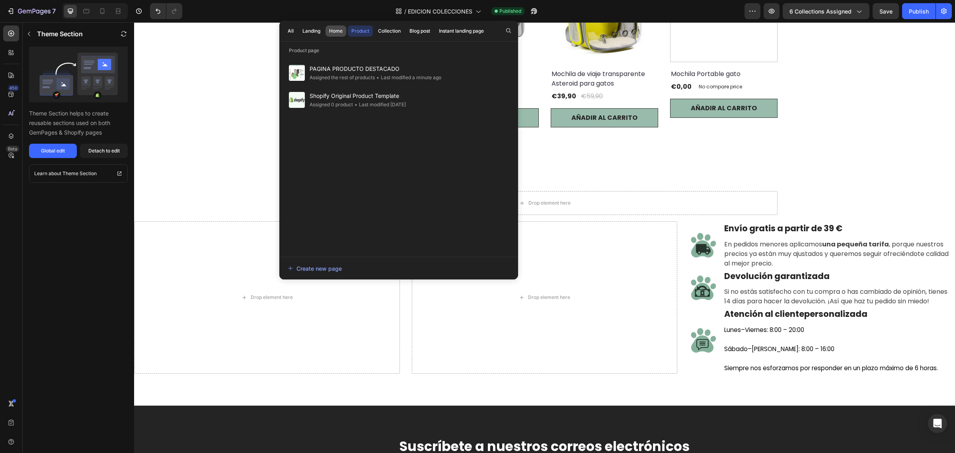
click at [332, 32] on div "Home" at bounding box center [336, 30] width 14 height 7
click at [309, 32] on div "Landing" at bounding box center [312, 30] width 18 height 7
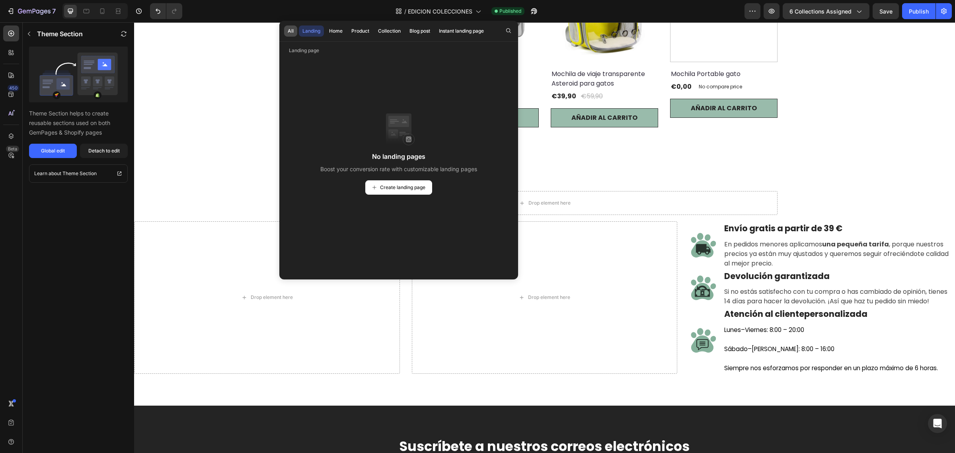
click at [290, 29] on div "All" at bounding box center [291, 30] width 6 height 7
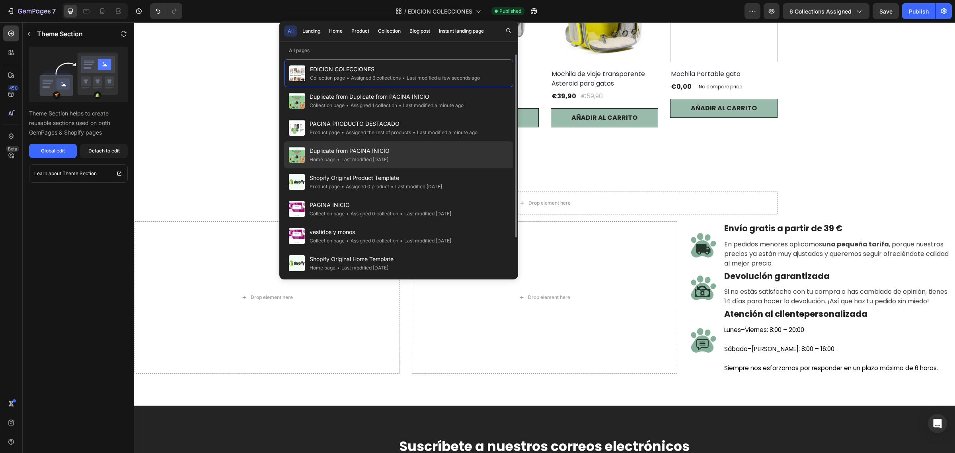
click at [363, 166] on div "Duplicate from PAGINA INICIO Home page • Last modified 2 days ago" at bounding box center [398, 154] width 229 height 27
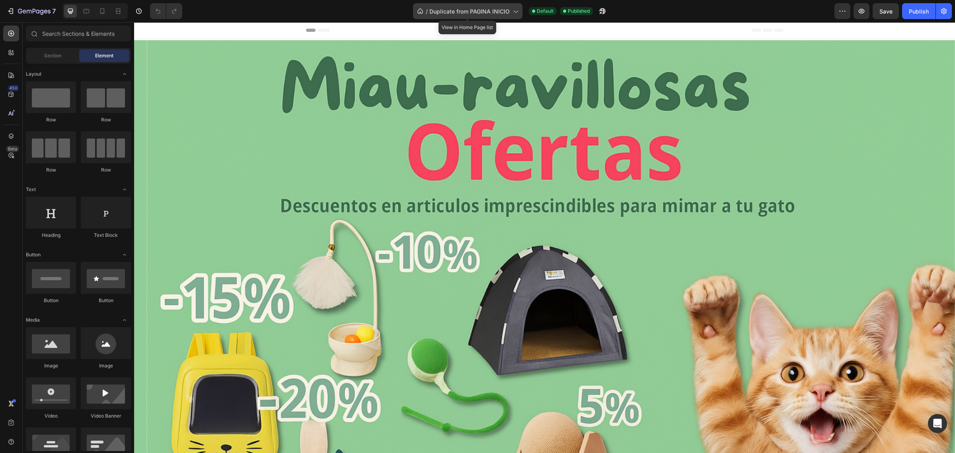
click at [480, 13] on span "Duplicate from PAGINA INICIO" at bounding box center [470, 11] width 80 height 8
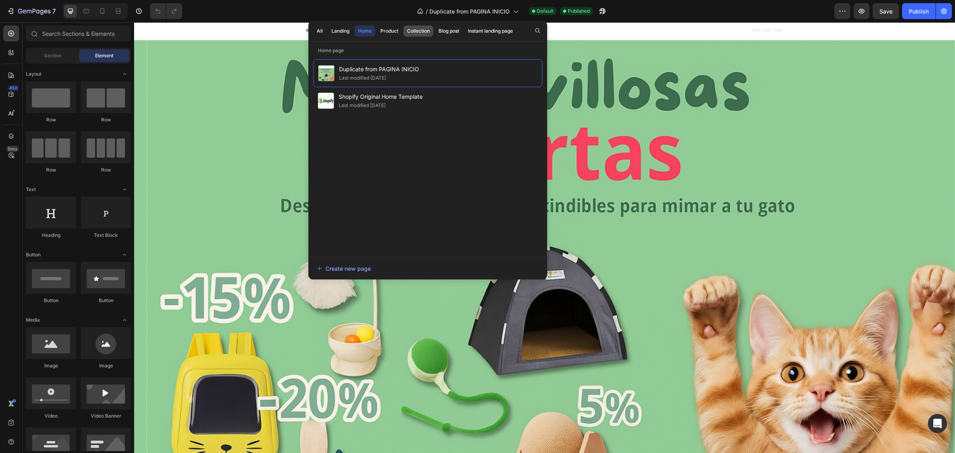
click at [408, 34] on div "Collection" at bounding box center [418, 30] width 23 height 7
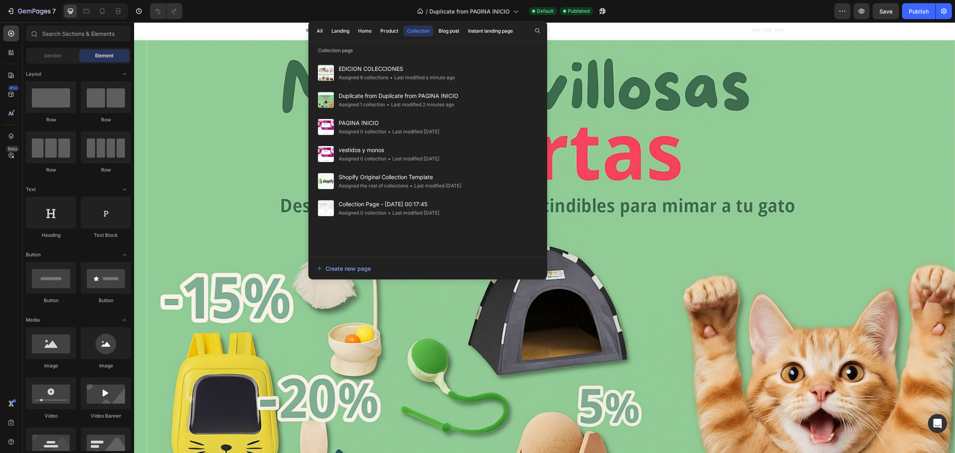
click at [403, 80] on div "• Last modified a minute ago" at bounding box center [422, 78] width 66 height 8
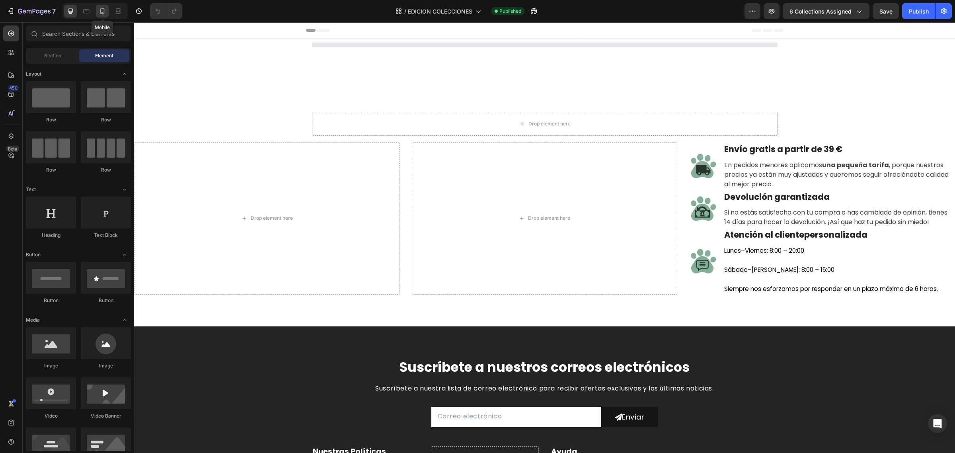
click at [104, 9] on icon at bounding box center [102, 11] width 4 height 6
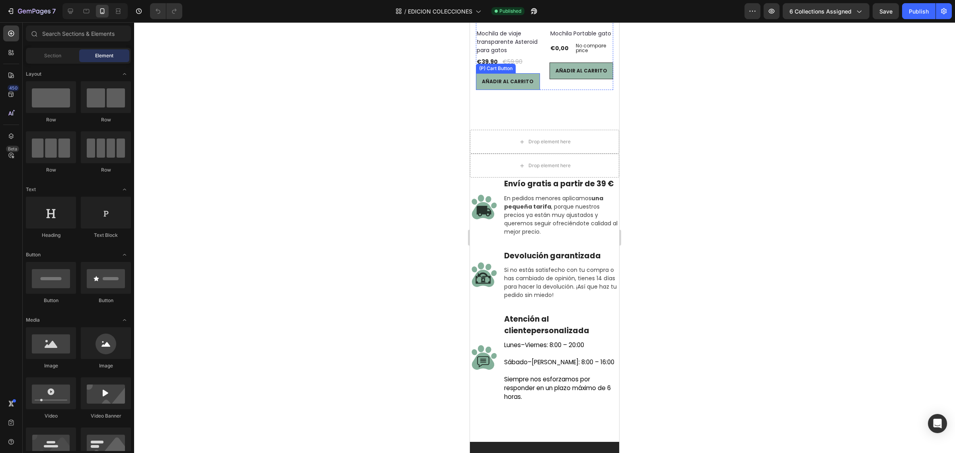
scroll to position [1095, 0]
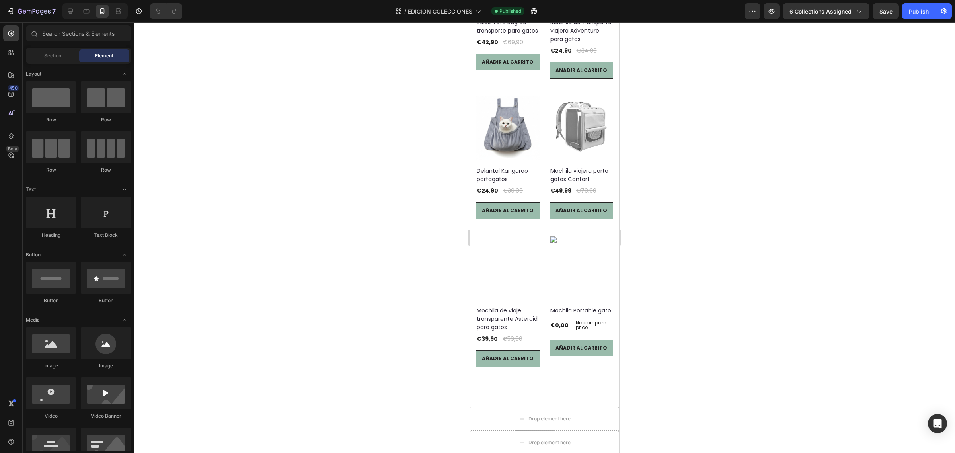
scroll to position [995, 0]
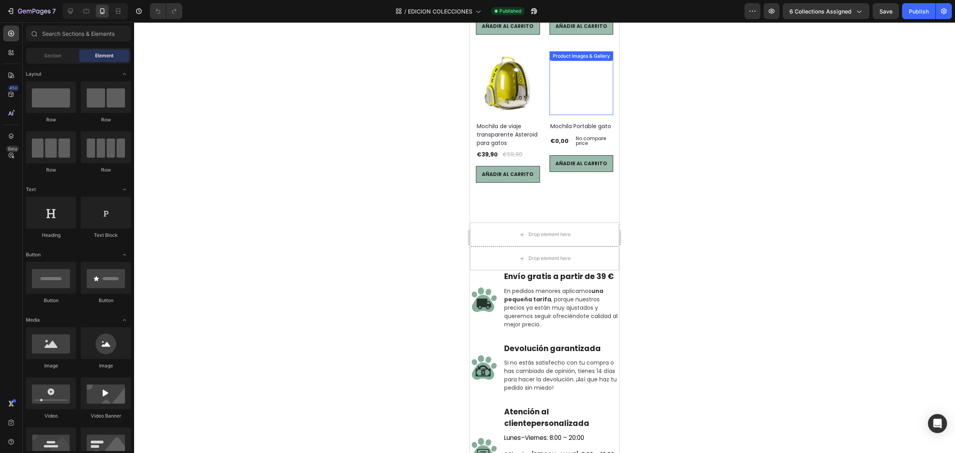
click at [559, 77] on img at bounding box center [582, 83] width 64 height 64
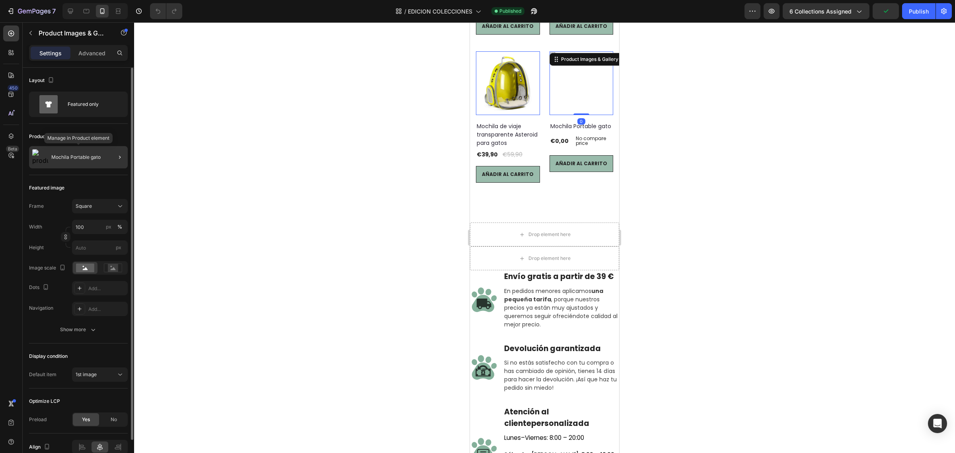
click at [96, 159] on p "Mochila Portable gato" at bounding box center [75, 157] width 49 height 6
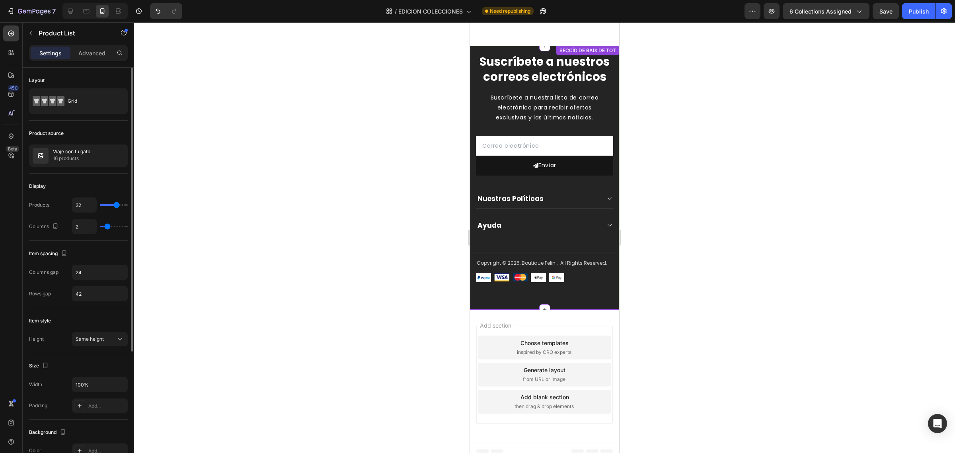
scroll to position [1309, 0]
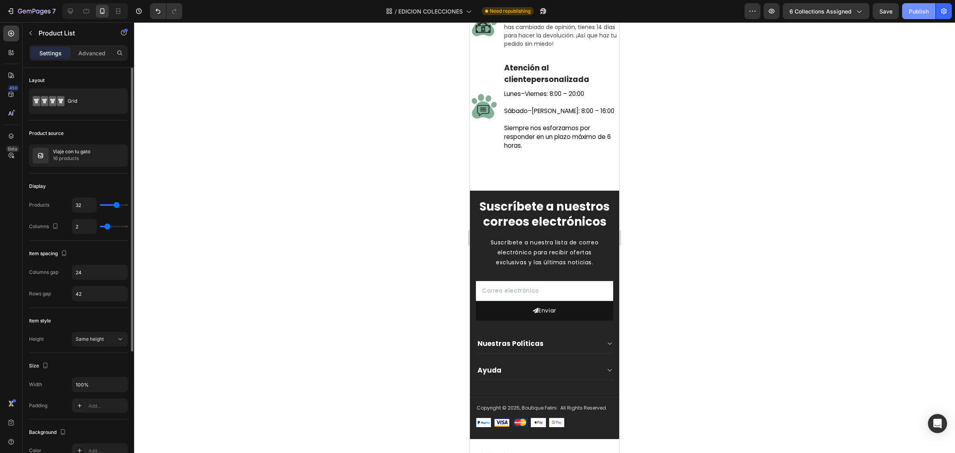
click at [916, 15] on button "Publish" at bounding box center [918, 11] width 33 height 16
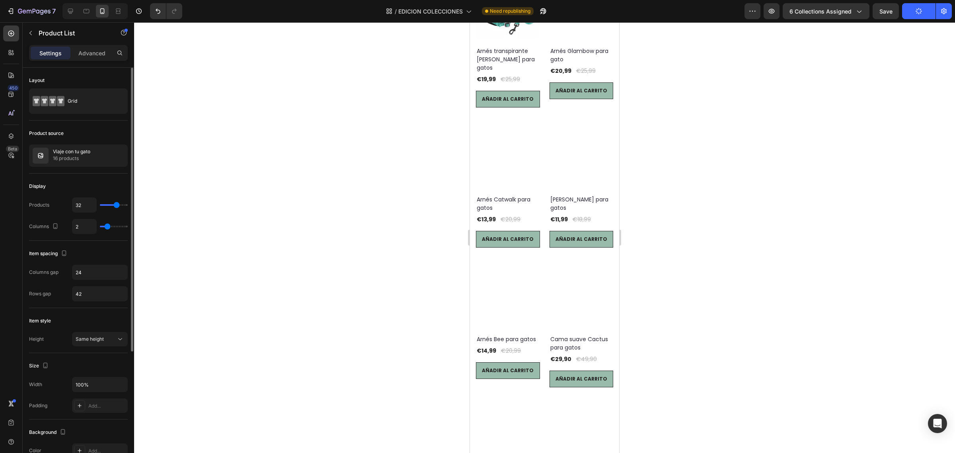
scroll to position [0, 0]
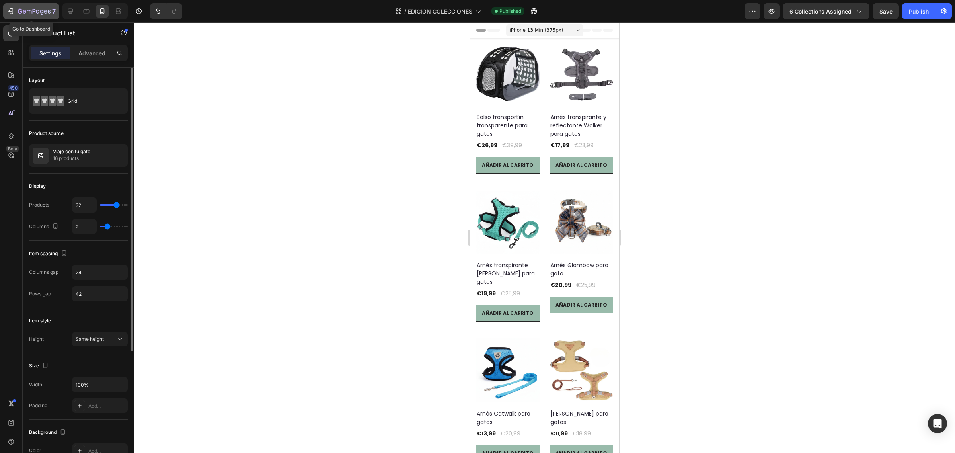
click at [8, 7] on icon "button" at bounding box center [11, 11] width 8 height 8
